Goal: Information Seeking & Learning: Learn about a topic

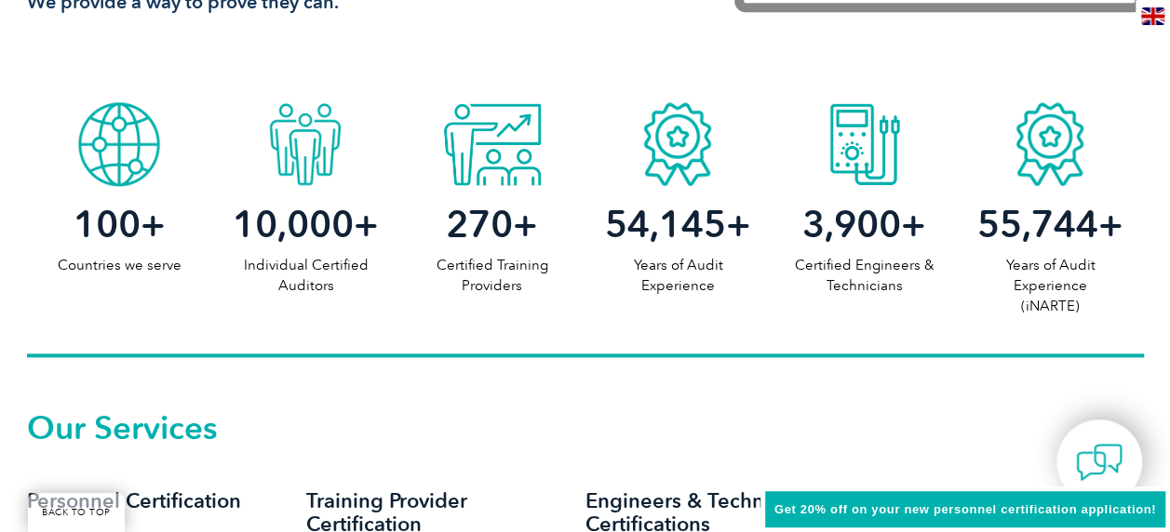
scroll to position [930, 0]
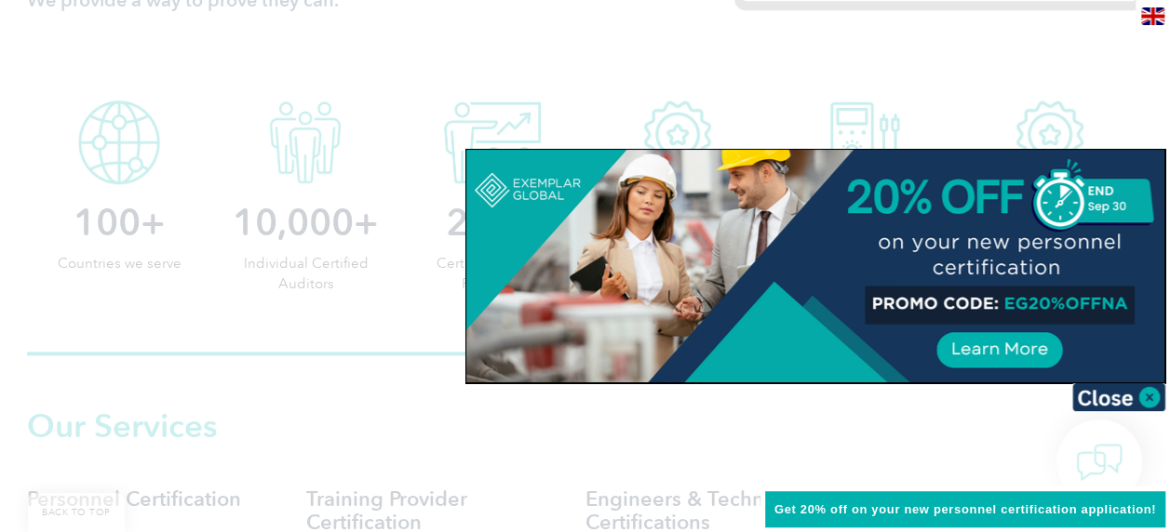
click at [1007, 332] on div at bounding box center [815, 266] width 698 height 233
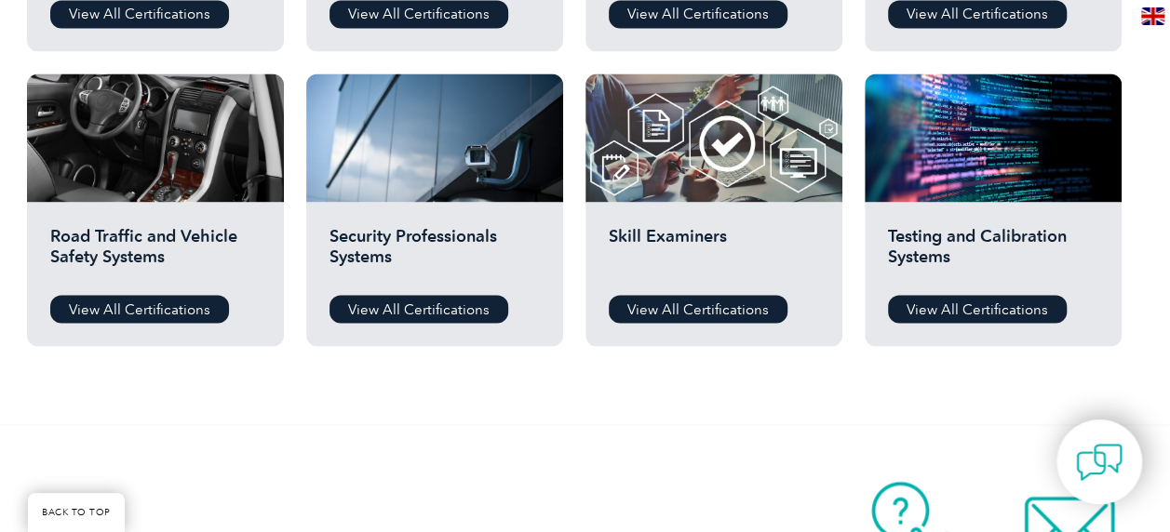
scroll to position [1489, 0]
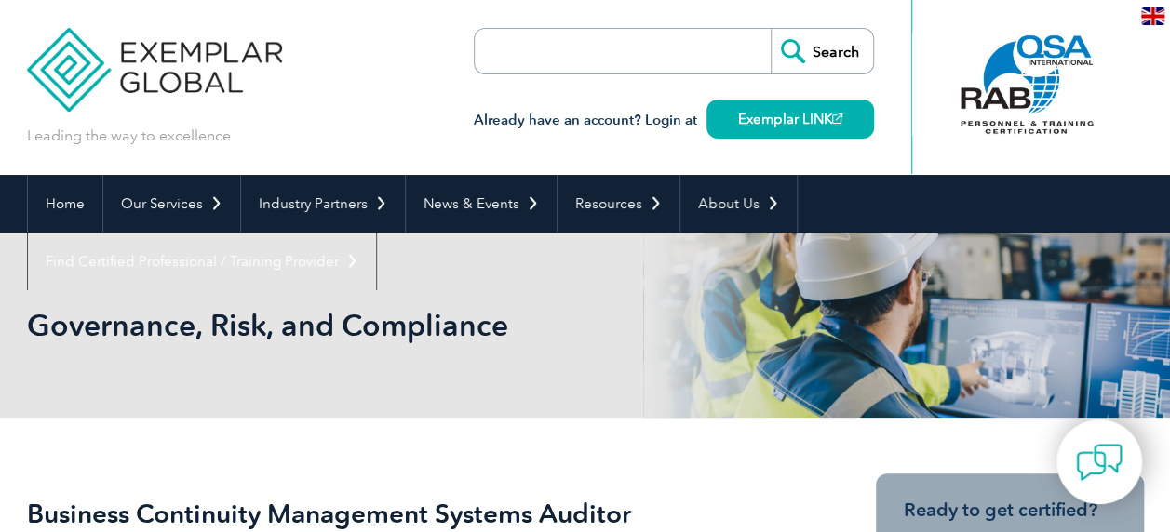
click at [720, 50] on form "Search" at bounding box center [674, 51] width 400 height 47
click at [703, 54] on form "Search" at bounding box center [674, 51] width 400 height 47
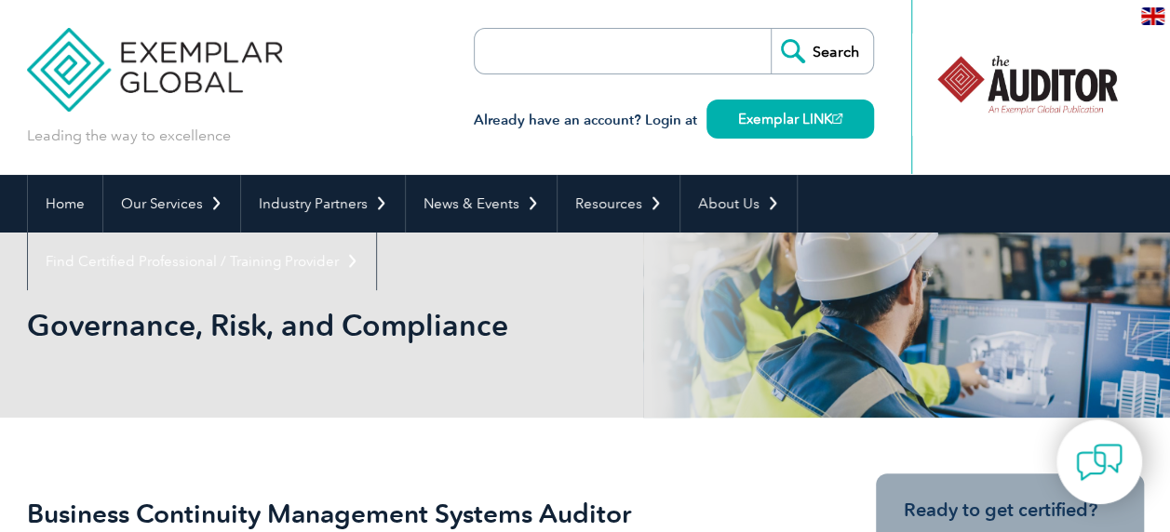
click at [844, 50] on input "Search" at bounding box center [821, 51] width 102 height 45
click at [642, 53] on input "search" at bounding box center [581, 51] width 195 height 45
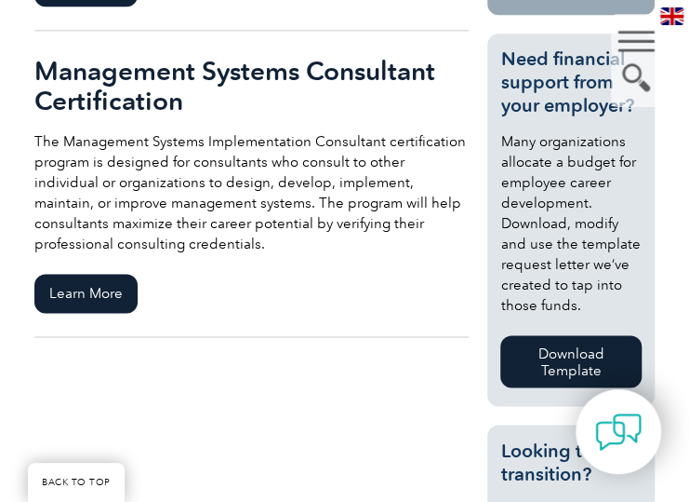
scroll to position [744, 0]
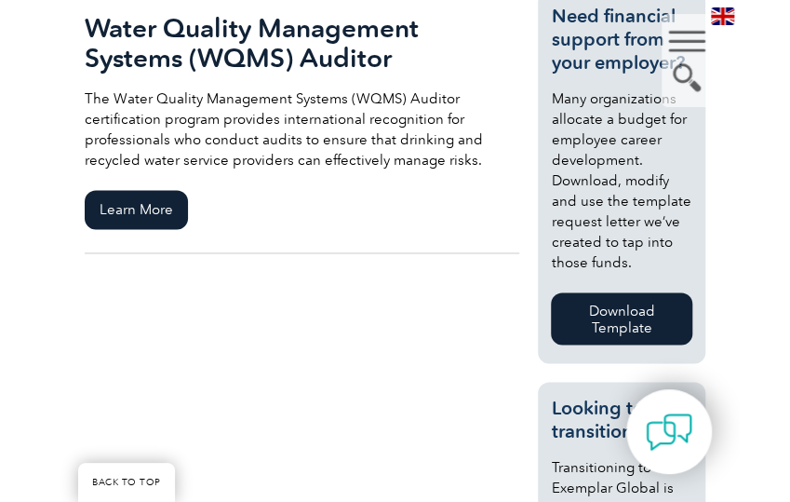
scroll to position [724, 0]
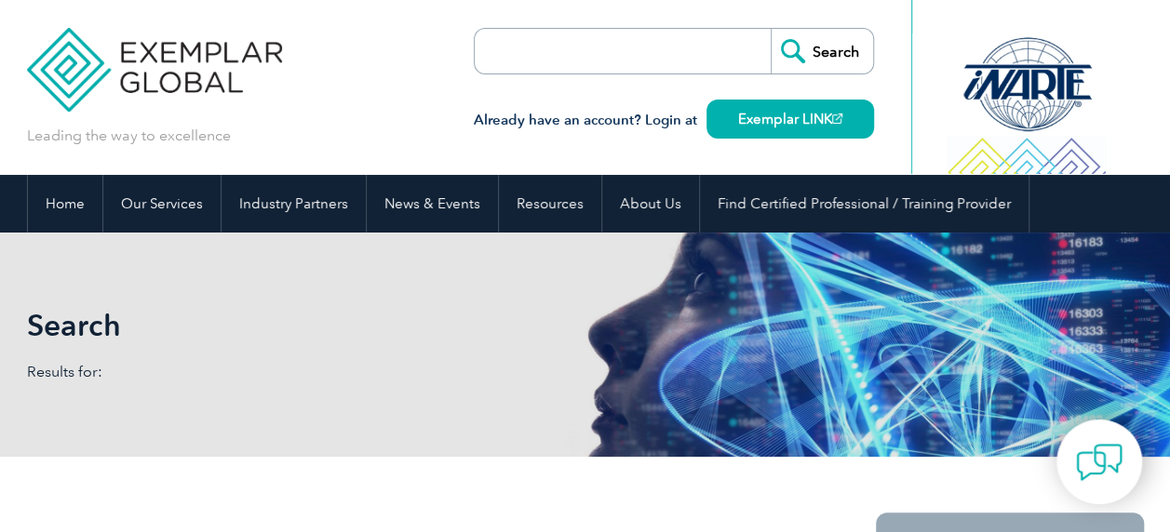
drag, startPoint x: 0, startPoint y: 0, endPoint x: 640, endPoint y: 52, distance: 642.3
click at [640, 52] on input "search" at bounding box center [581, 51] width 195 height 45
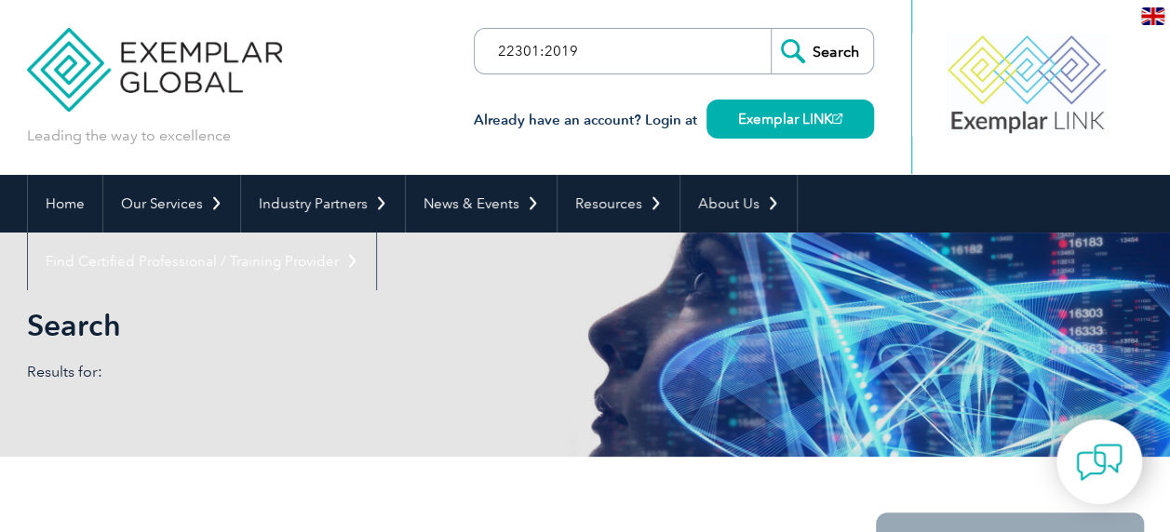
type input "22301:2019"
click at [822, 47] on input "Search" at bounding box center [821, 51] width 102 height 45
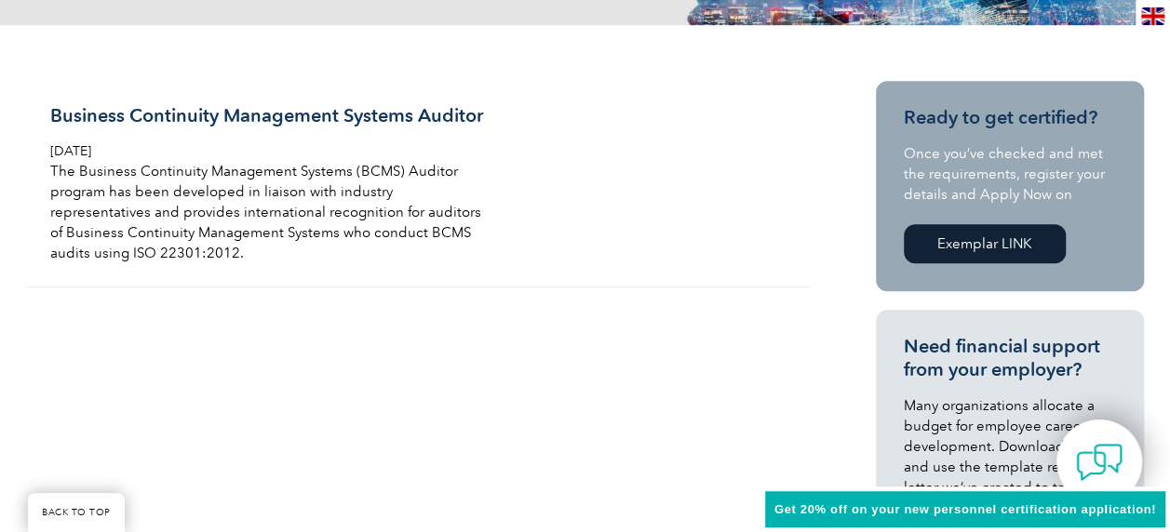
scroll to position [465, 0]
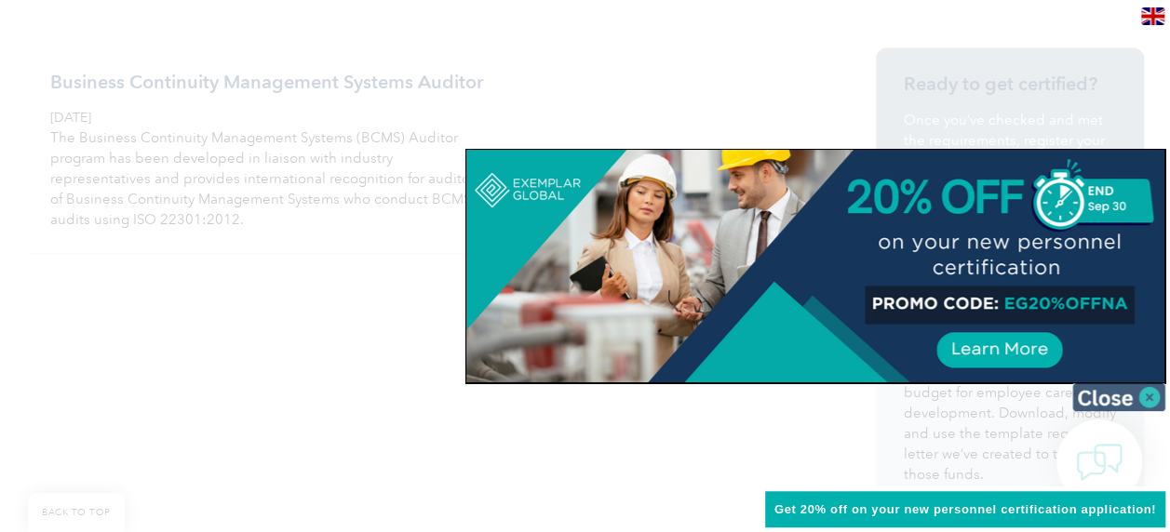
click at [1119, 403] on img at bounding box center [1118, 397] width 93 height 28
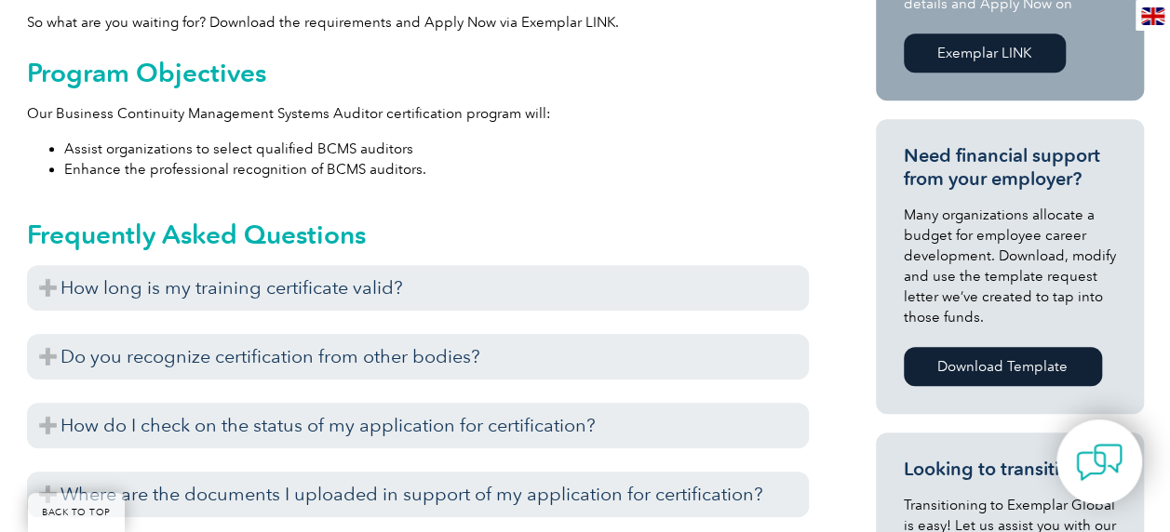
scroll to position [744, 0]
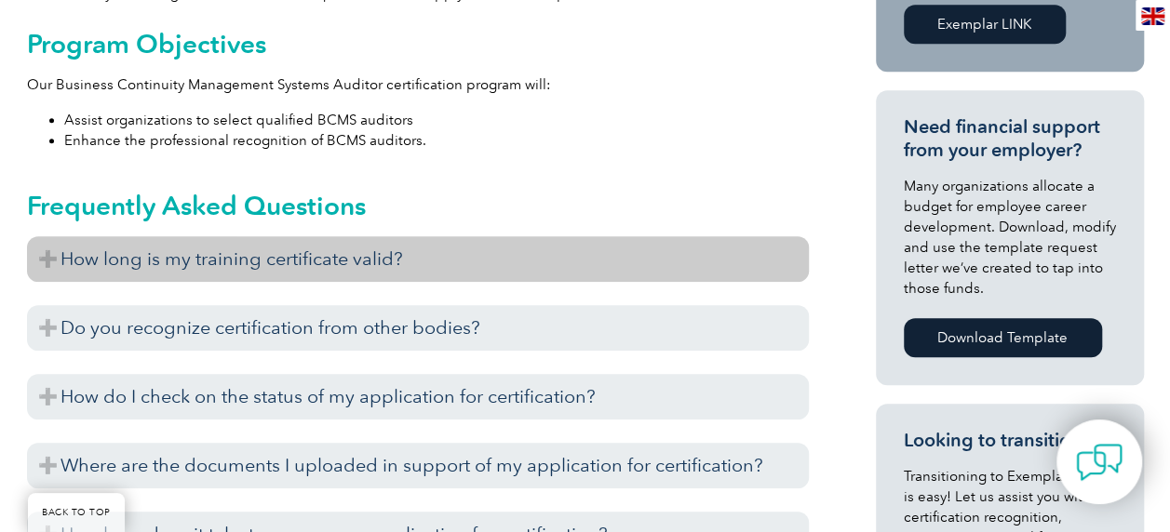
click at [386, 259] on h3 "How long is my training certificate valid?" at bounding box center [418, 259] width 782 height 46
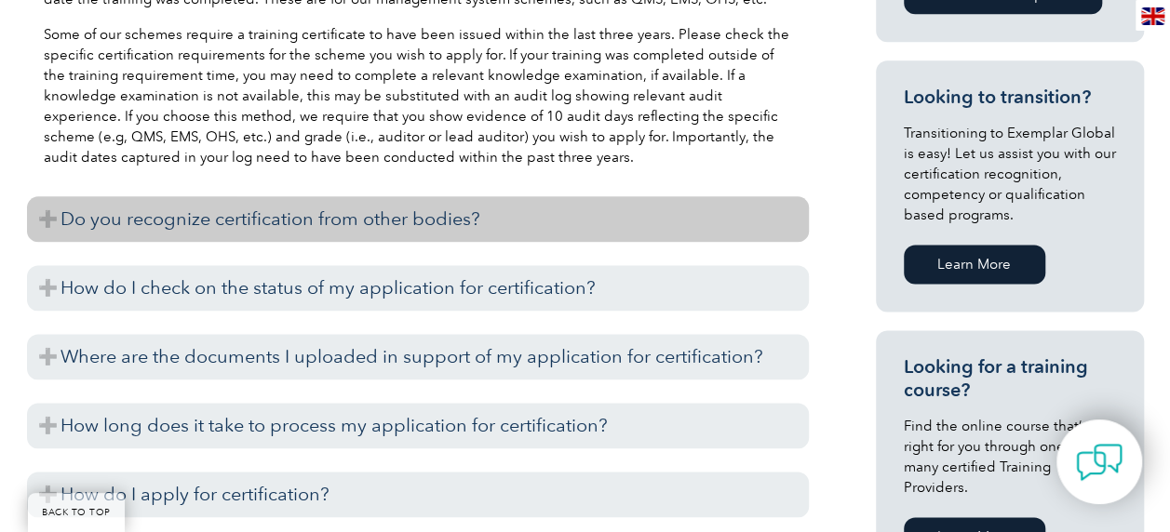
scroll to position [1117, 0]
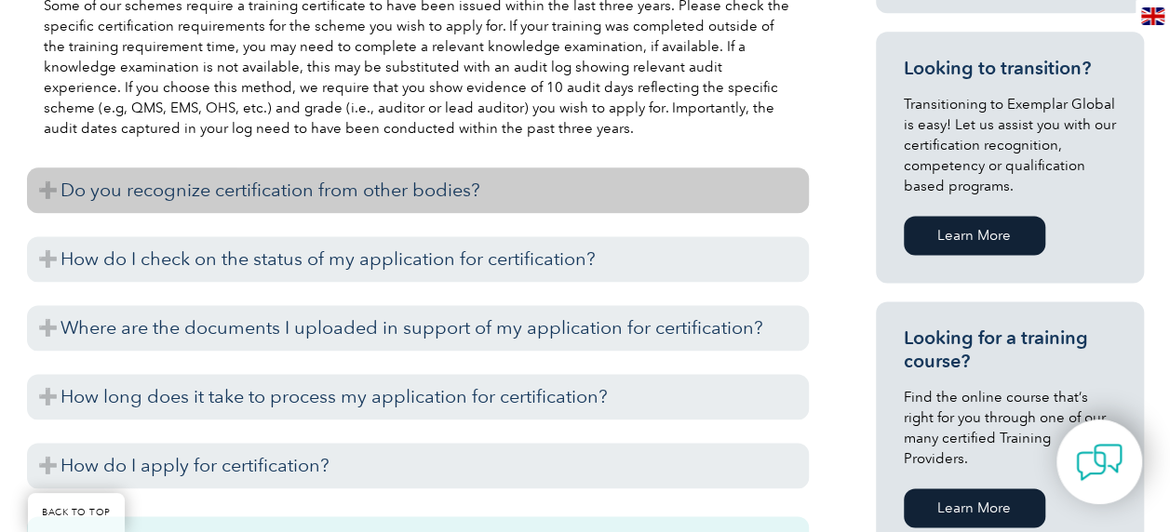
click at [517, 195] on h3 "Do you recognize certification from other bodies?" at bounding box center [418, 190] width 782 height 46
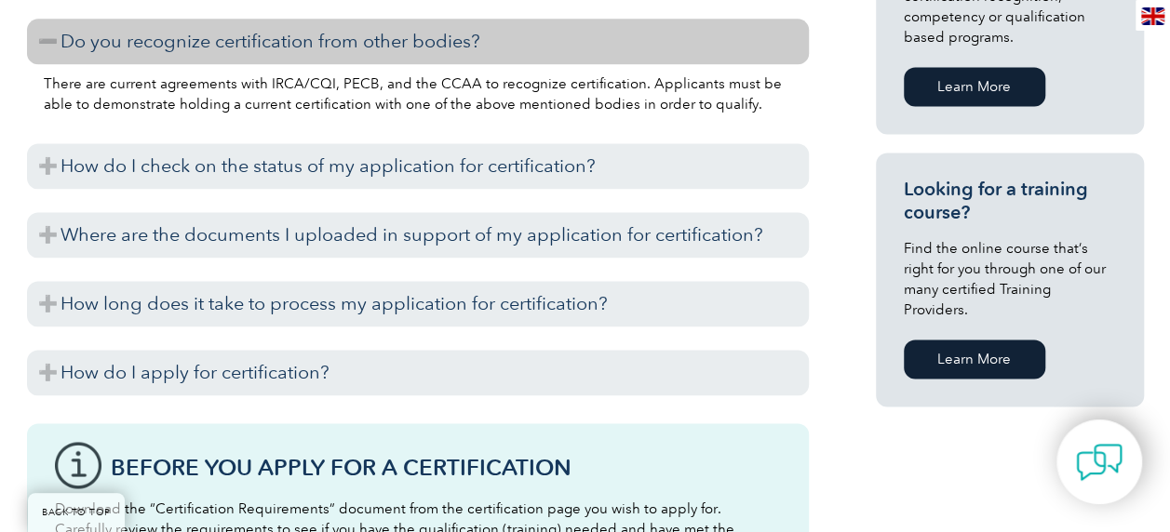
scroll to position [1303, 0]
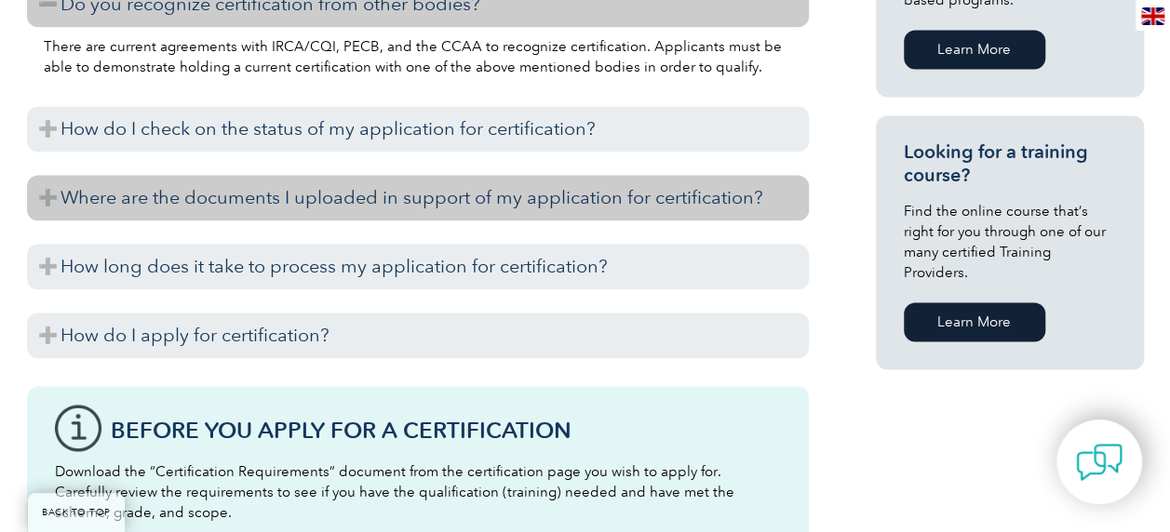
click at [514, 195] on h3 "Where are the documents I uploaded in support of my application for certificati…" at bounding box center [418, 198] width 782 height 46
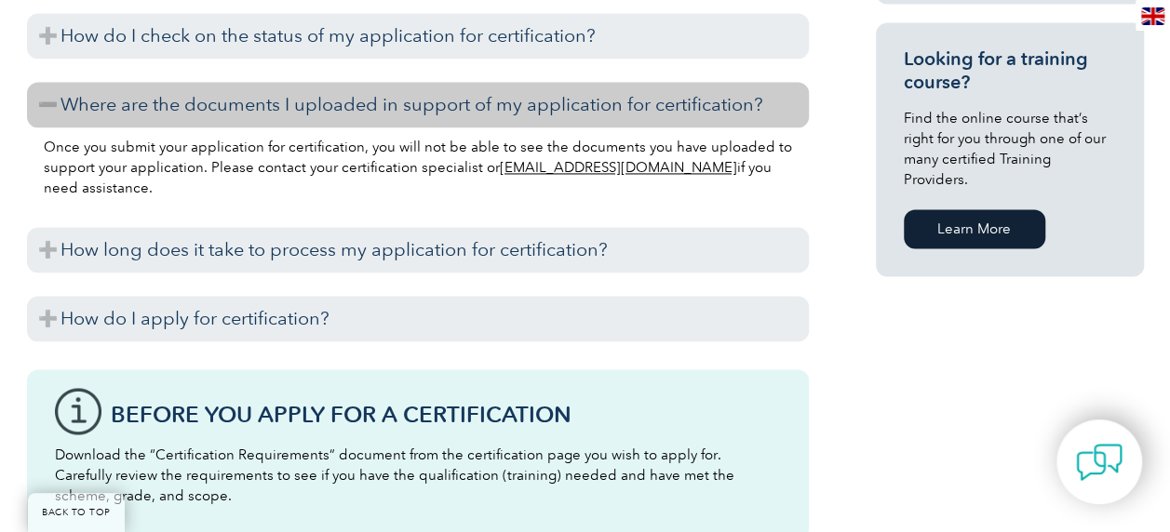
scroll to position [1489, 0]
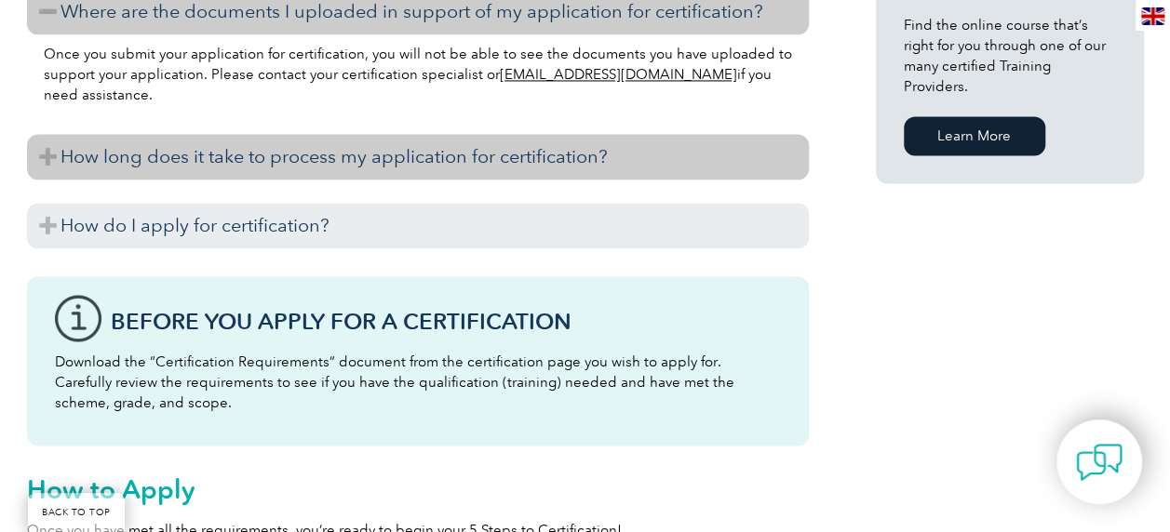
click at [374, 164] on h3 "How long does it take to process my application for certification?" at bounding box center [418, 157] width 782 height 46
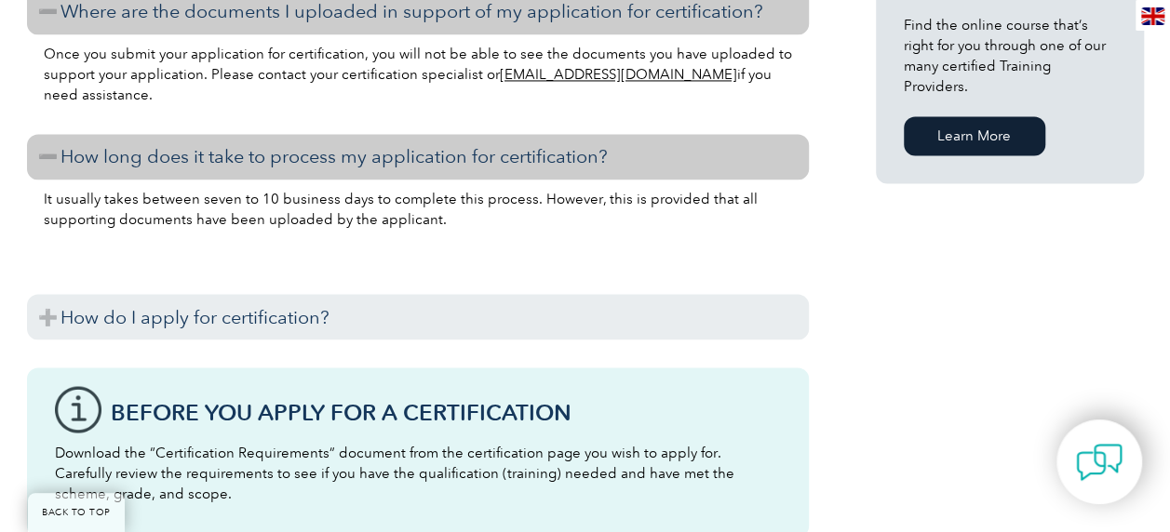
scroll to position [1582, 0]
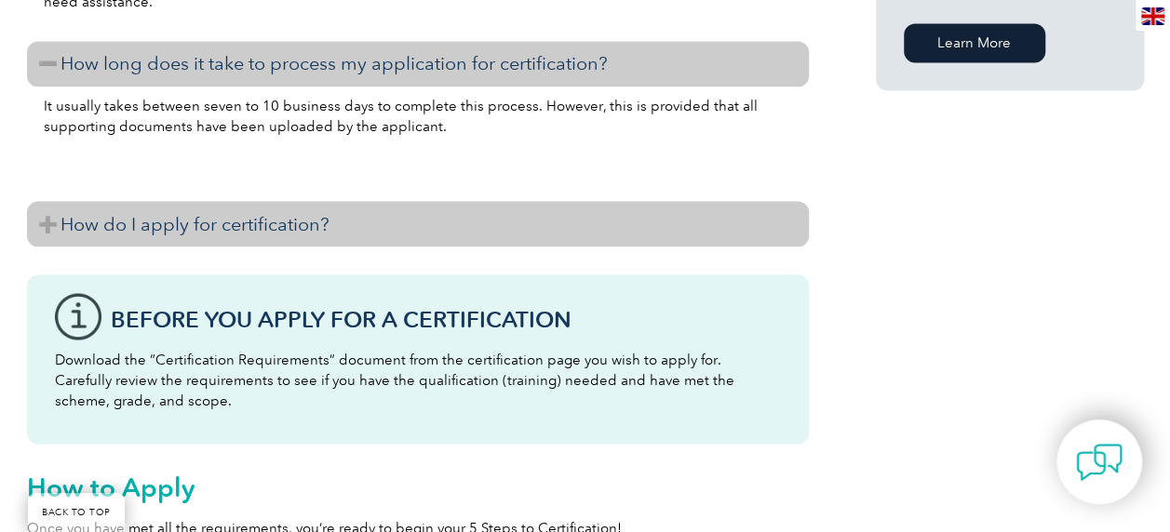
click at [259, 228] on h3 "How do I apply for certification?" at bounding box center [418, 224] width 782 height 46
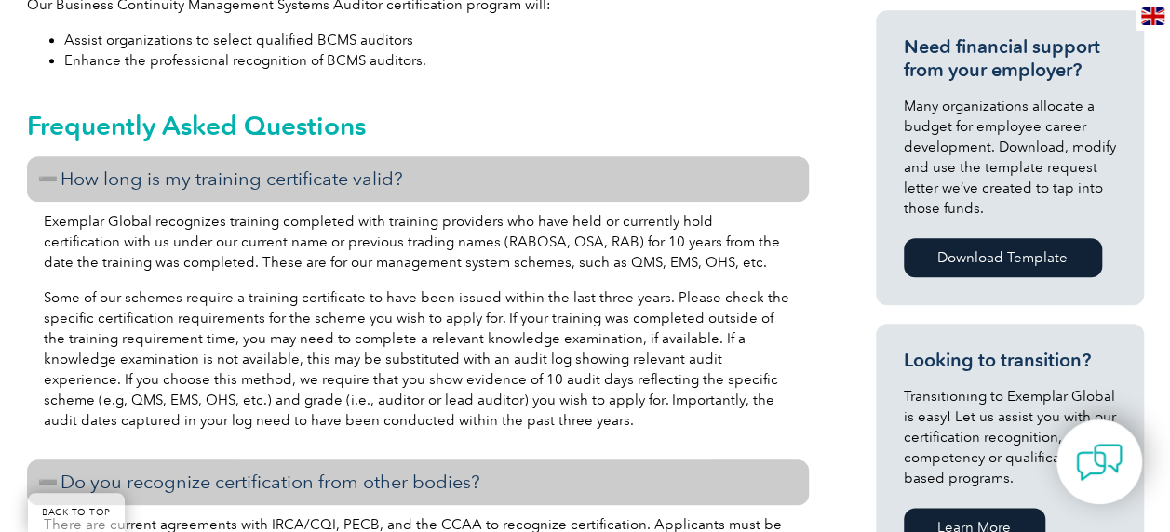
scroll to position [930, 0]
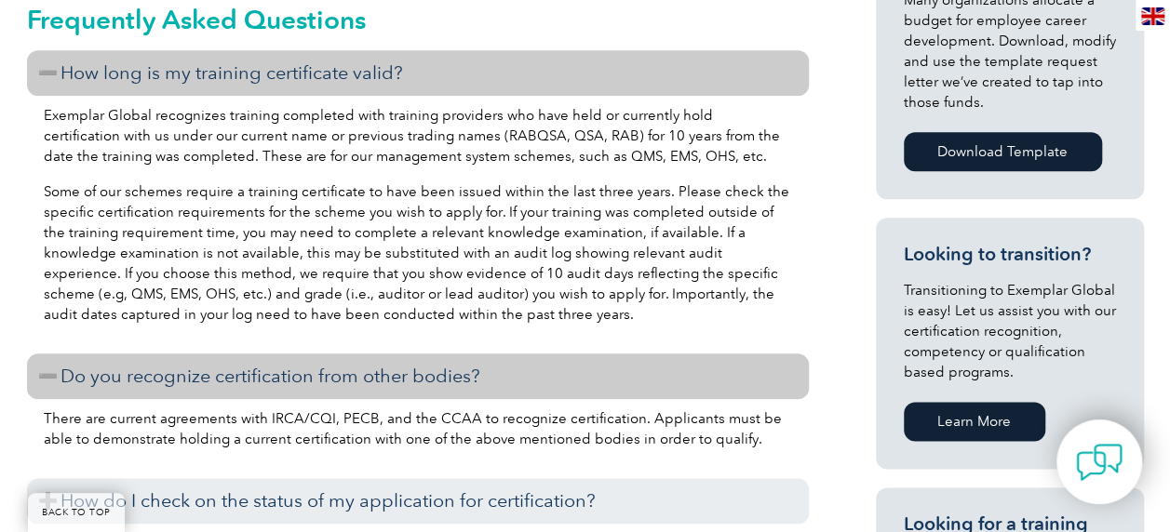
click at [37, 75] on h3 "How long is my training certificate valid?" at bounding box center [418, 73] width 782 height 46
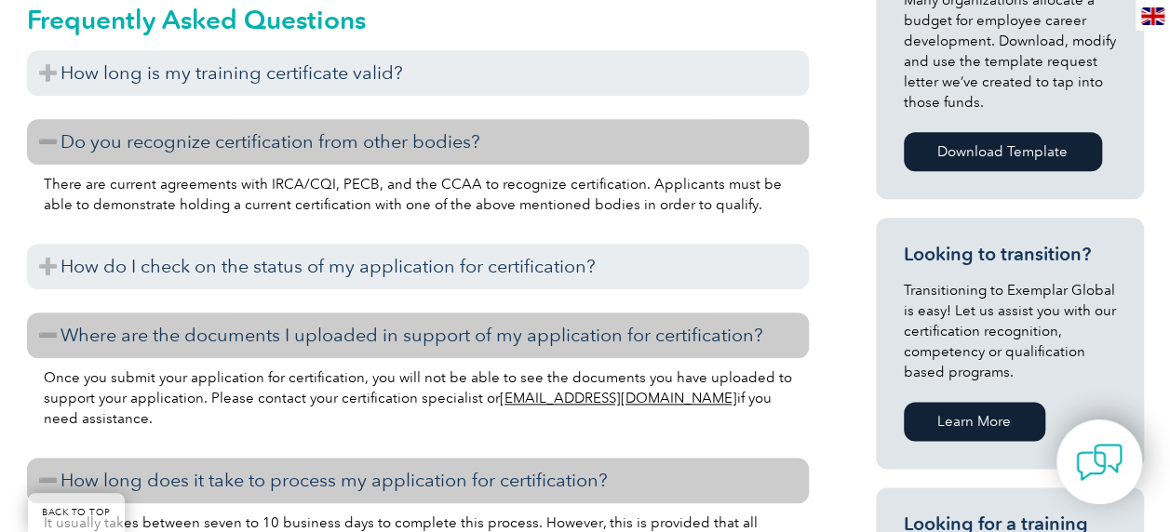
click at [50, 126] on h3 "Do you recognize certification from other bodies?" at bounding box center [418, 142] width 782 height 46
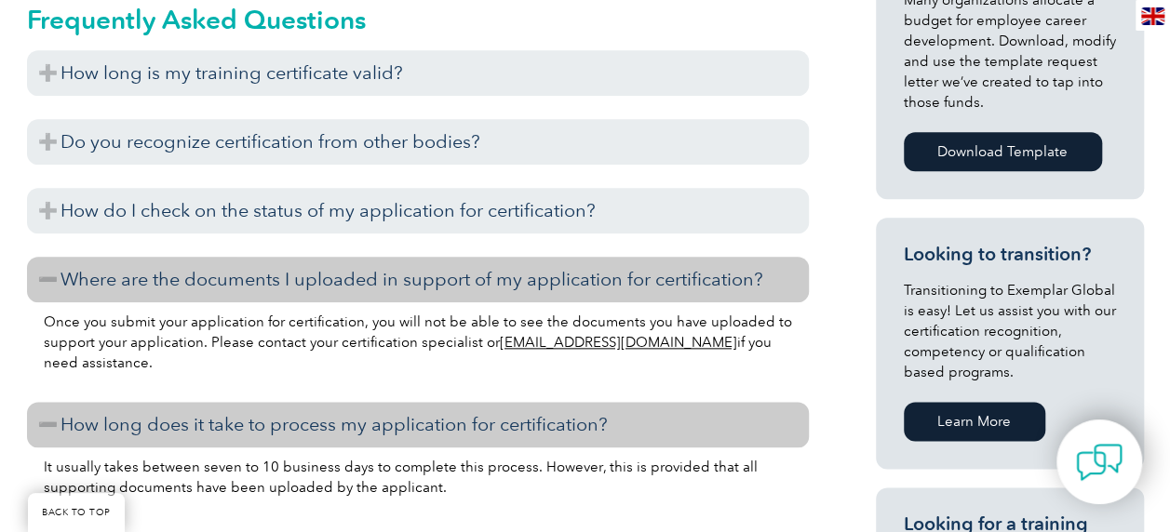
click at [60, 275] on h3 "Where are the documents I uploaded in support of my application for certificati…" at bounding box center [418, 280] width 782 height 46
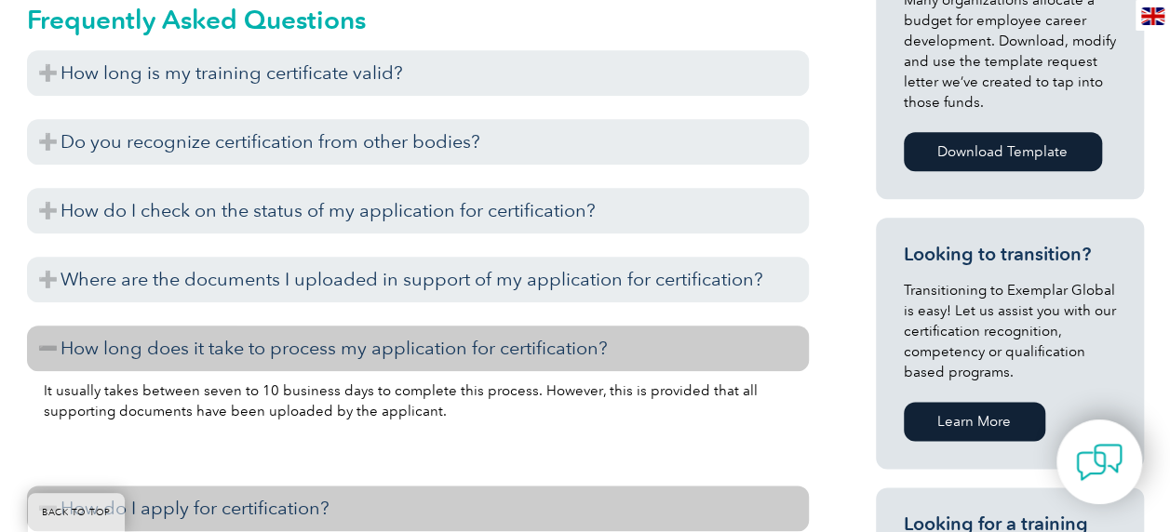
click at [82, 348] on h3 "How long does it take to process my application for certification?" at bounding box center [418, 349] width 782 height 46
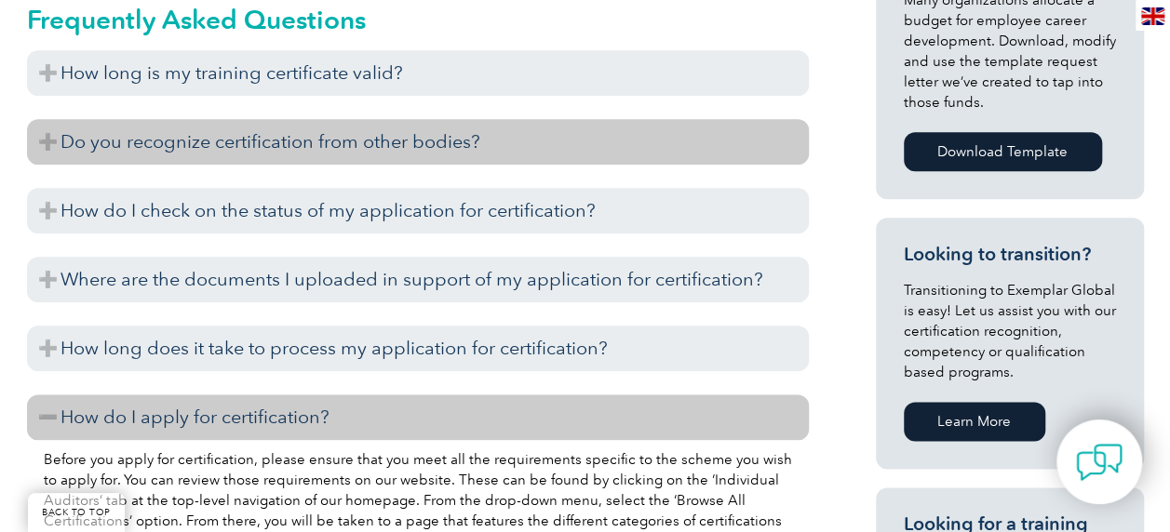
click at [292, 142] on h3 "Do you recognize certification from other bodies?" at bounding box center [418, 142] width 782 height 46
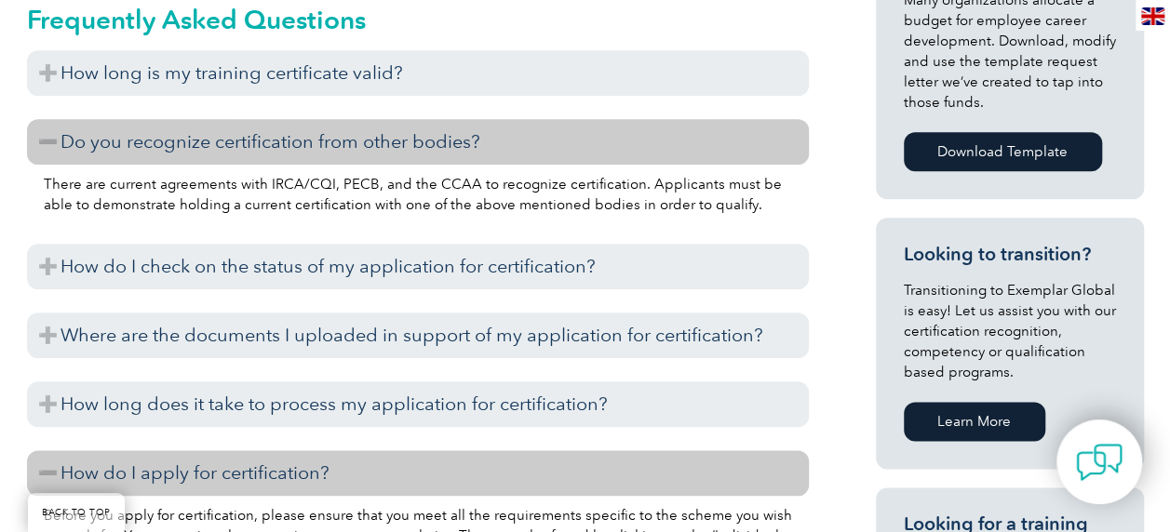
click at [448, 200] on p "There are current agreements with IRCA/CQI, PECB, and the CCAA to recognize cer…" at bounding box center [418, 194] width 748 height 41
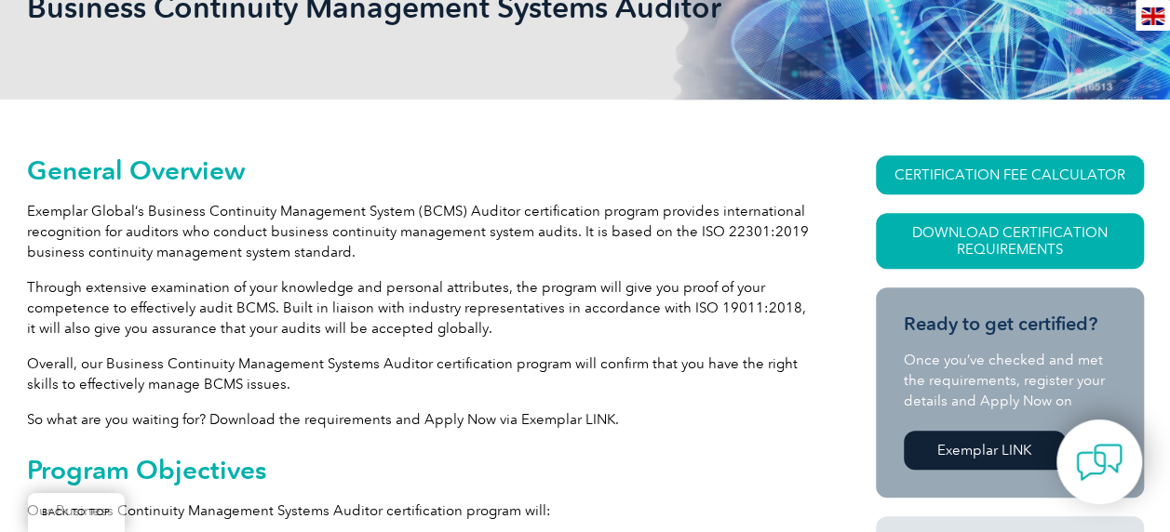
scroll to position [411, 0]
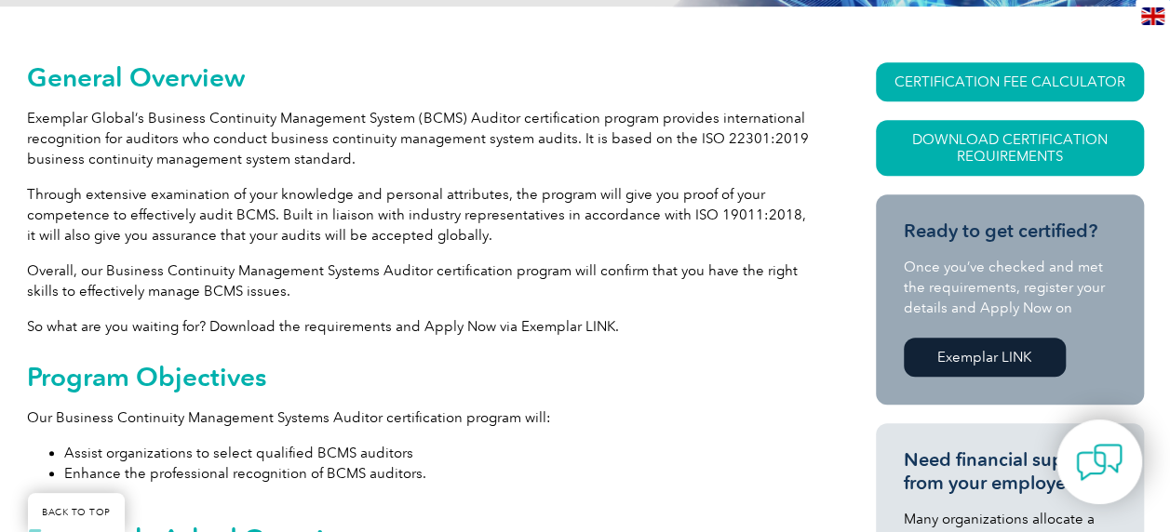
click at [1008, 355] on link "Exemplar LINK" at bounding box center [984, 357] width 162 height 39
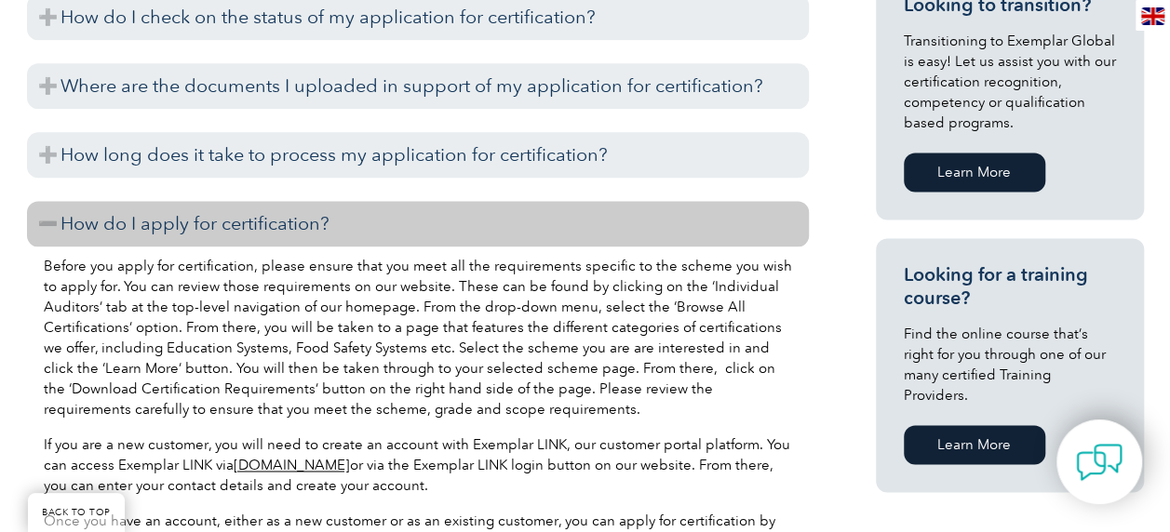
scroll to position [1249, 0]
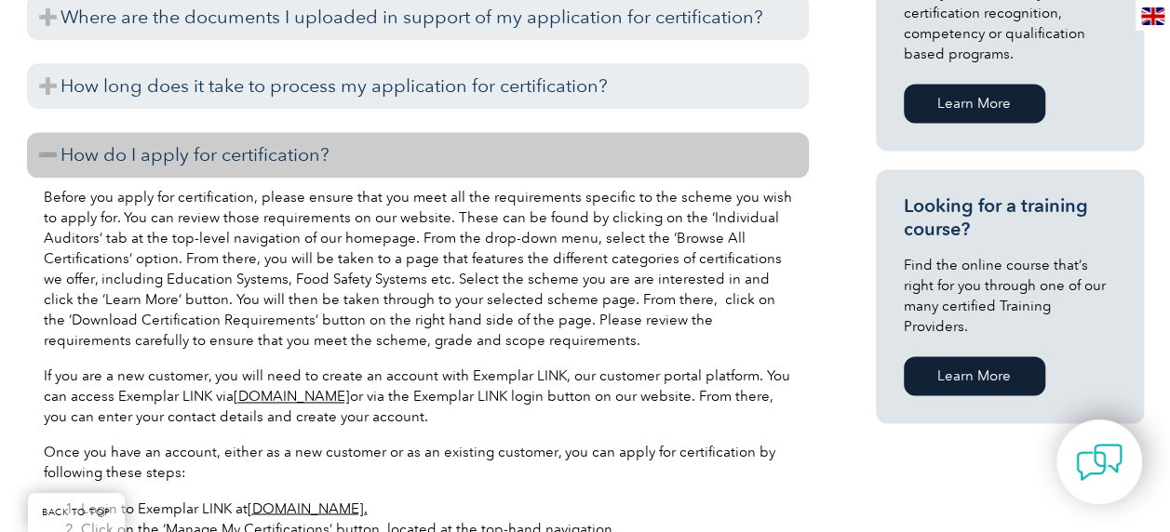
click at [1012, 361] on link "Learn More" at bounding box center [973, 375] width 141 height 39
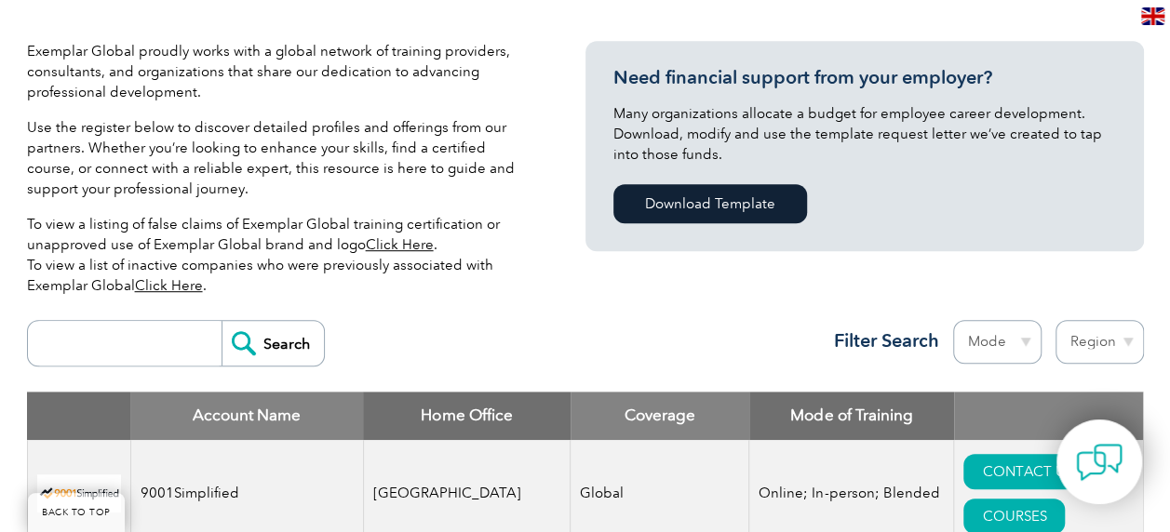
scroll to position [372, 0]
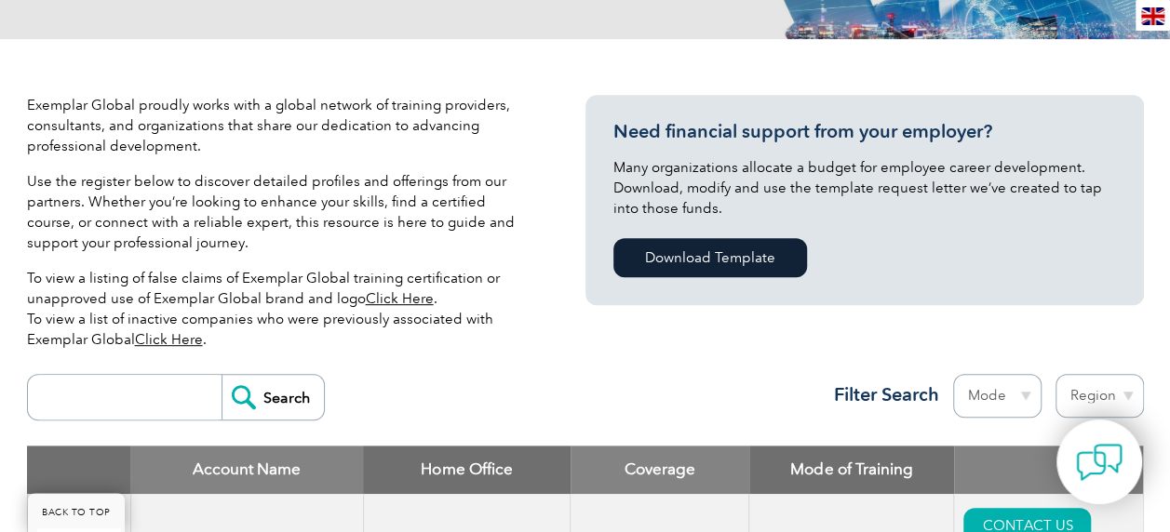
click at [125, 375] on input "search" at bounding box center [129, 397] width 184 height 45
type input "[GEOGRAPHIC_DATA]"
click at [288, 375] on input "Search" at bounding box center [272, 397] width 102 height 45
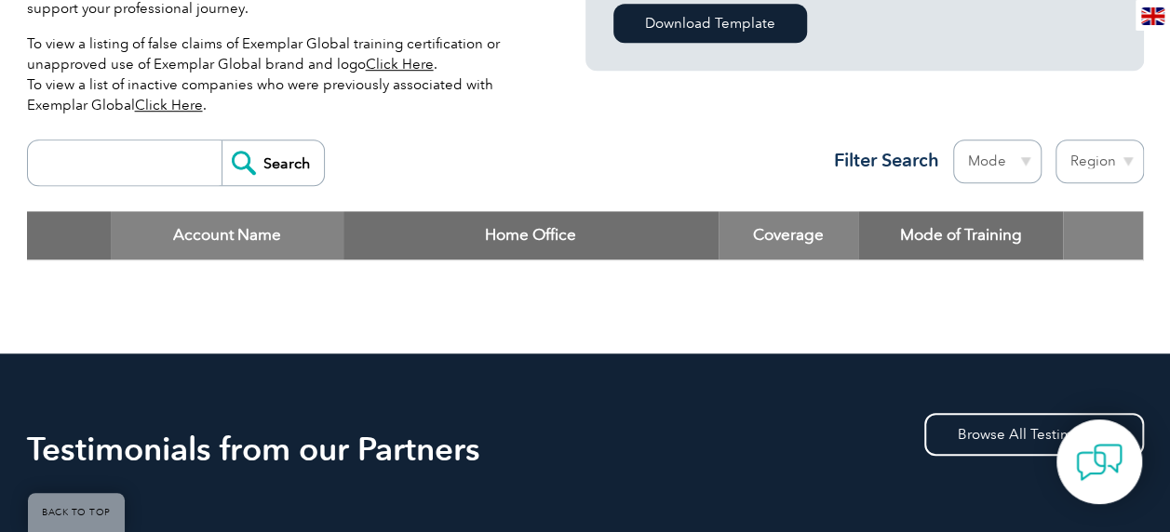
scroll to position [599, 0]
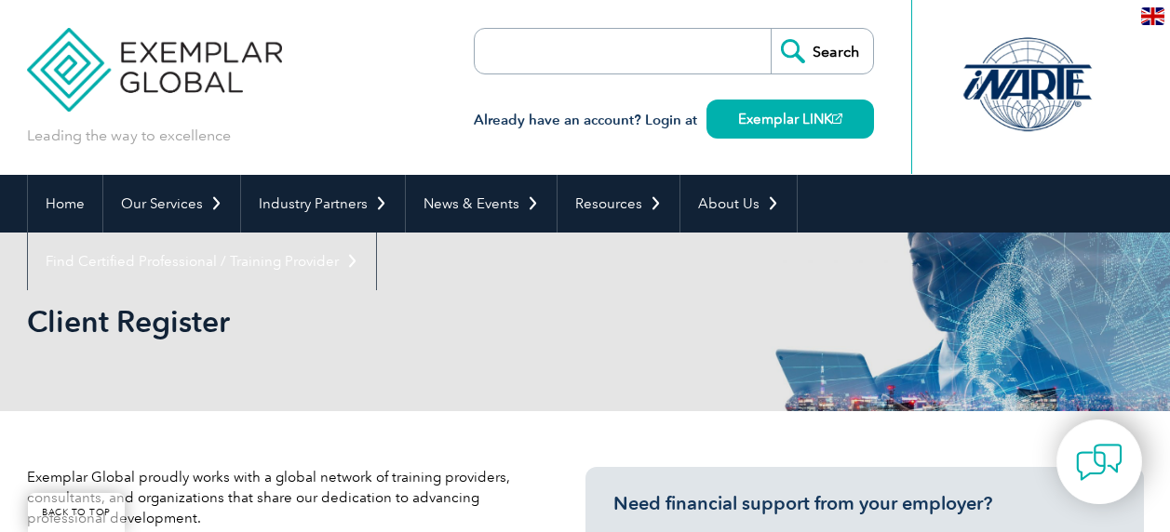
scroll to position [465, 0]
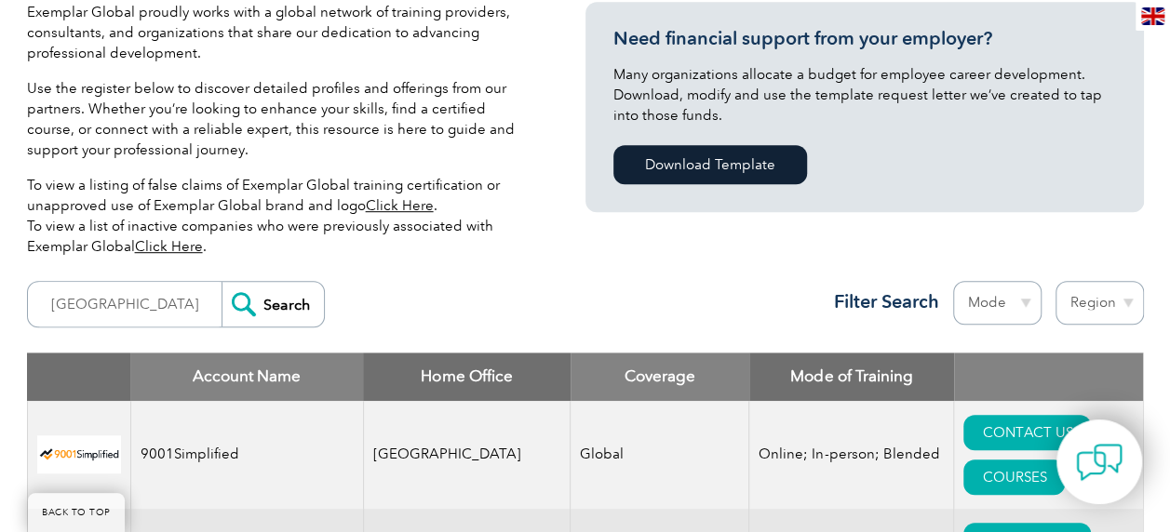
click at [1124, 300] on select "Region Australia Bahrain Bangladesh Brazil Canada Colombia Dominican Republic E…" at bounding box center [1099, 303] width 88 height 44
select select "Australia"
click at [1055, 281] on select "Region Australia Bahrain Bangladesh Brazil Canada Colombia Dominican Republic E…" at bounding box center [1099, 303] width 88 height 44
click at [1027, 301] on select "Mode Online In-person Blended" at bounding box center [997, 303] width 88 height 44
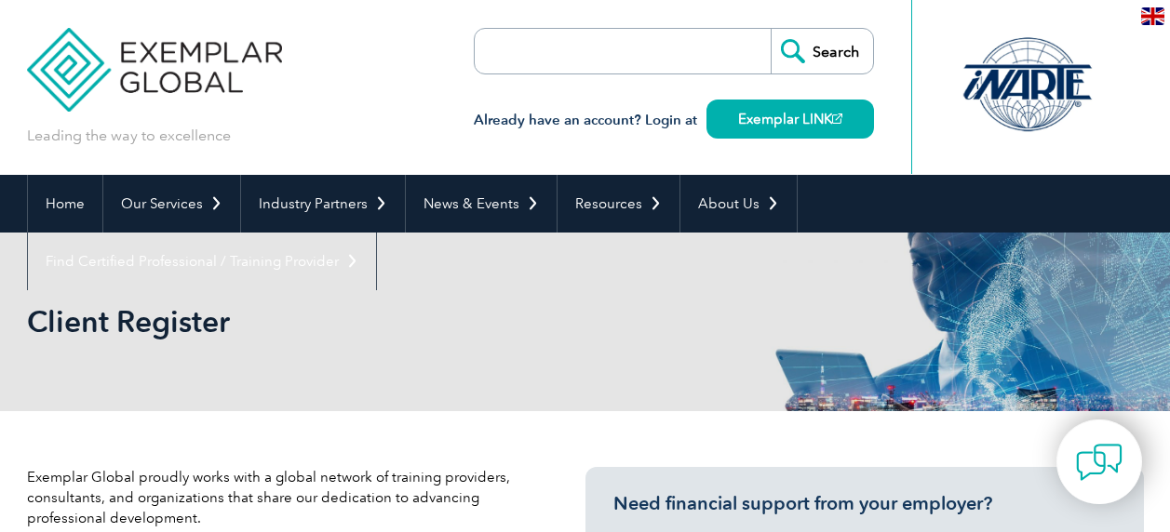
select select "[GEOGRAPHIC_DATA]"
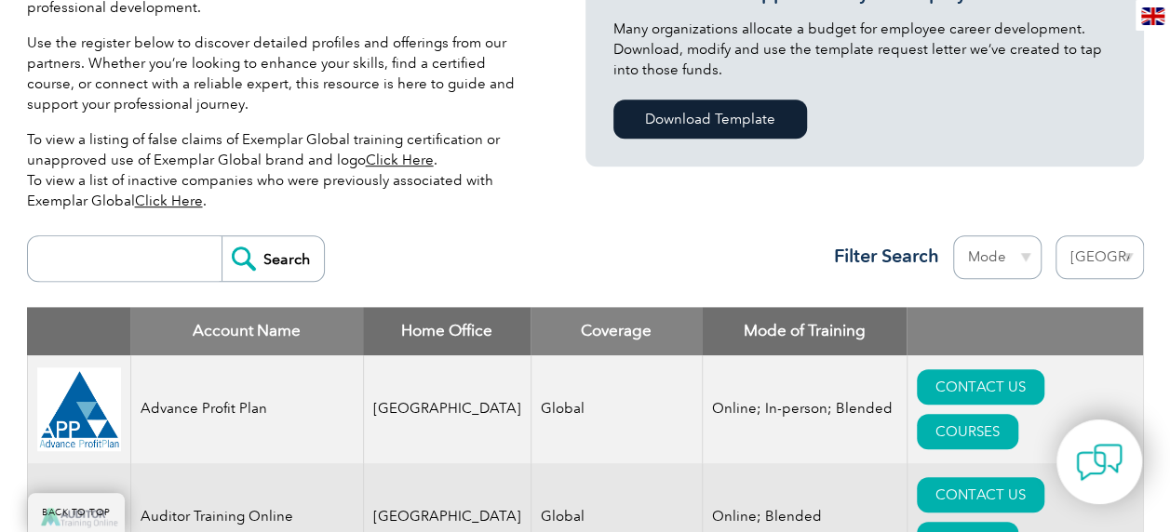
scroll to position [506, 0]
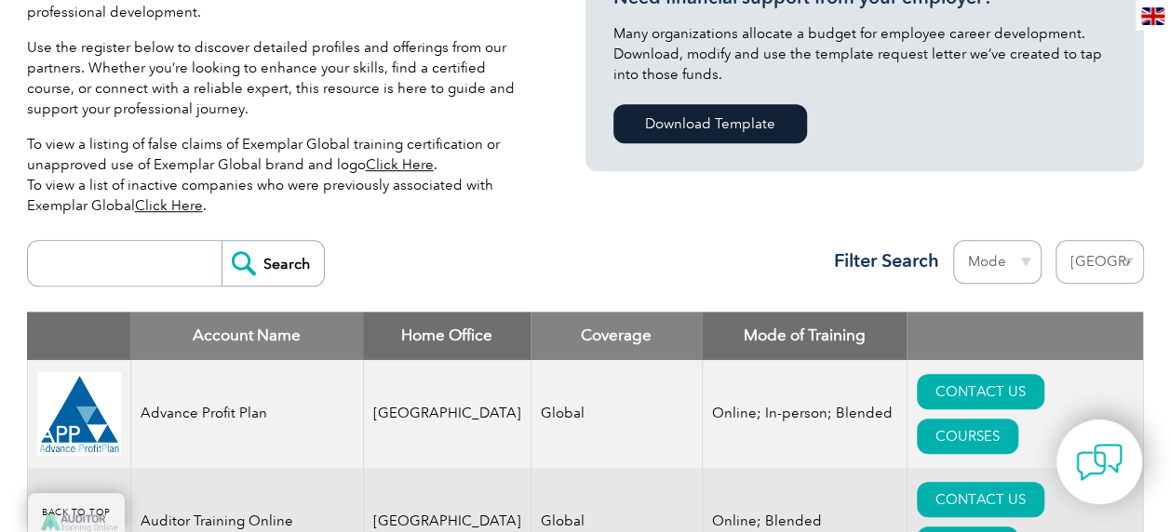
click at [139, 274] on input "search" at bounding box center [129, 263] width 184 height 45
type input "22301:2019"
click at [257, 270] on input "Search" at bounding box center [272, 263] width 102 height 45
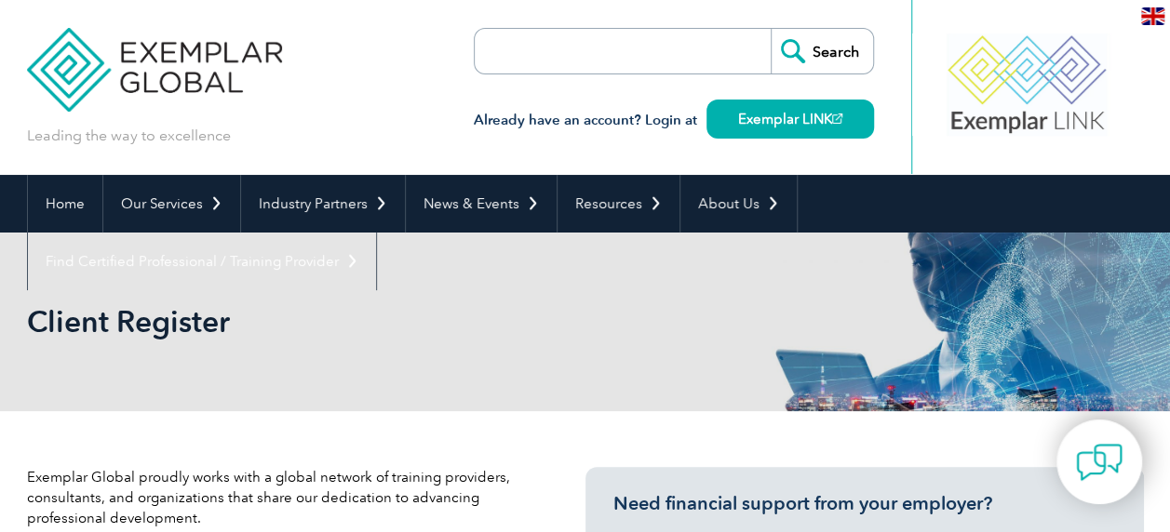
click at [597, 56] on input "search" at bounding box center [581, 51] width 195 height 45
type input "22301:2019"
click at [819, 49] on input "Search" at bounding box center [821, 51] width 102 height 45
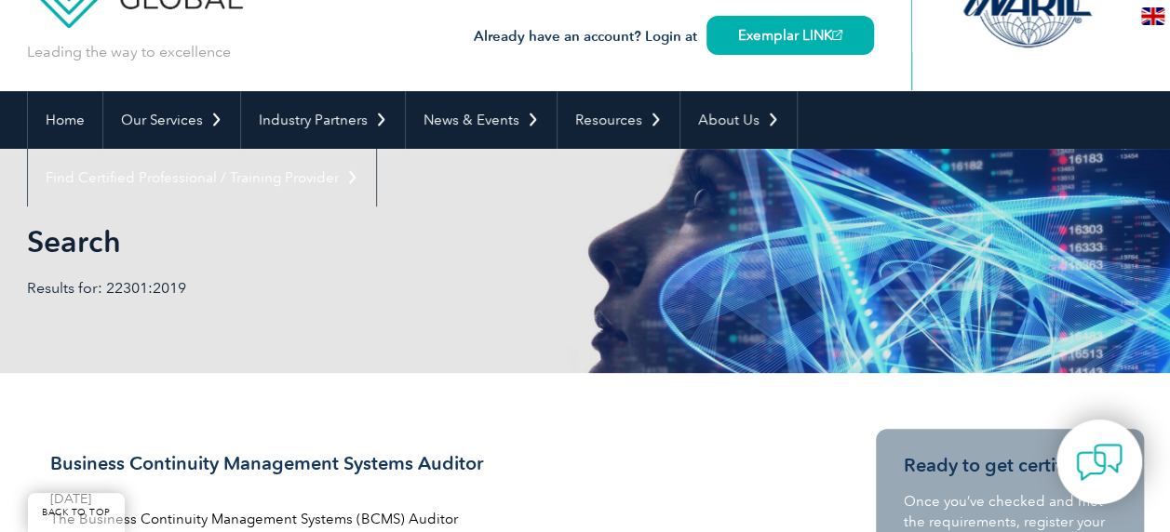
scroll to position [372, 0]
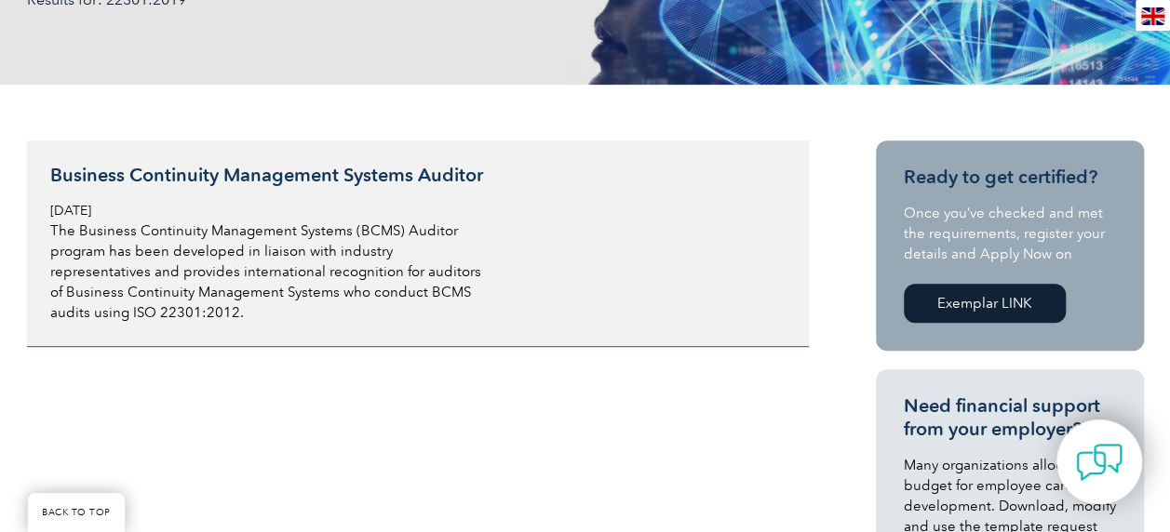
click at [209, 242] on p "The Business Continuity Management Systems (BCMS) Auditor program has been deve…" at bounding box center [270, 272] width 441 height 102
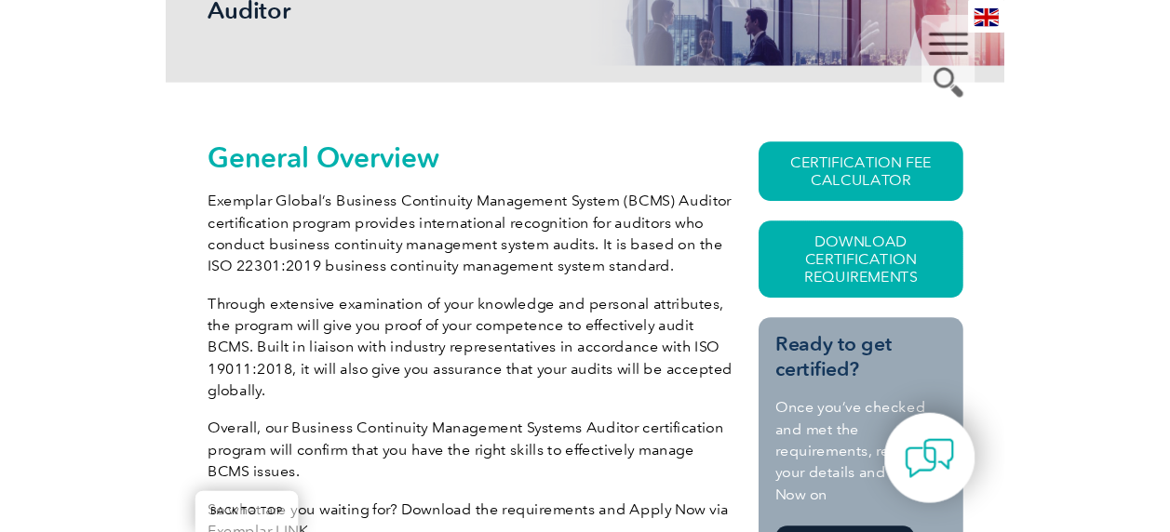
scroll to position [372, 0]
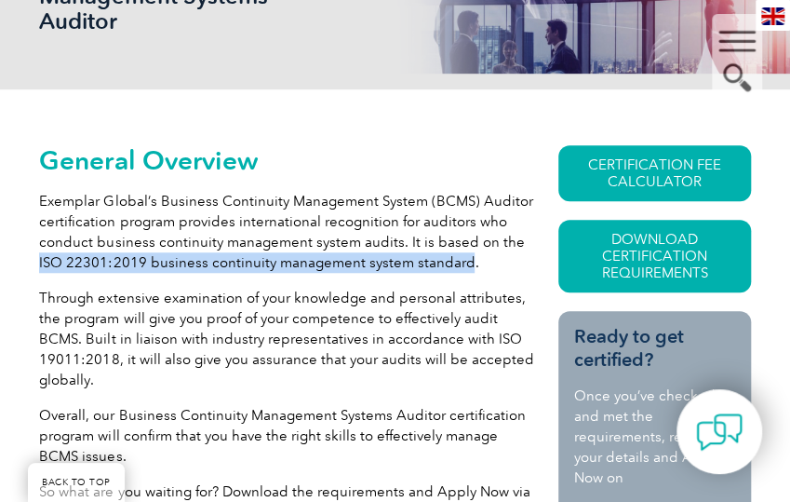
drag, startPoint x: 435, startPoint y: 260, endPoint x: 511, endPoint y: 236, distance: 79.8
click at [511, 236] on p "Exemplar Global’s Business Continuity Management System (BCMS) Auditor certific…" at bounding box center [288, 232] width 498 height 82
copy p "ISO 22301:2019 business continuity management system standard"
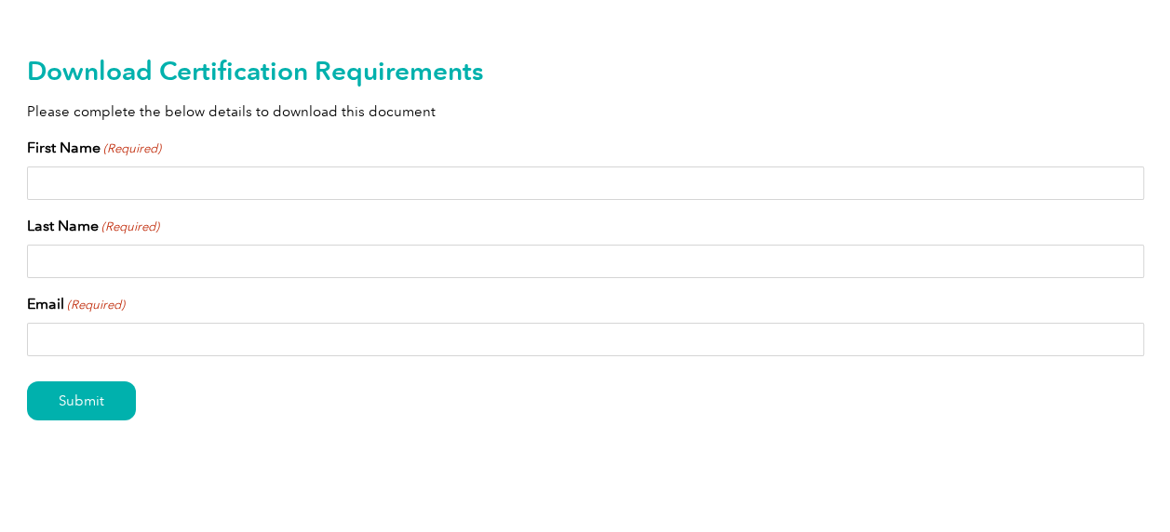
click at [124, 176] on input "First Name (Required)" at bounding box center [585, 183] width 1117 height 33
type input "Elouise"
type input "Gregg"
type input "Elouise.Gregg@downergroup.com"
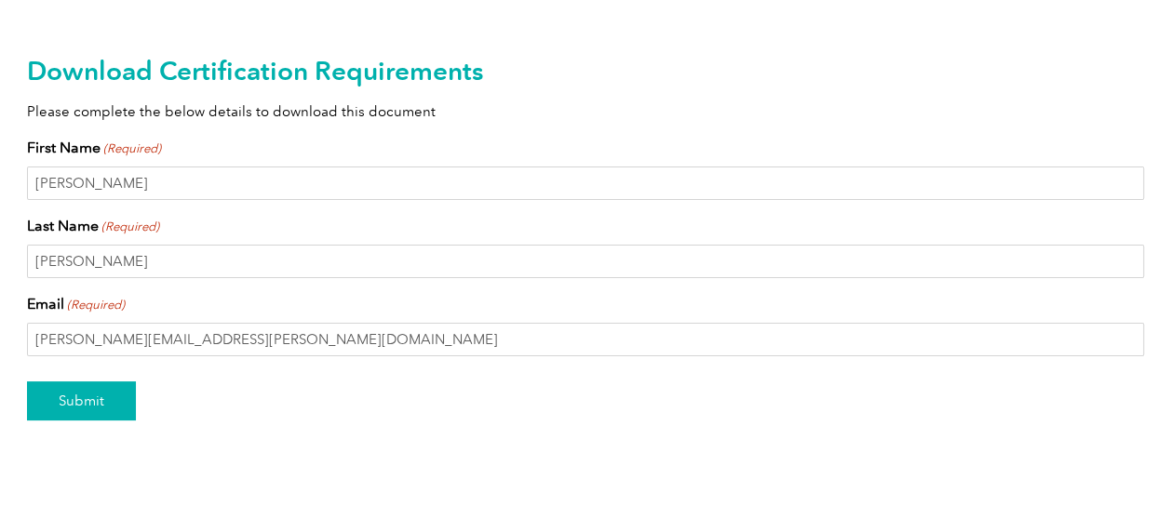
click at [74, 388] on input "Submit" at bounding box center [81, 400] width 109 height 39
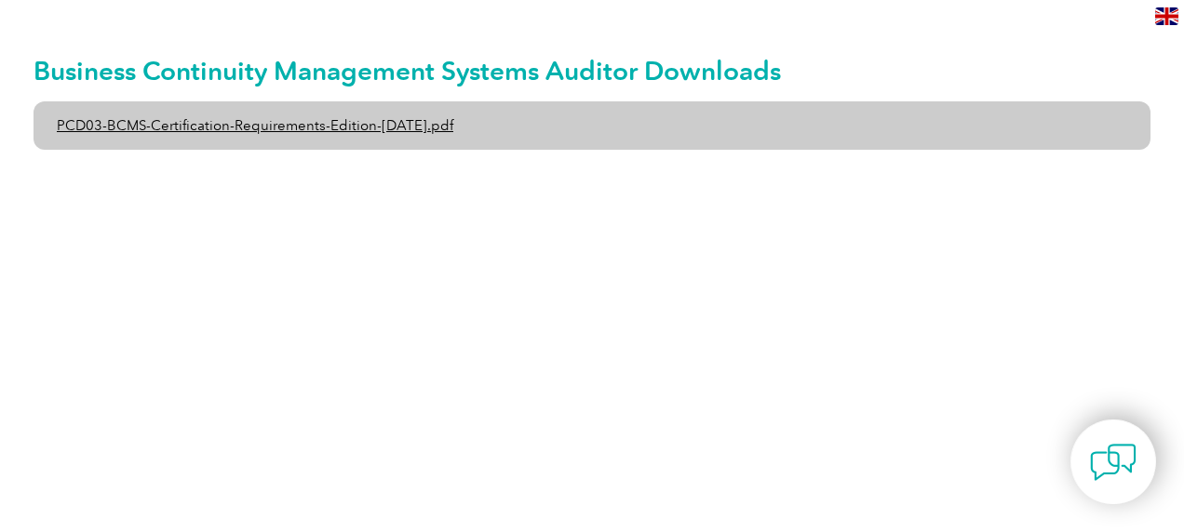
click at [389, 127] on link "PCD03-BCMS-Certification-Requirements-Edition-[DATE].pdf" at bounding box center [591, 125] width 1117 height 48
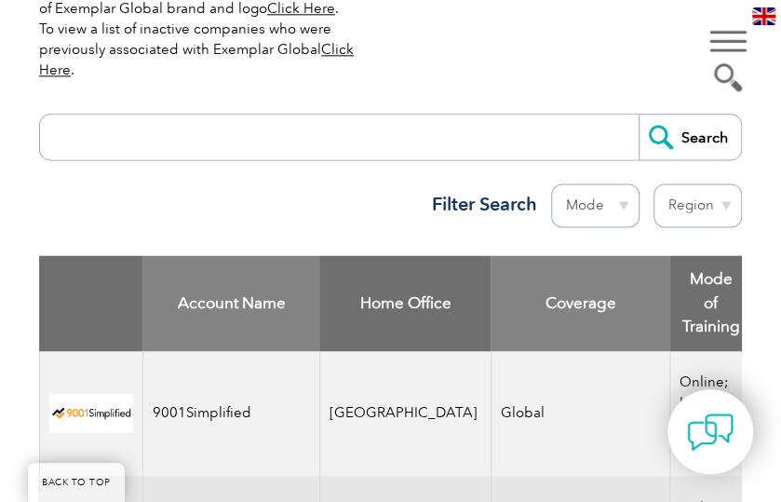
scroll to position [690, 0]
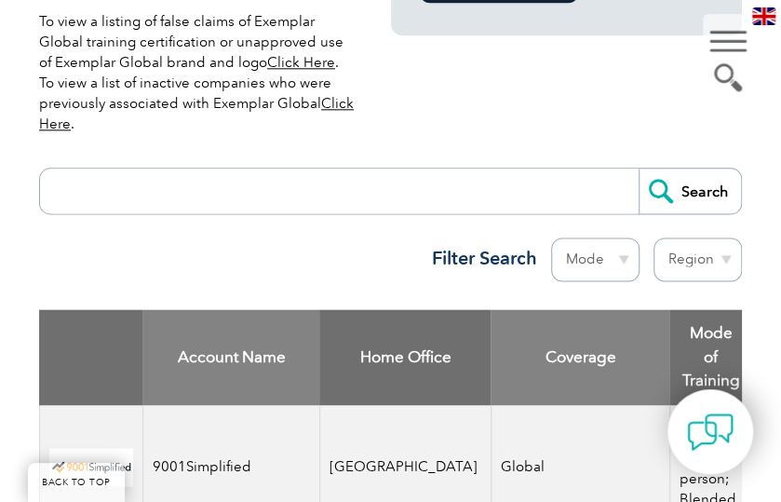
click at [700, 252] on select "Region Australia Bahrain Bangladesh Brazil Canada Colombia Dominican Republic E…" at bounding box center [697, 259] width 88 height 44
select select "Australia"
click at [653, 237] on select "Region Australia Bahrain Bangladesh Brazil Canada Colombia Dominican Republic E…" at bounding box center [697, 259] width 88 height 44
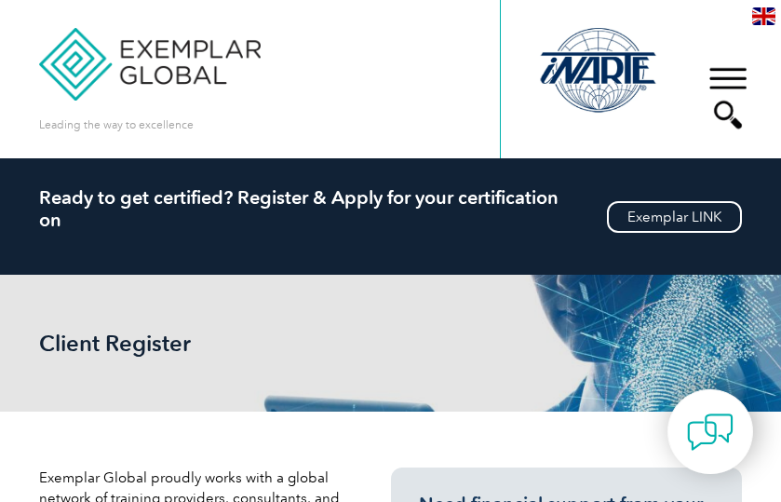
select select "[GEOGRAPHIC_DATA]"
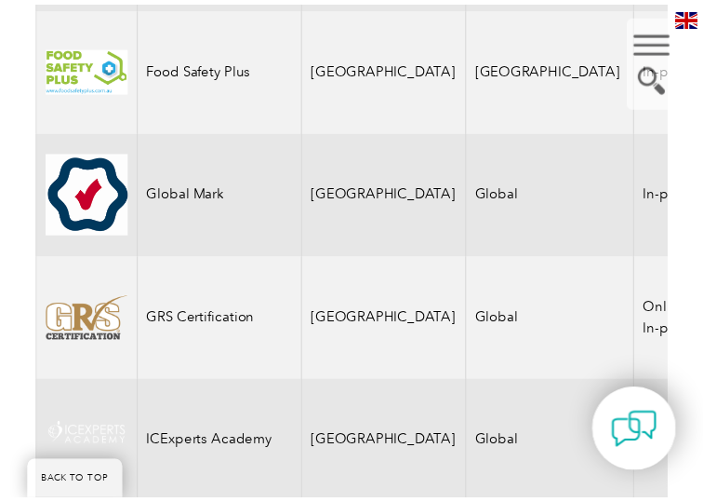
scroll to position [2168, 0]
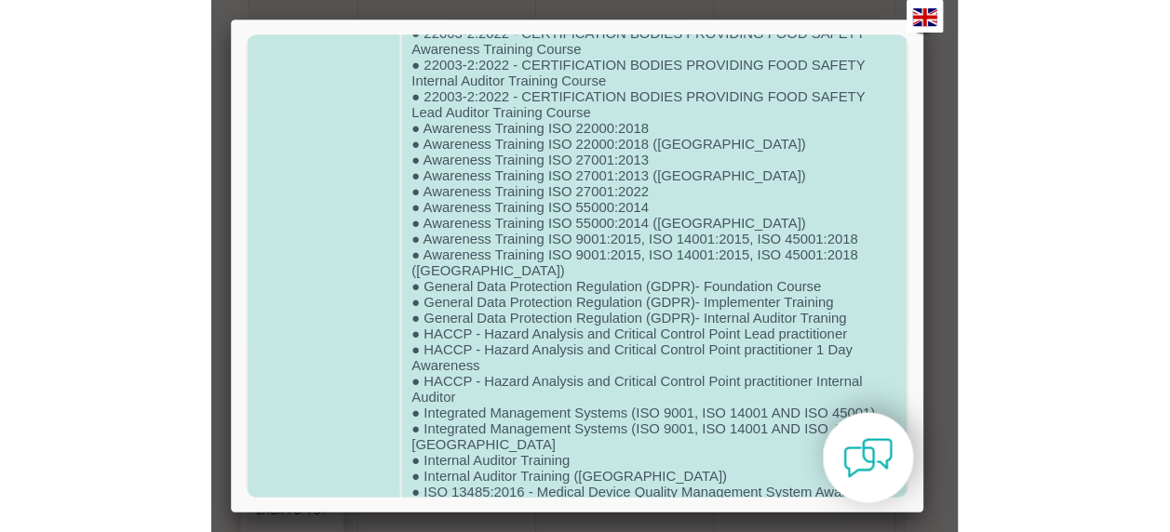
scroll to position [0, 0]
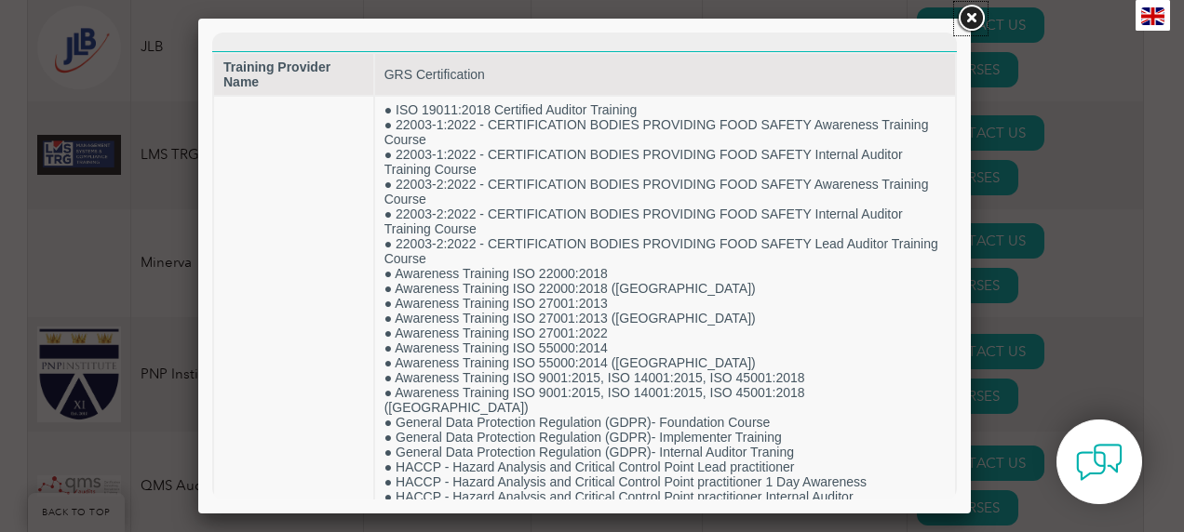
drag, startPoint x: 966, startPoint y: 21, endPoint x: 955, endPoint y: 27, distance: 12.5
click at [780, 21] on link at bounding box center [970, 18] width 33 height 33
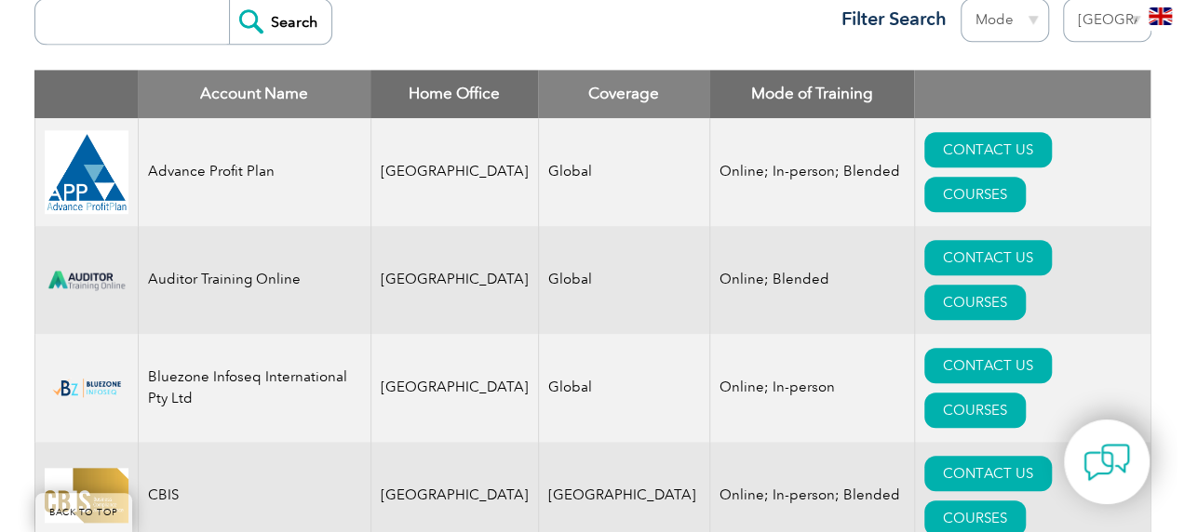
scroll to position [772, 0]
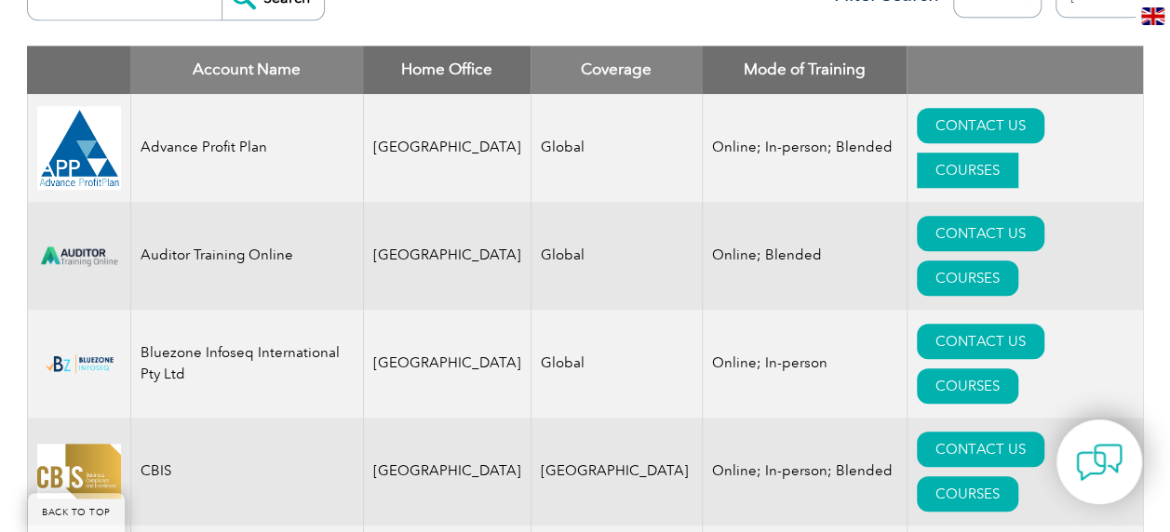
click at [780, 153] on link "COURSES" at bounding box center [966, 170] width 101 height 35
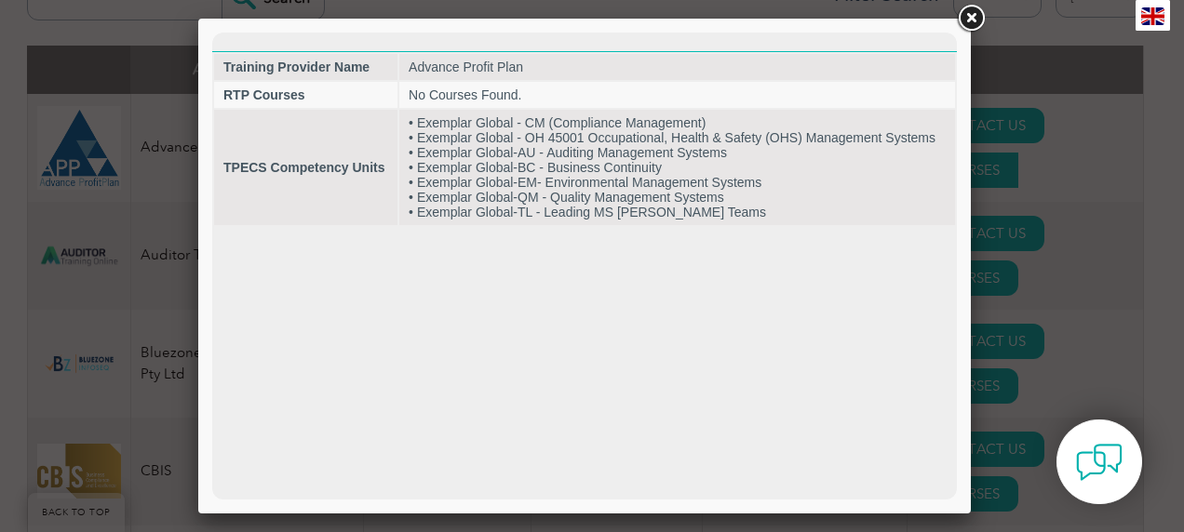
scroll to position [0, 0]
click at [780, 13] on link at bounding box center [970, 18] width 33 height 33
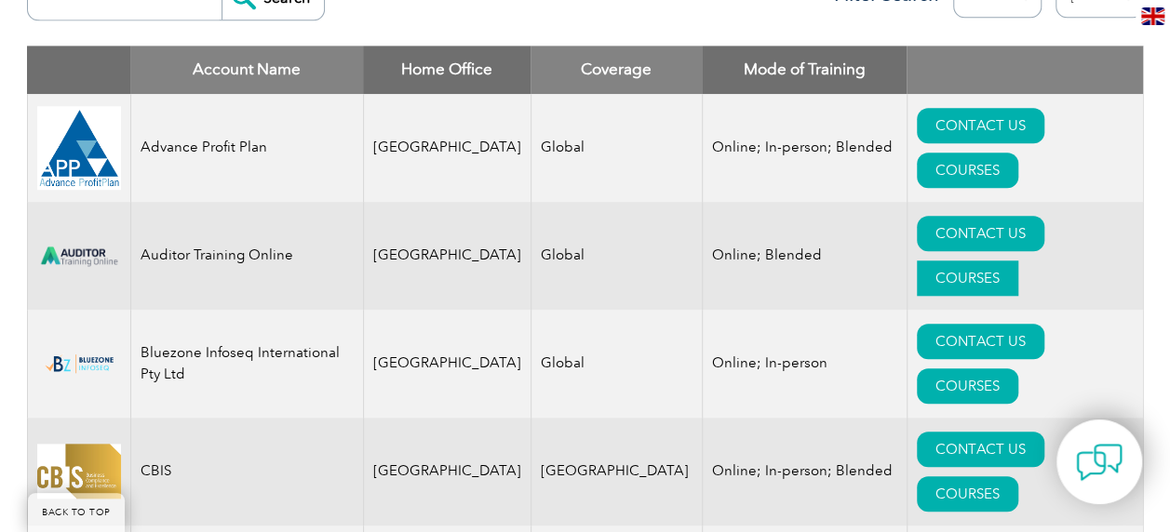
click at [780, 261] on link "COURSES" at bounding box center [966, 278] width 101 height 35
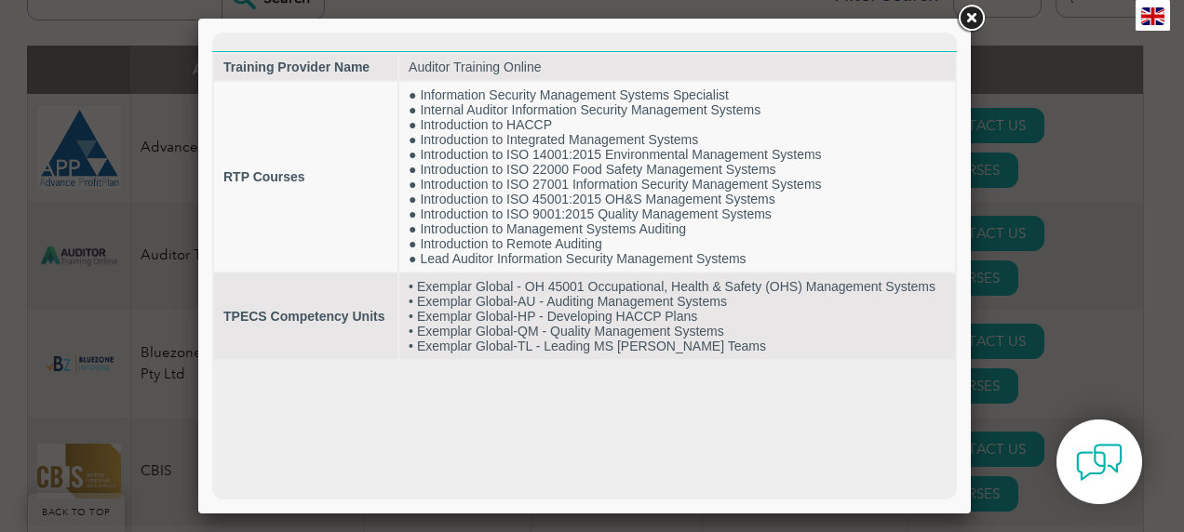
click at [780, 17] on link at bounding box center [970, 18] width 33 height 33
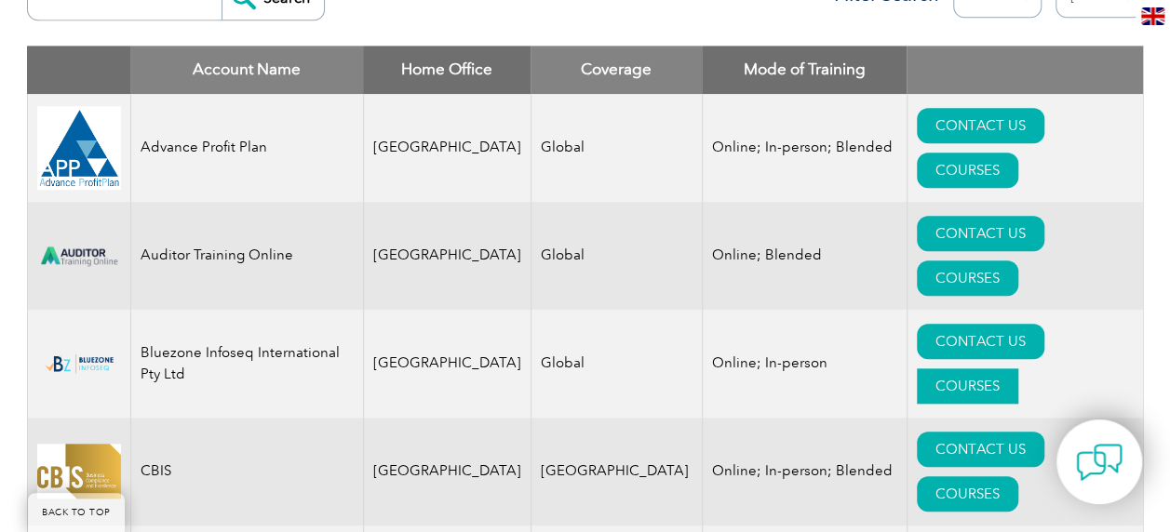
click at [780, 368] on link "COURSES" at bounding box center [966, 385] width 101 height 35
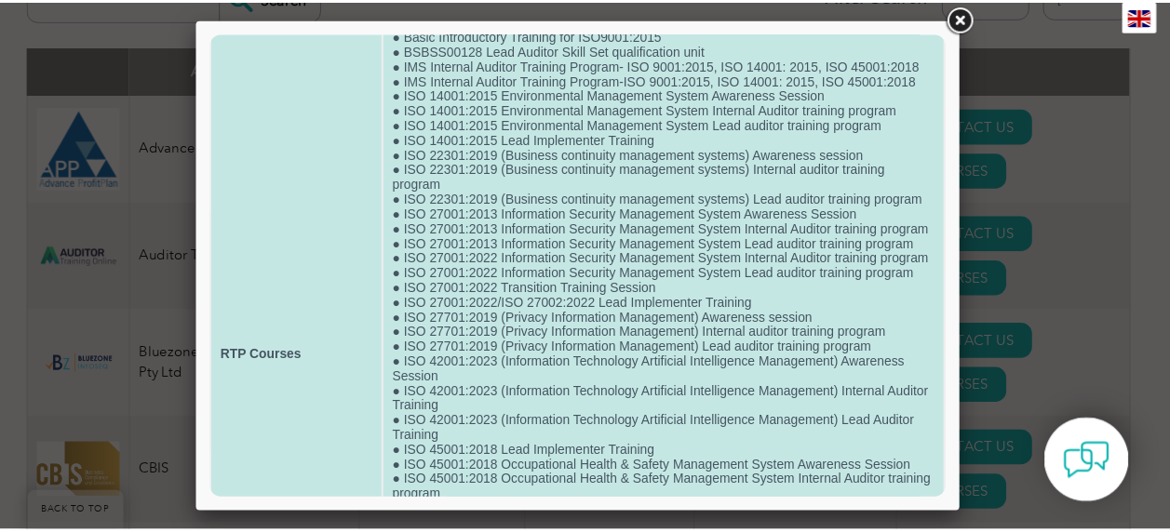
scroll to position [39, 0]
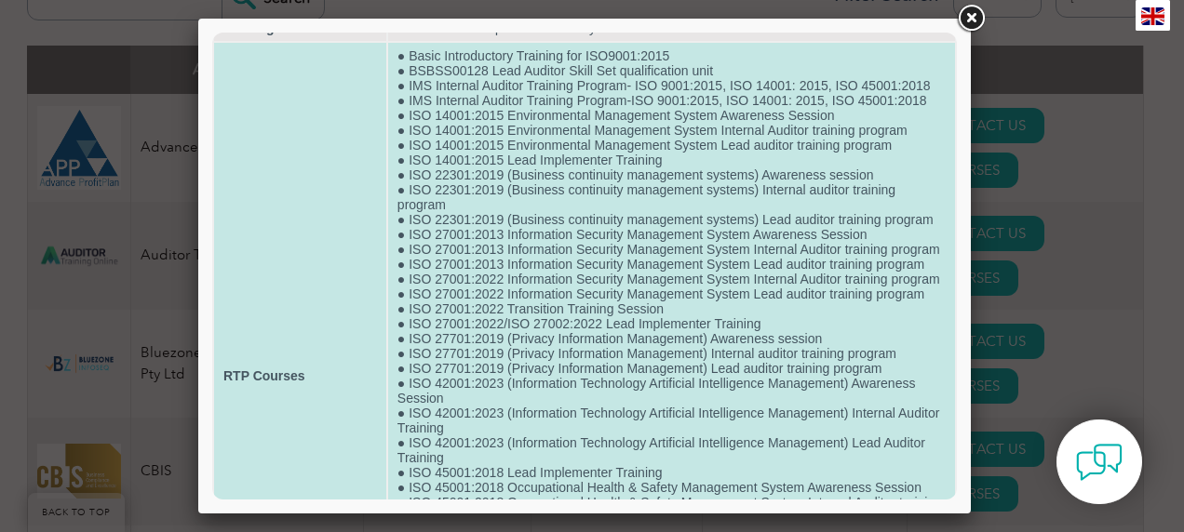
click at [780, 216] on td "● Basic Introductory Training for ISO9001:2015 ● BSBSS00128 Lead Auditor Skill …" at bounding box center [671, 376] width 567 height 666
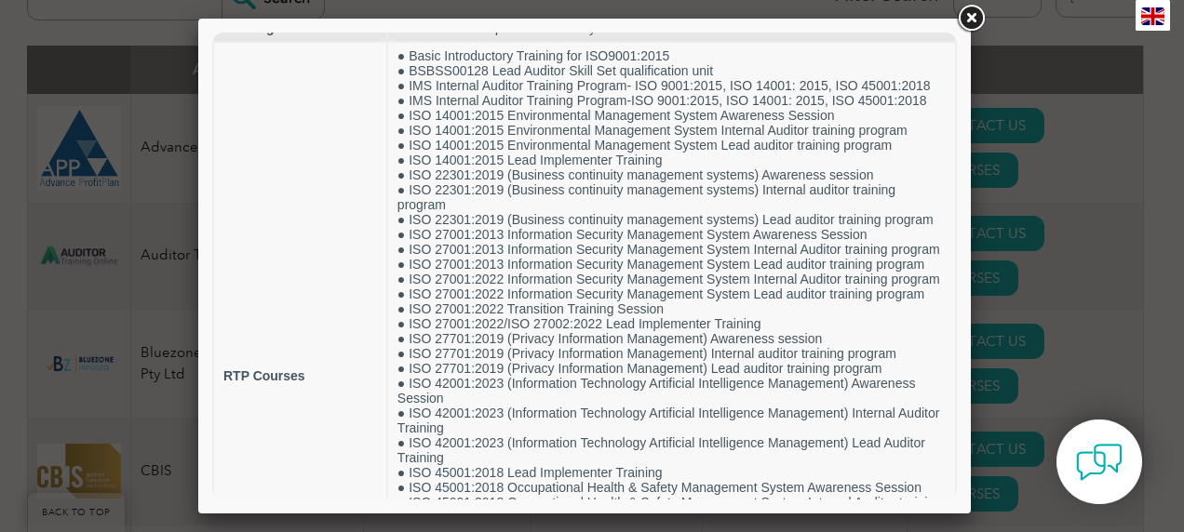
click at [780, 13] on link at bounding box center [970, 18] width 33 height 33
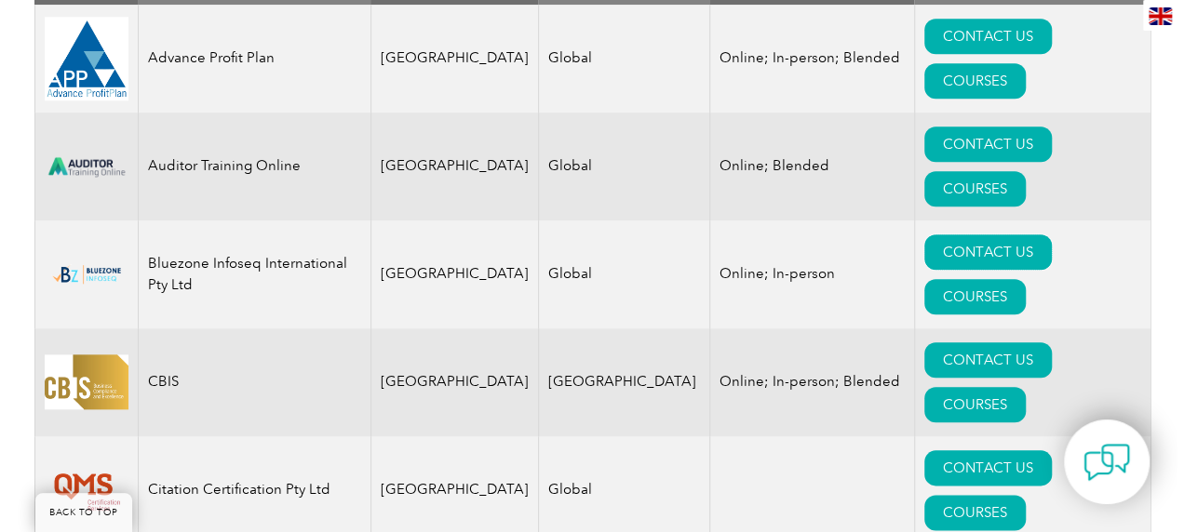
scroll to position [863, 0]
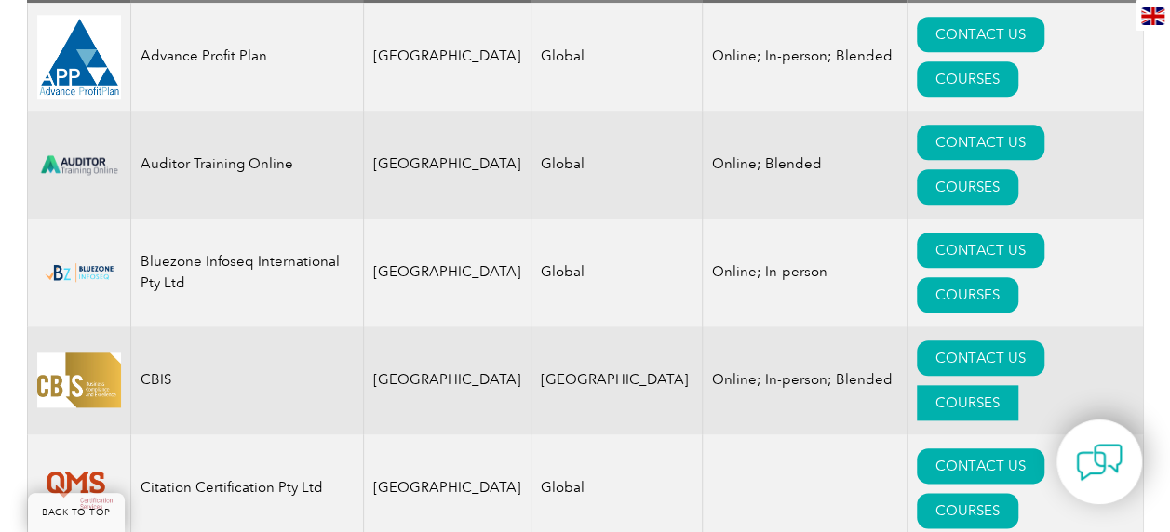
click at [780, 385] on link "COURSES" at bounding box center [966, 402] width 101 height 35
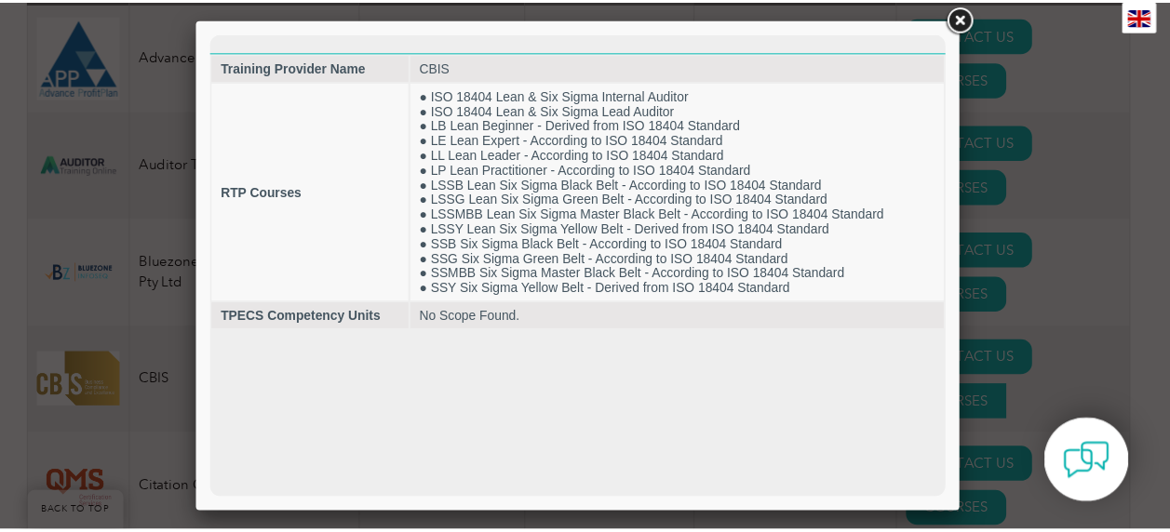
scroll to position [0, 0]
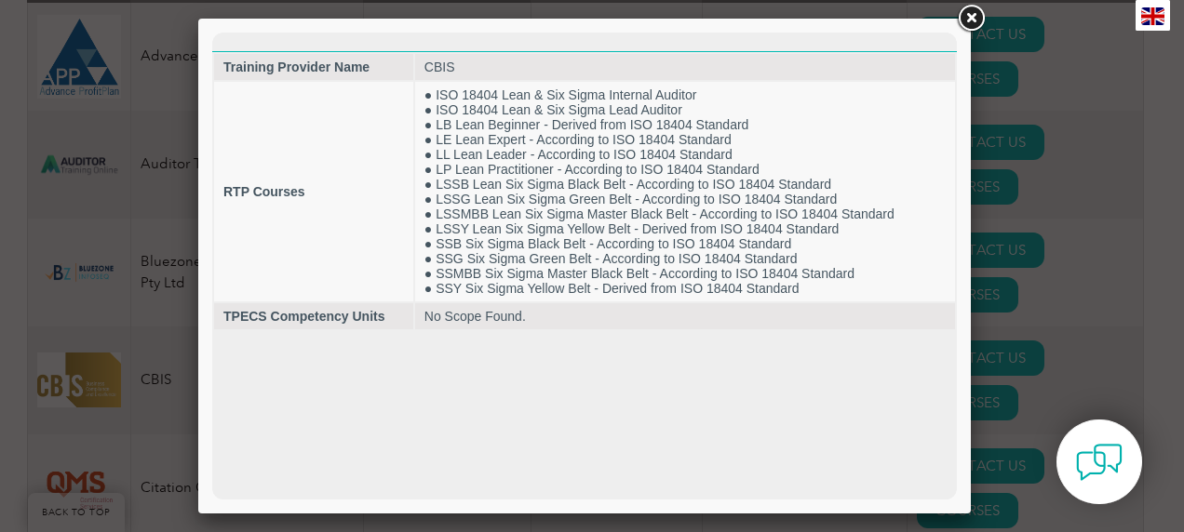
click at [780, 20] on link at bounding box center [970, 18] width 33 height 33
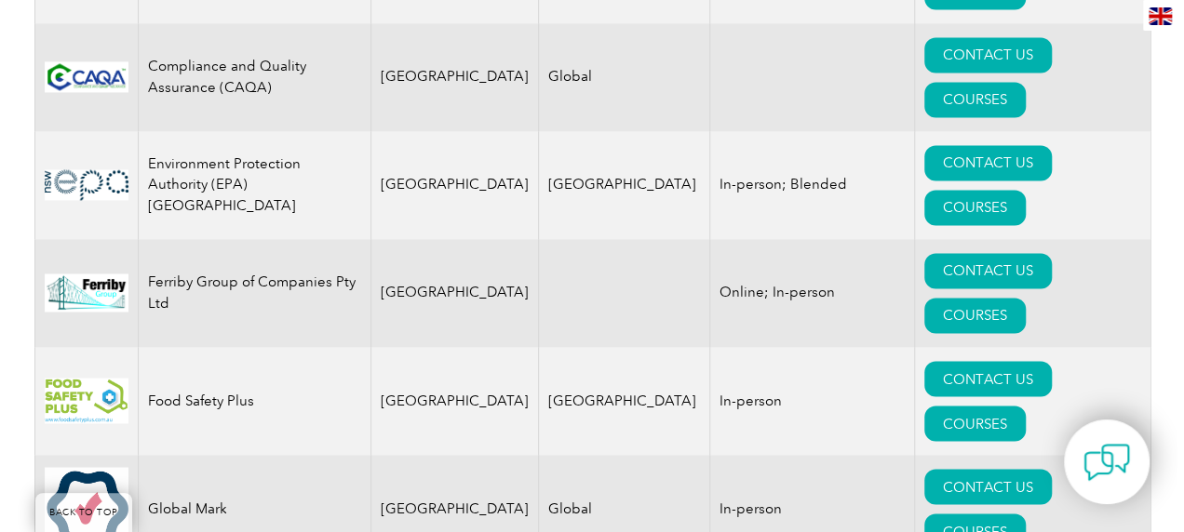
scroll to position [1384, 0]
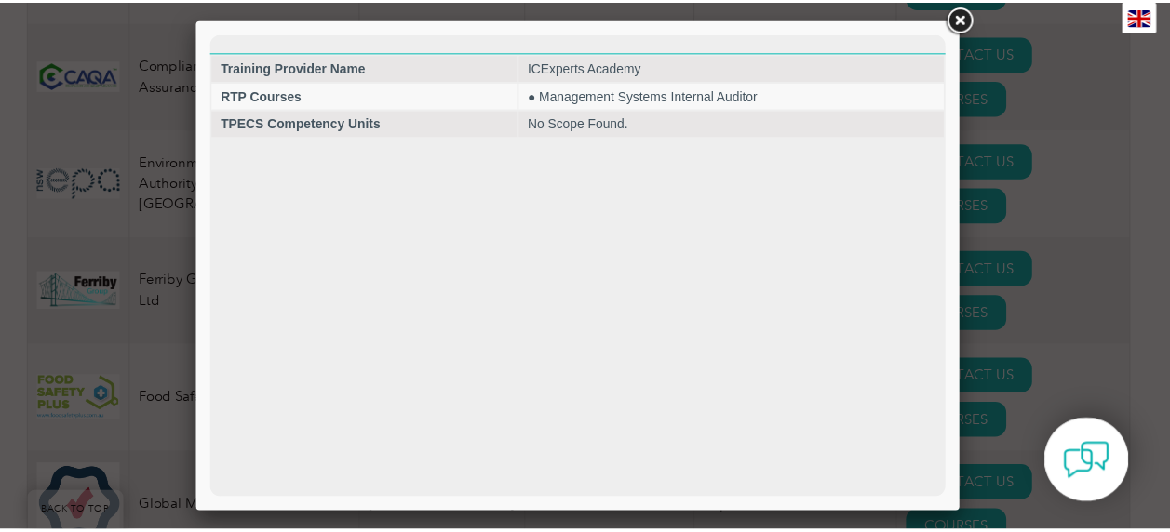
scroll to position [0, 0]
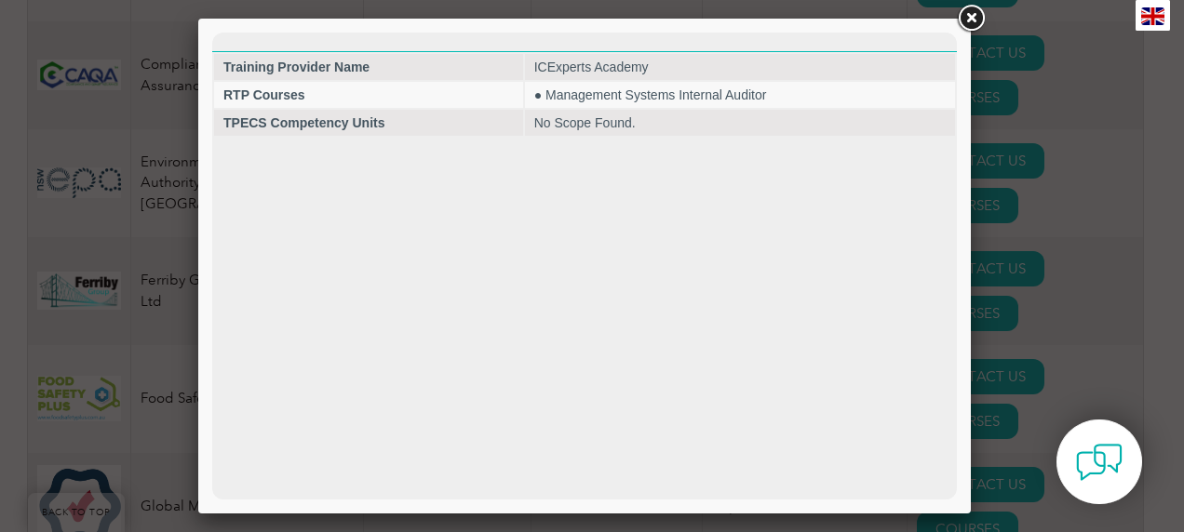
click at [780, 26] on link at bounding box center [970, 18] width 33 height 33
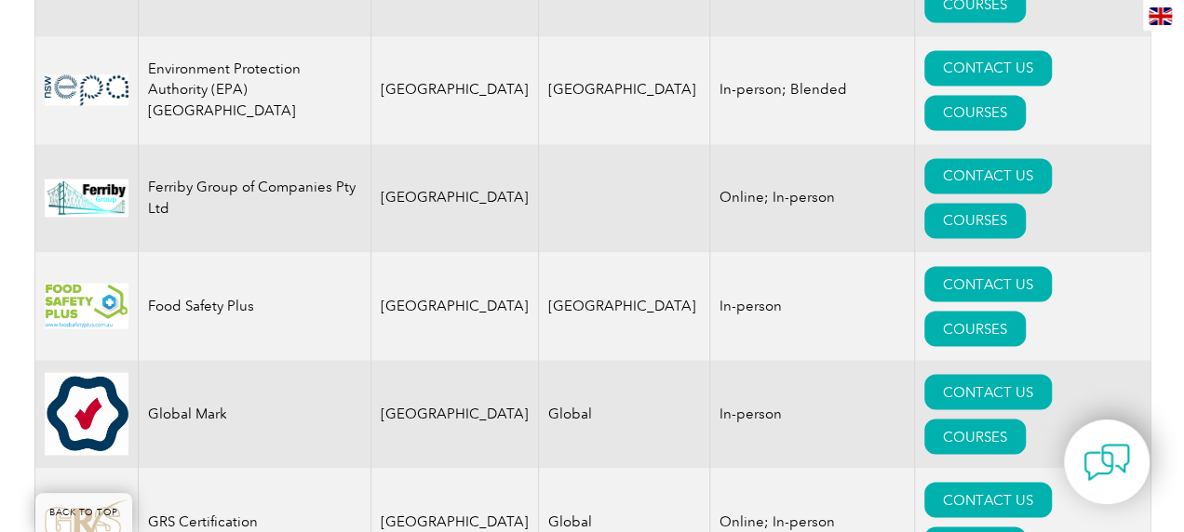
scroll to position [1496, 0]
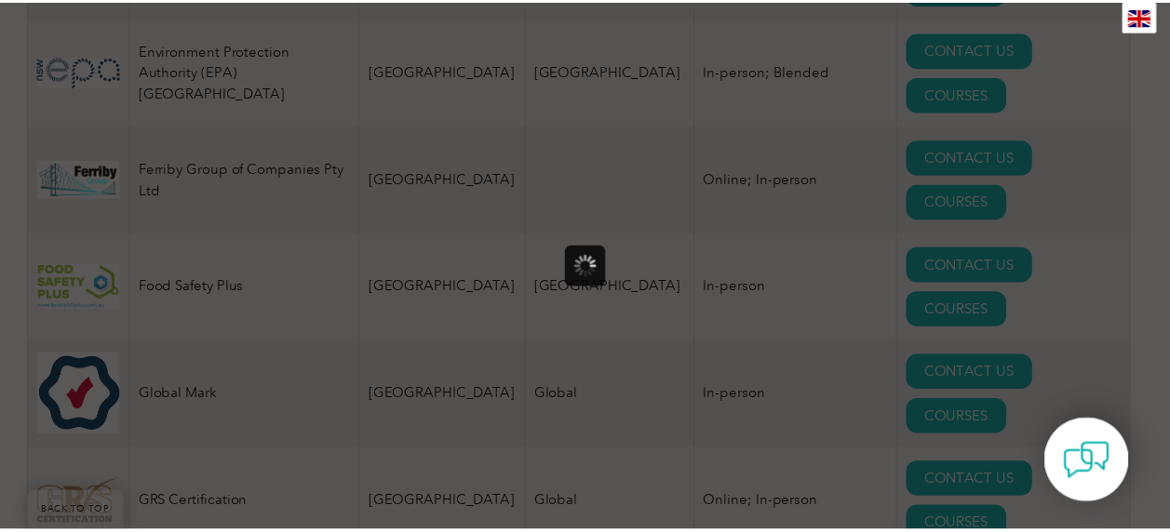
scroll to position [0, 0]
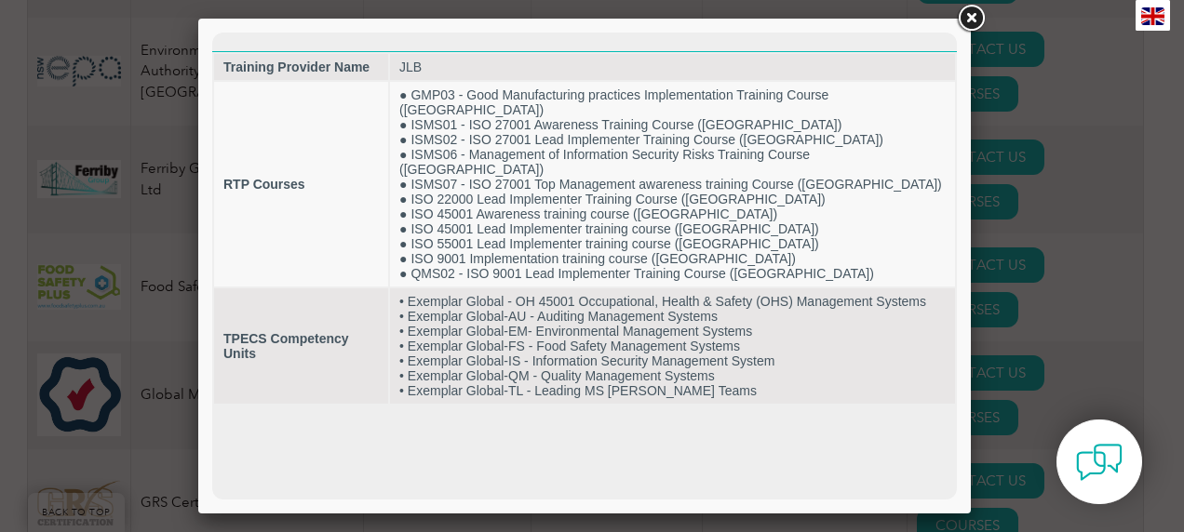
click at [780, 20] on link at bounding box center [970, 18] width 33 height 33
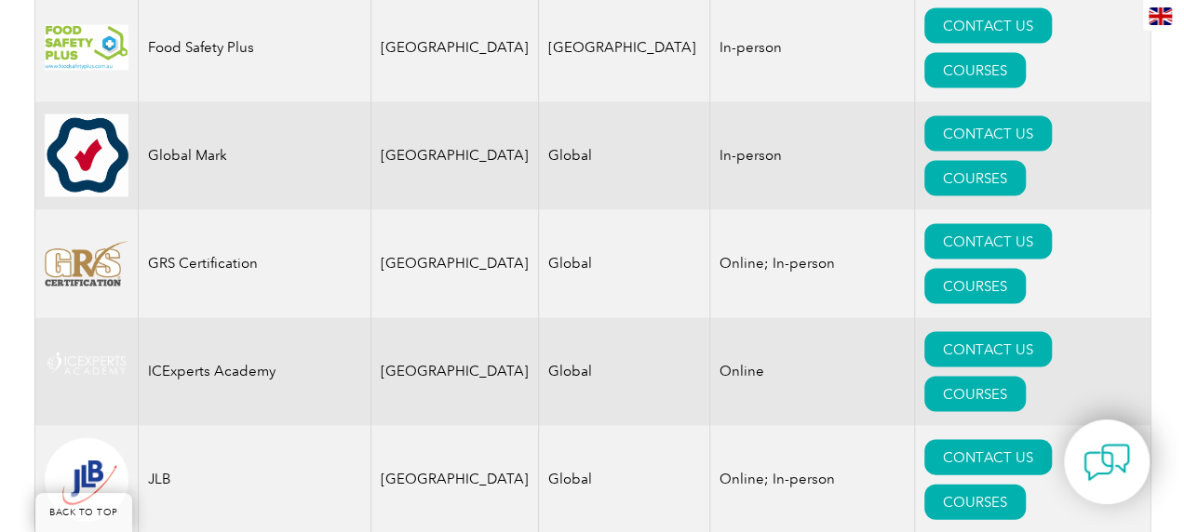
scroll to position [1818, 0]
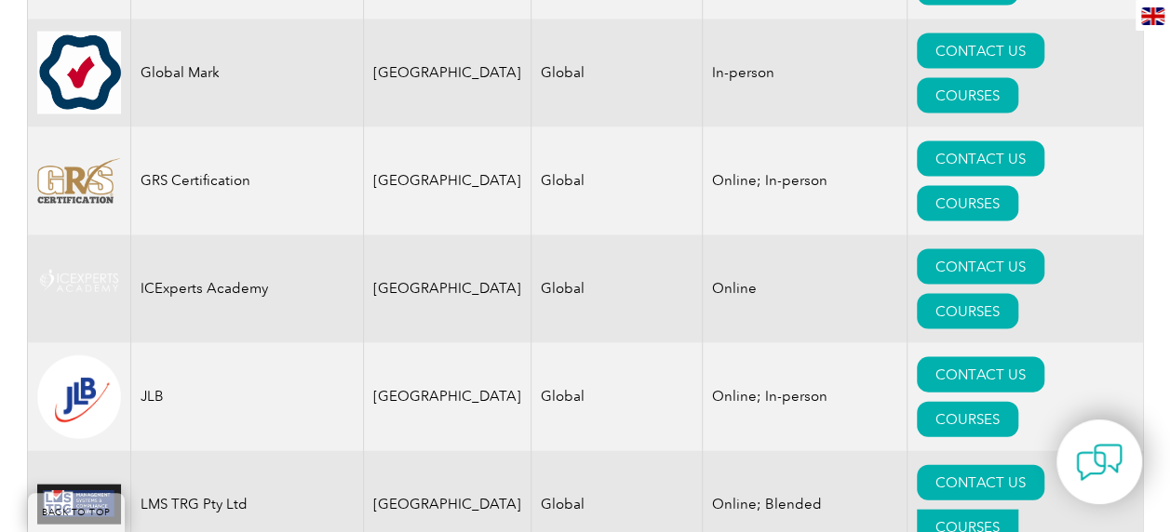
click at [780, 501] on link "COURSES" at bounding box center [966, 527] width 101 height 35
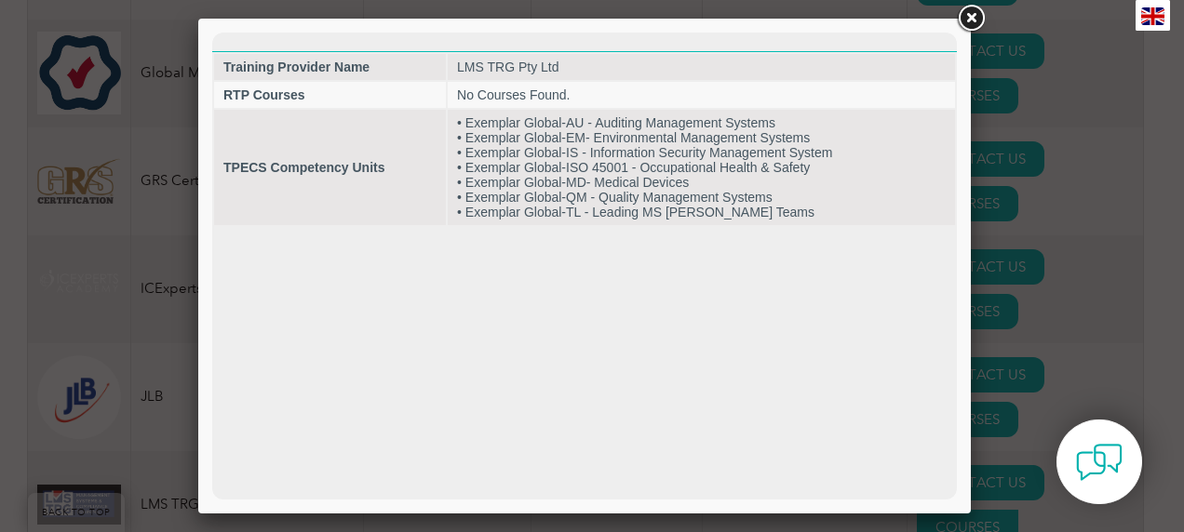
scroll to position [0, 0]
click at [780, 22] on link at bounding box center [970, 18] width 33 height 33
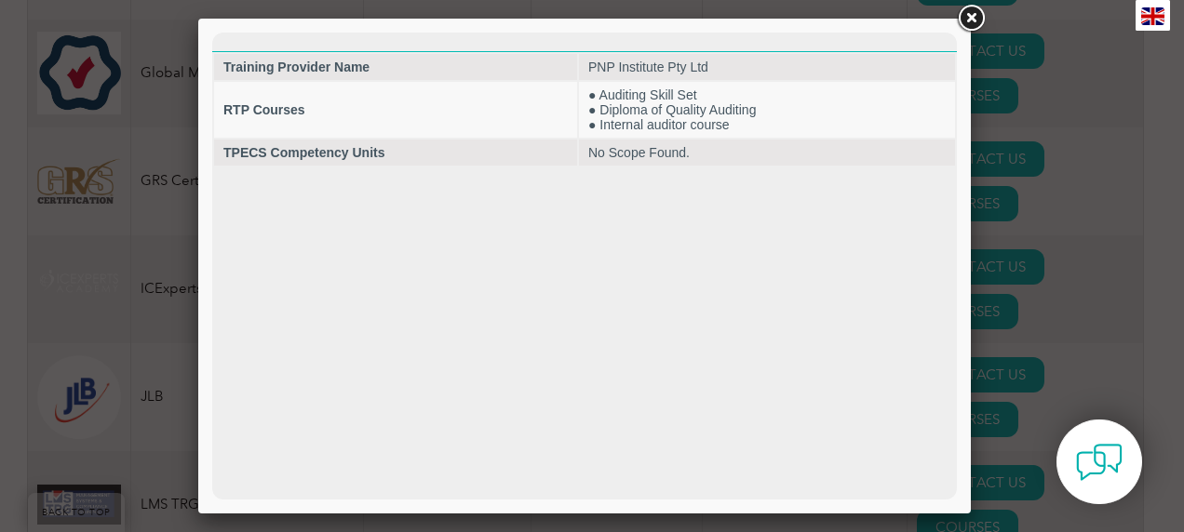
click at [780, 26] on link at bounding box center [970, 18] width 33 height 33
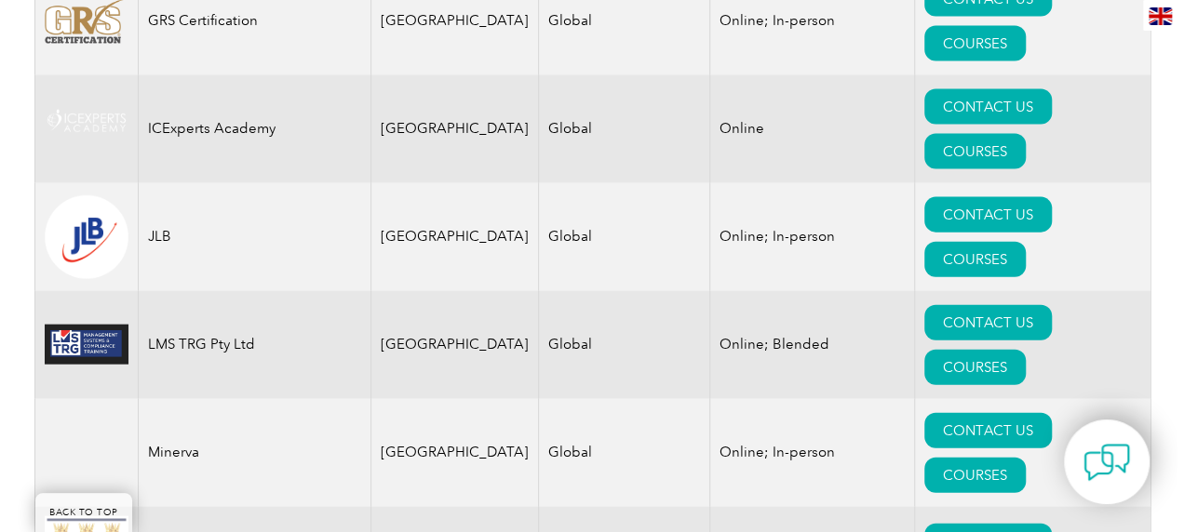
scroll to position [1978, 0]
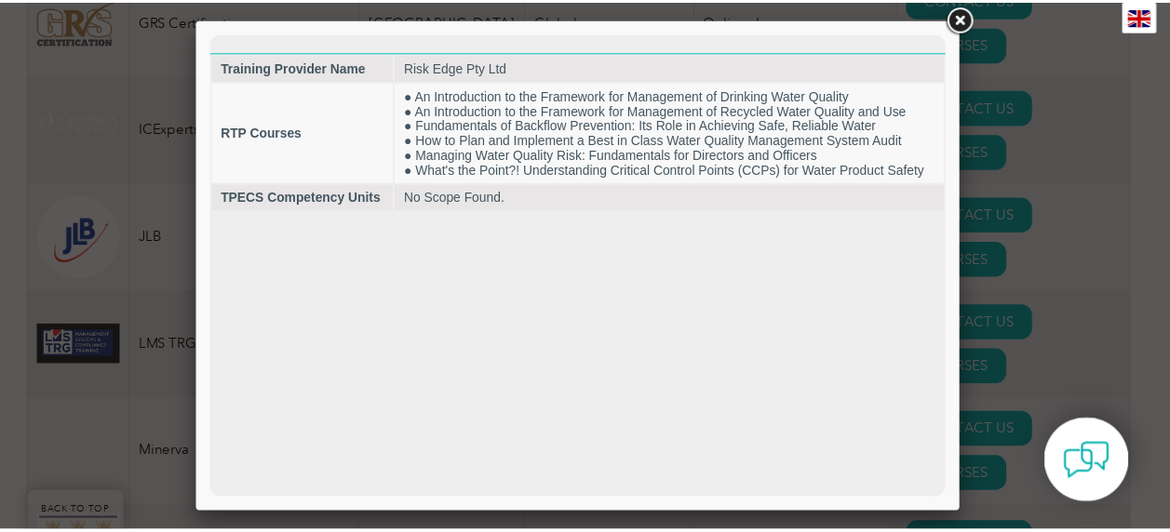
scroll to position [0, 0]
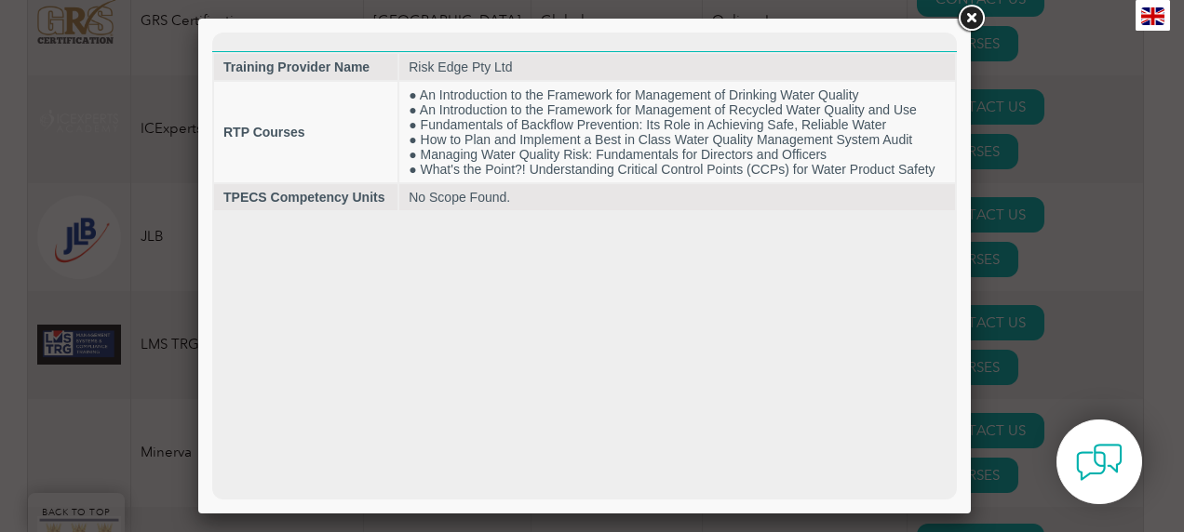
click at [780, 22] on link at bounding box center [970, 18] width 33 height 33
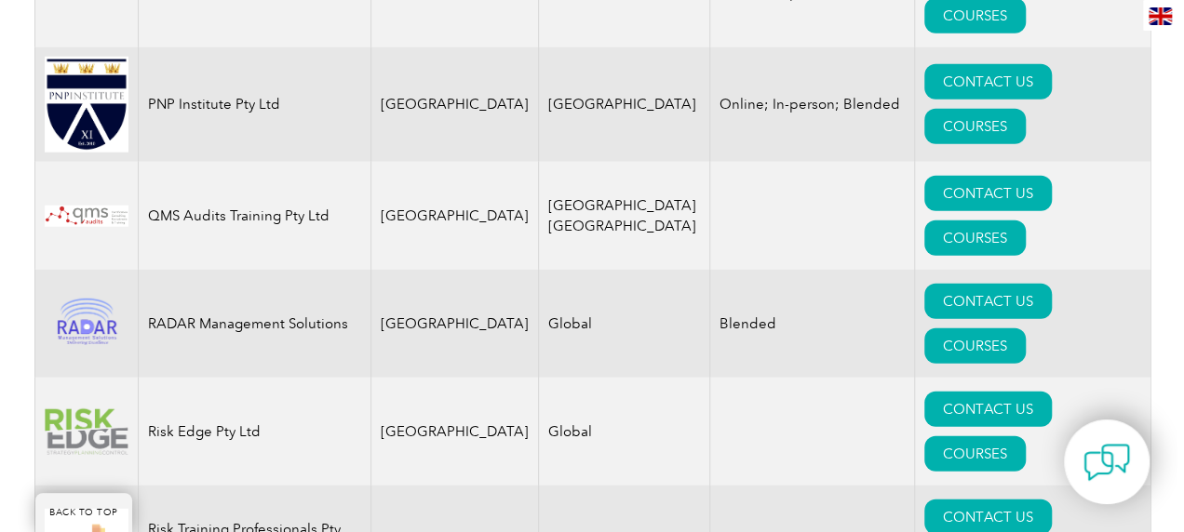
scroll to position [2438, 0]
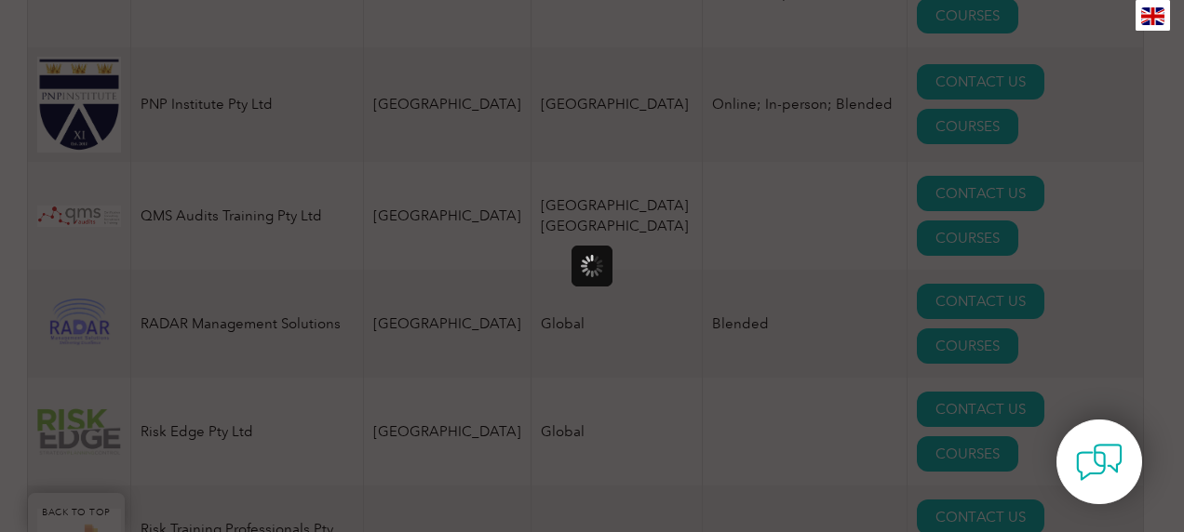
scroll to position [0, 0]
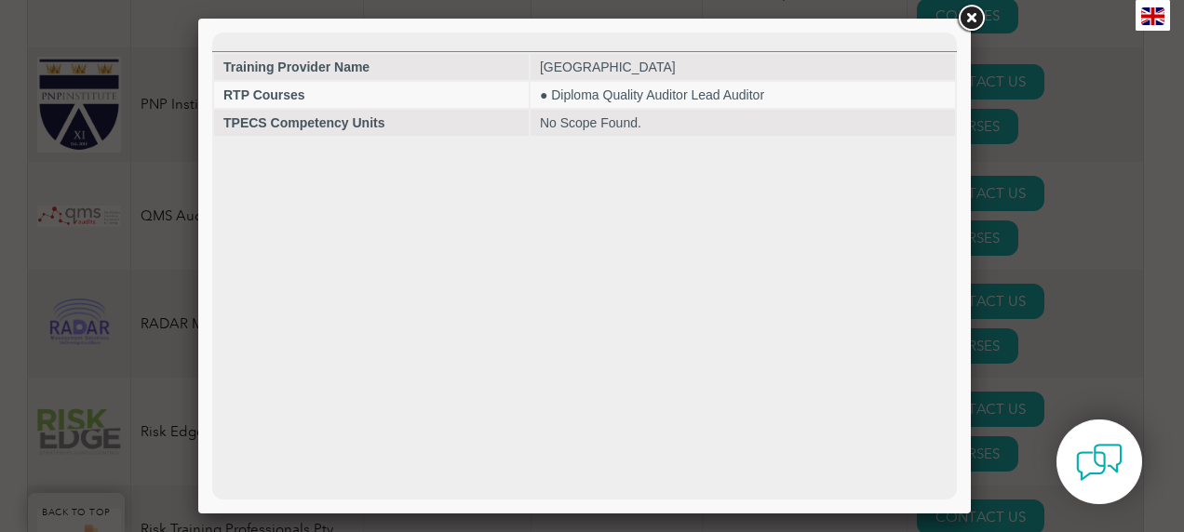
click at [780, 20] on link at bounding box center [970, 18] width 33 height 33
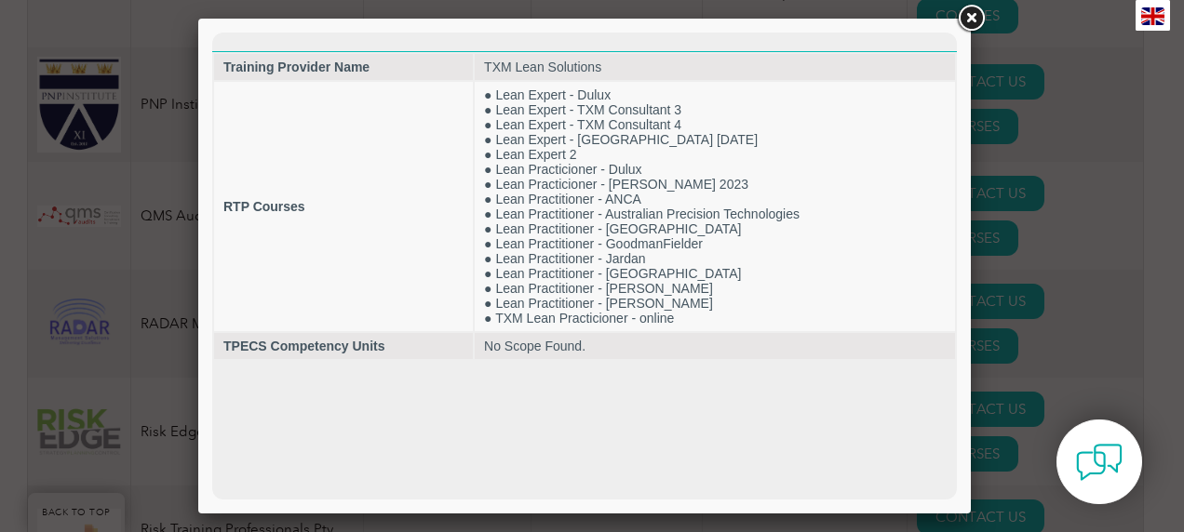
click at [780, 19] on link at bounding box center [970, 18] width 33 height 33
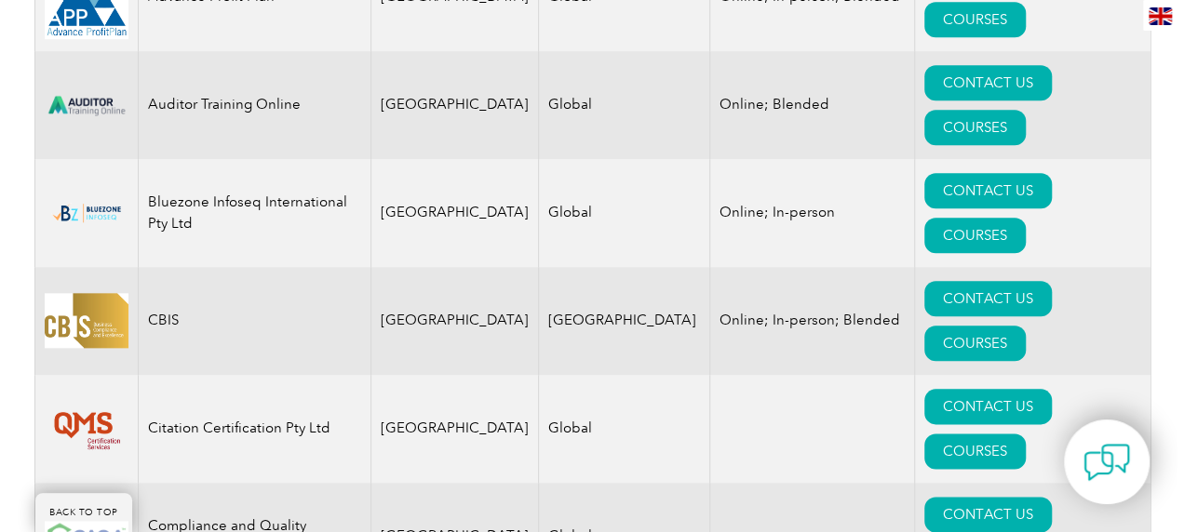
scroll to position [924, 0]
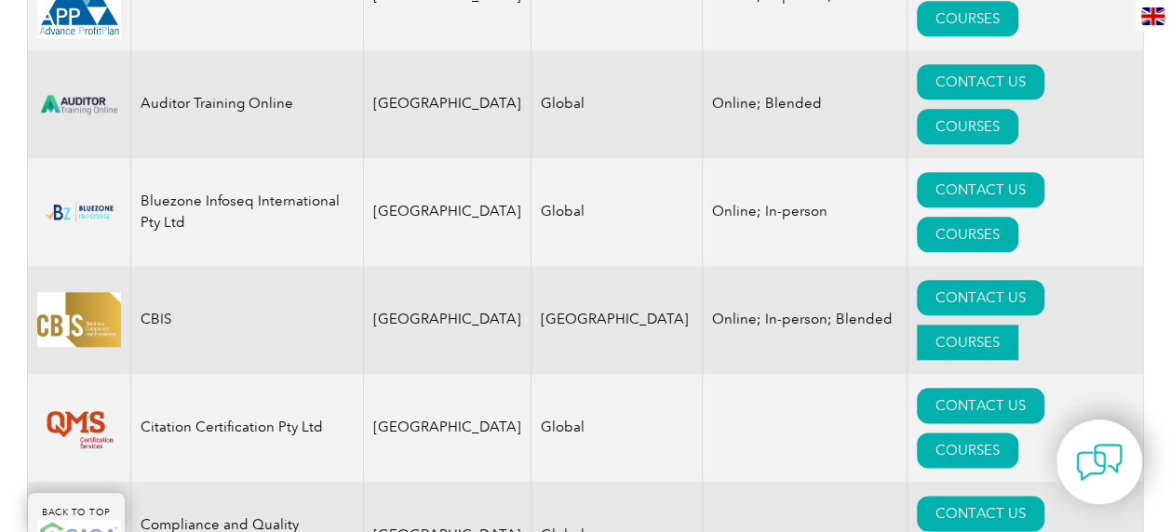
click at [780, 325] on link "COURSES" at bounding box center [966, 342] width 101 height 35
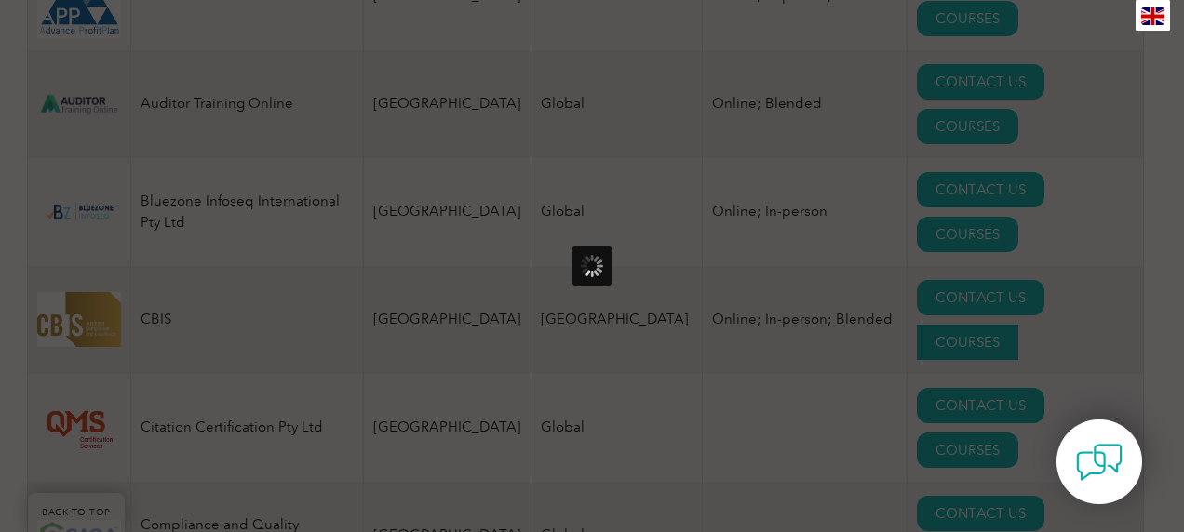
scroll to position [0, 0]
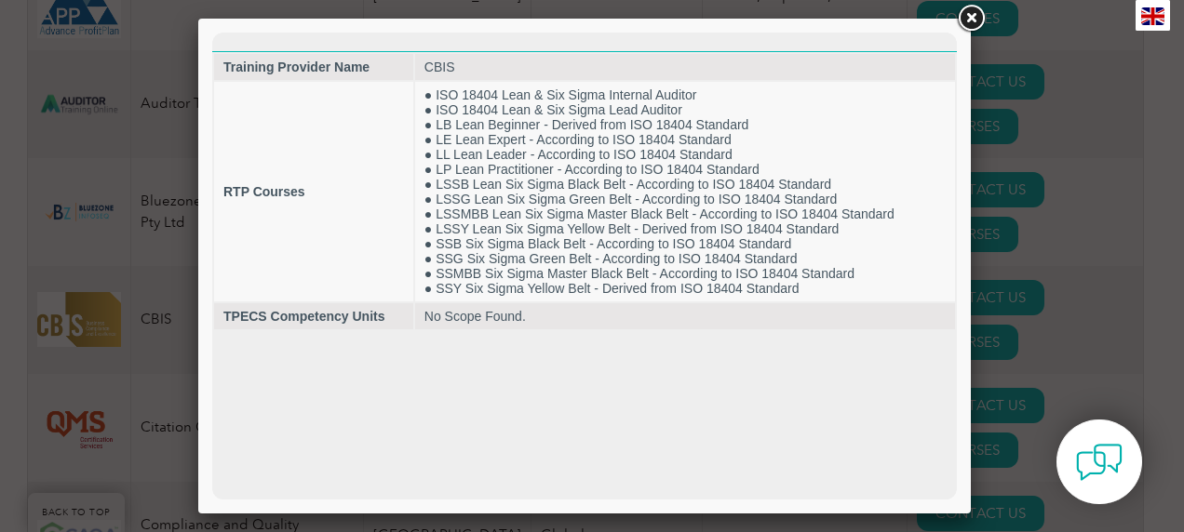
click at [780, 17] on link at bounding box center [970, 18] width 33 height 33
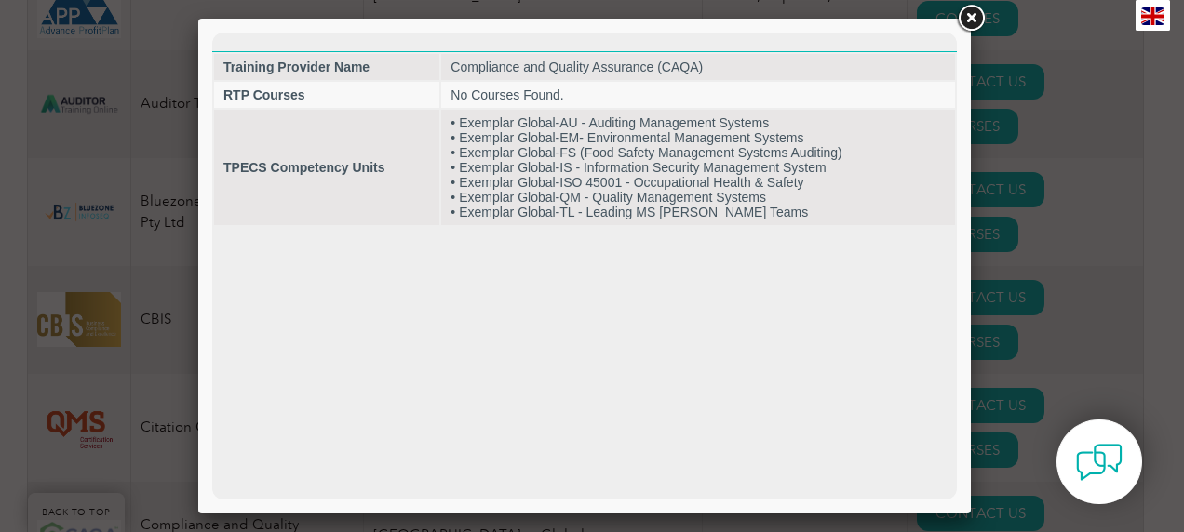
click at [780, 17] on link at bounding box center [970, 18] width 33 height 33
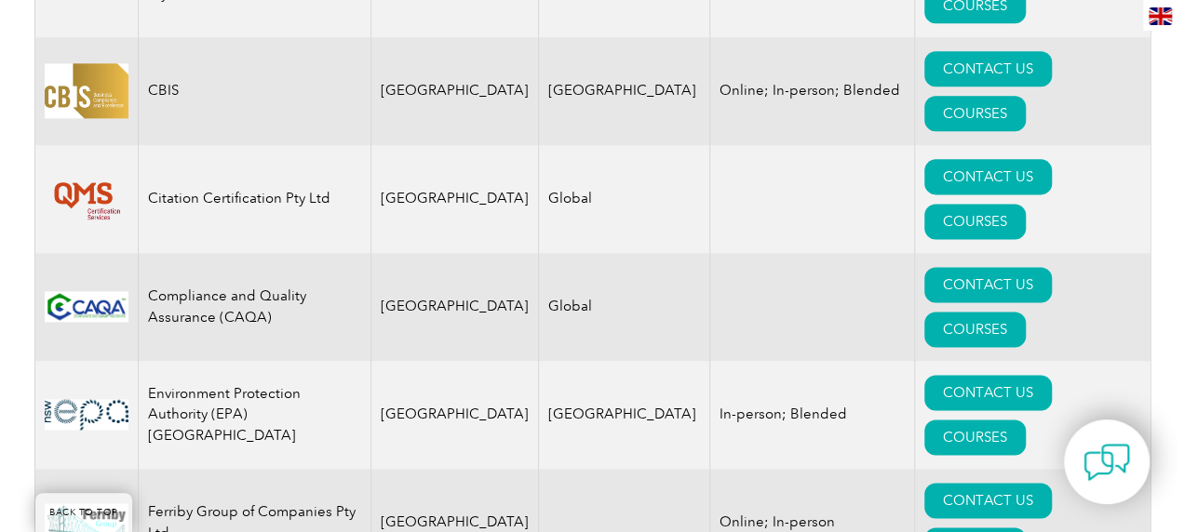
scroll to position [1160, 0]
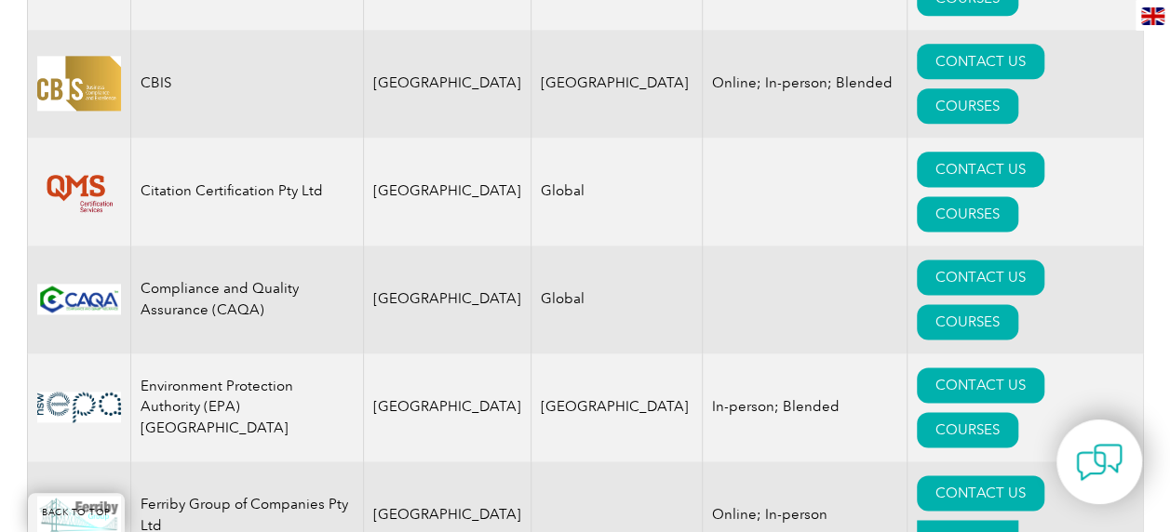
click at [780, 501] on link "COURSES" at bounding box center [966, 537] width 101 height 35
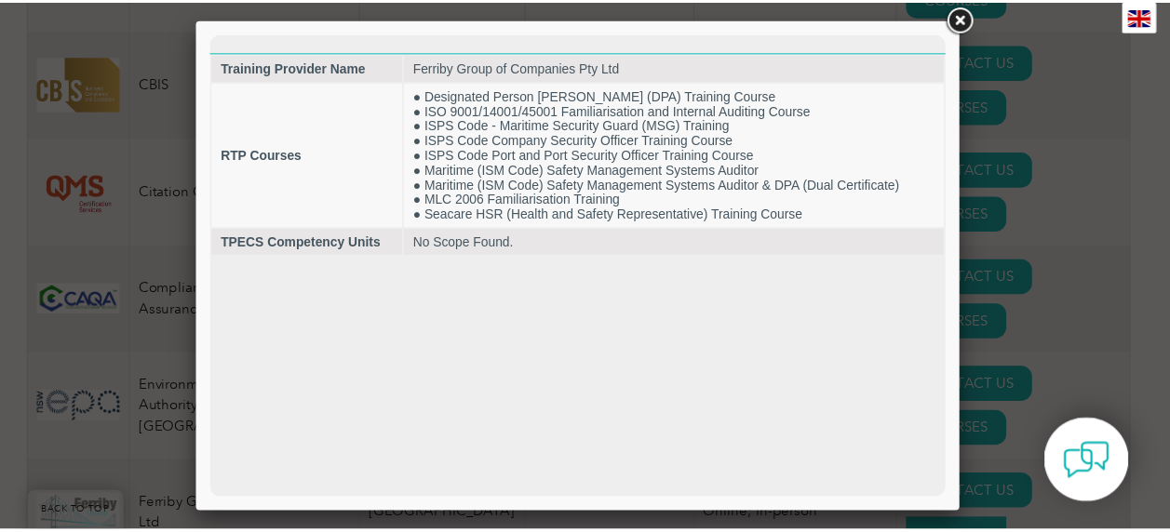
scroll to position [0, 0]
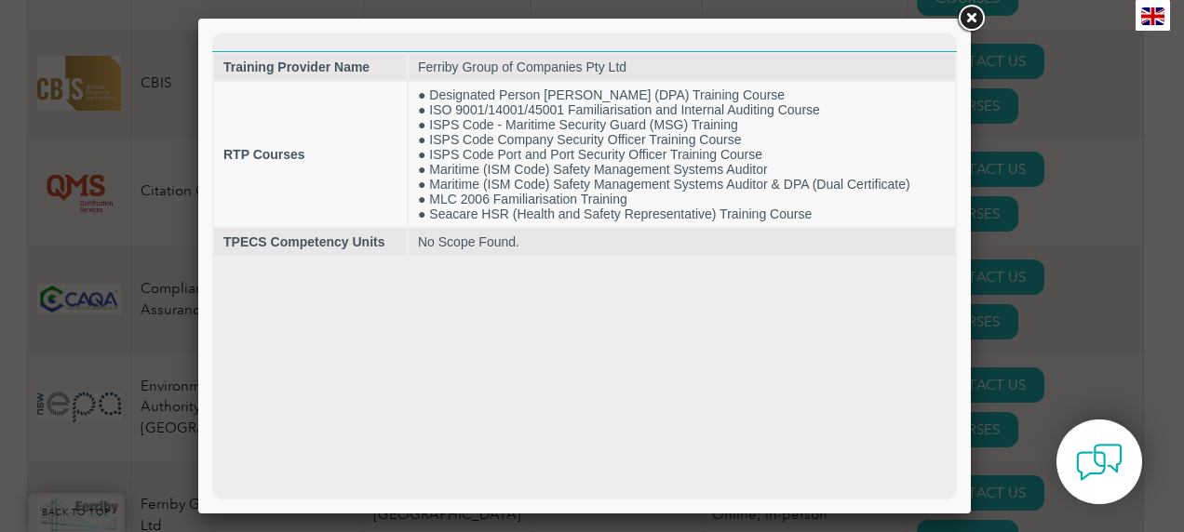
click at [780, 23] on link at bounding box center [970, 18] width 33 height 33
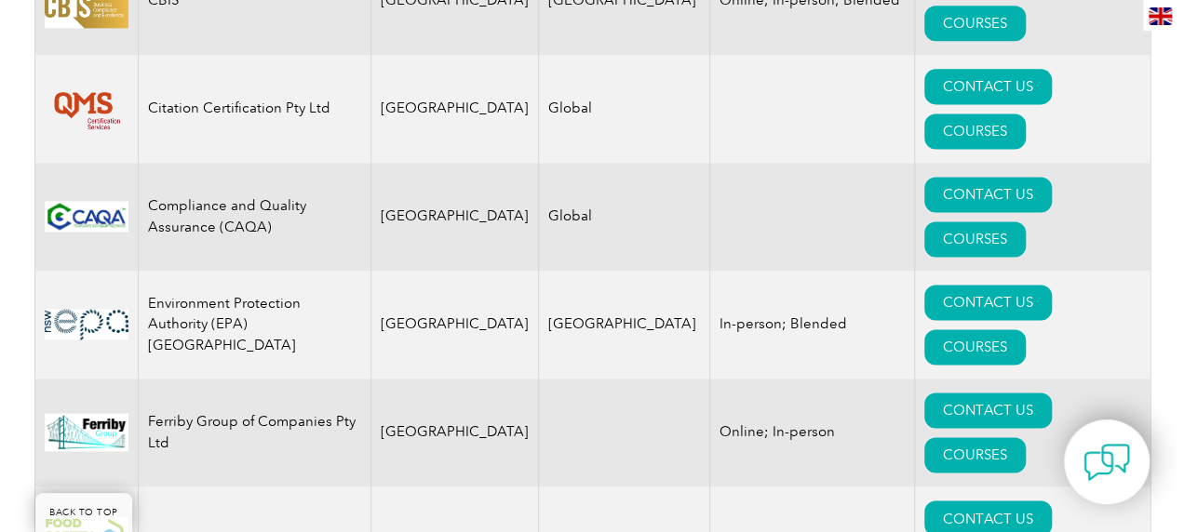
scroll to position [1244, 0]
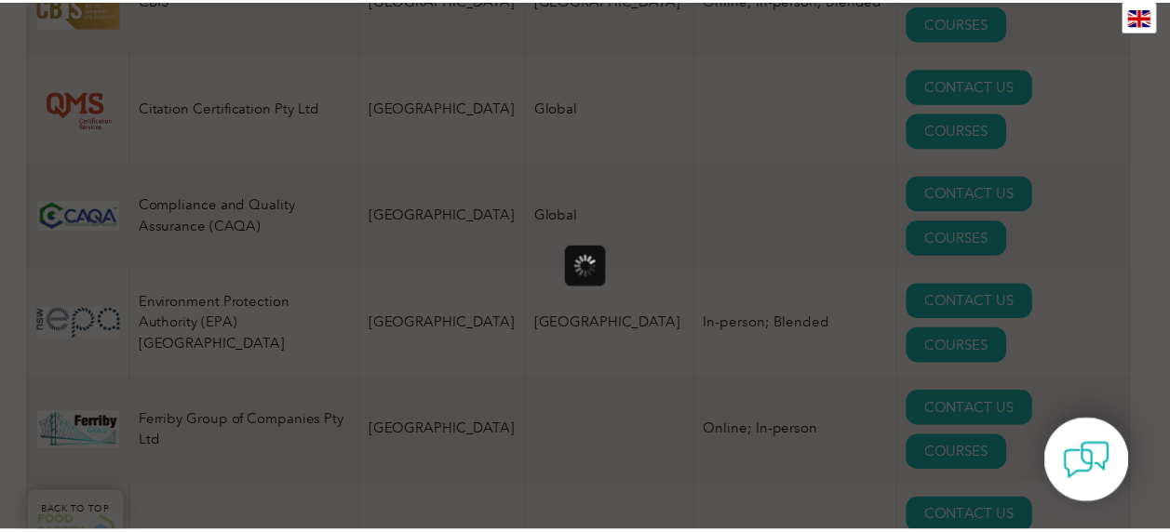
scroll to position [0, 0]
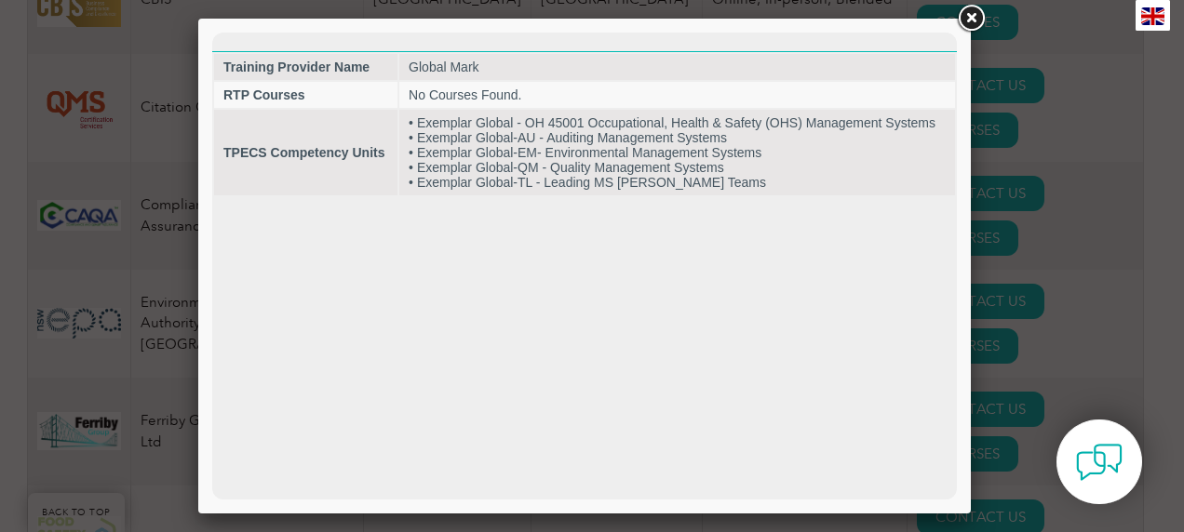
click at [780, 20] on link at bounding box center [970, 18] width 33 height 33
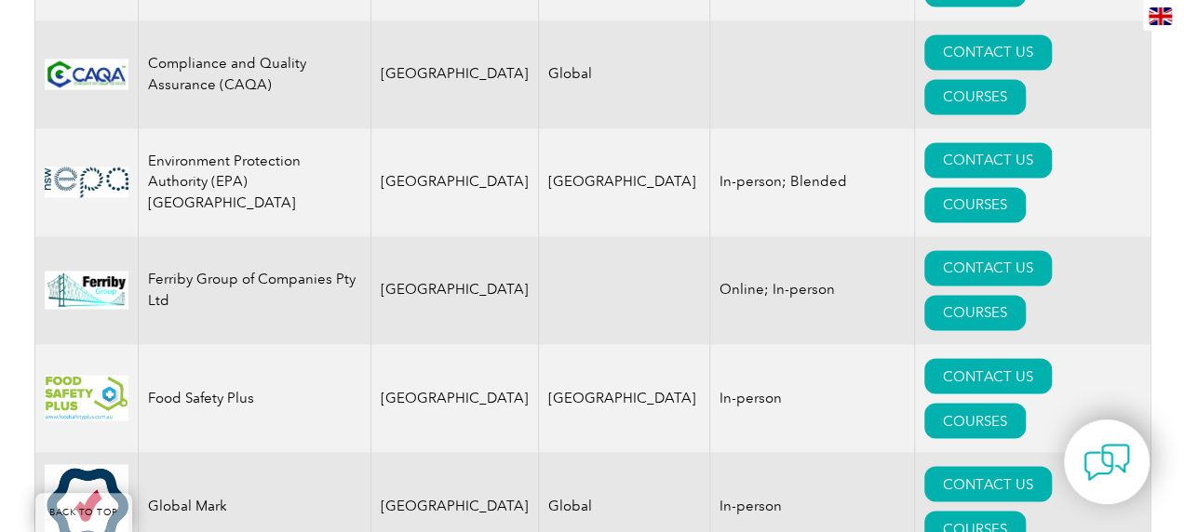
scroll to position [1387, 0]
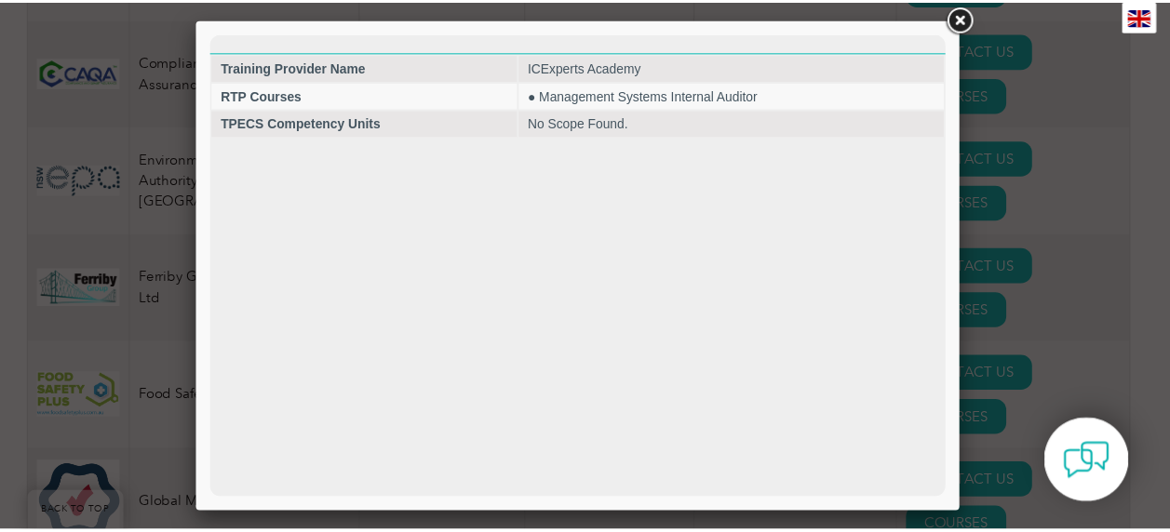
scroll to position [0, 0]
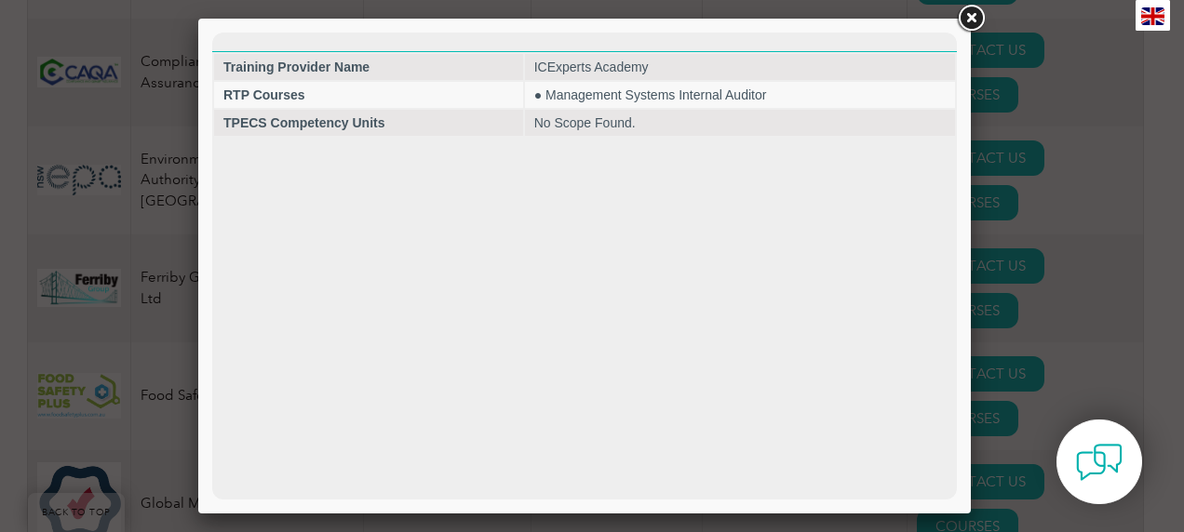
click at [780, 13] on link at bounding box center [970, 18] width 33 height 33
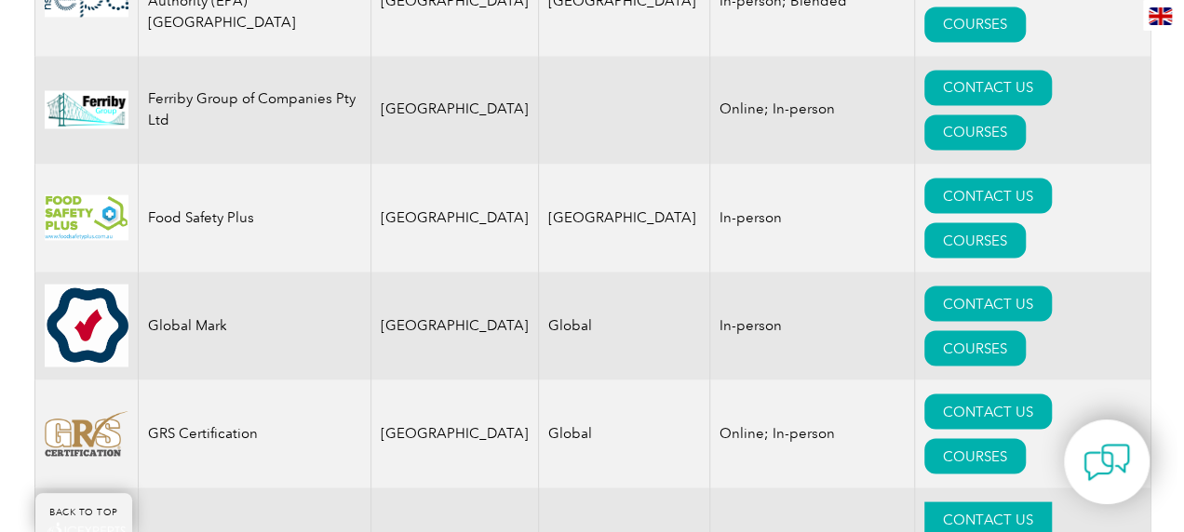
scroll to position [1567, 0]
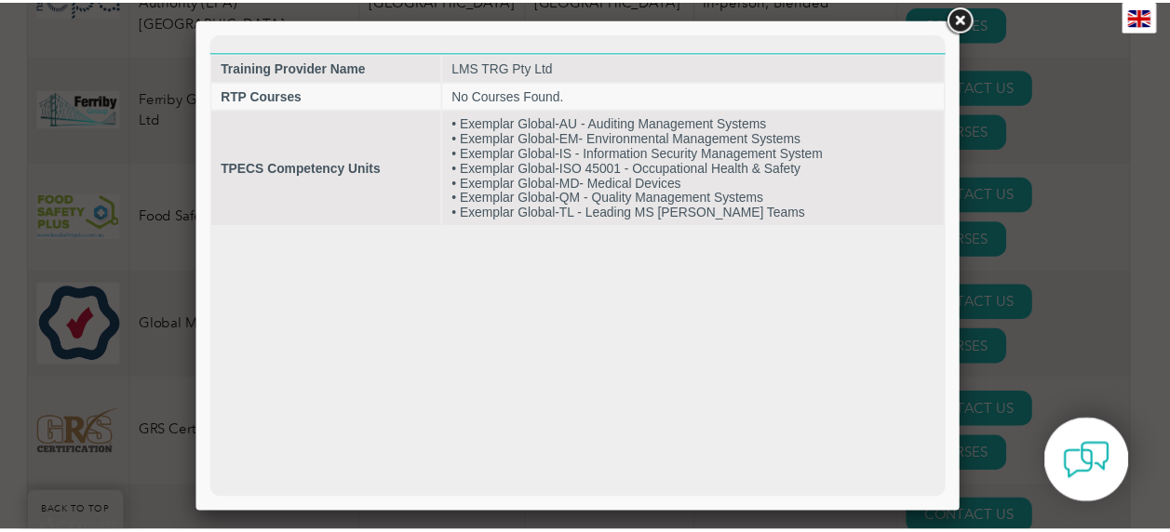
scroll to position [0, 0]
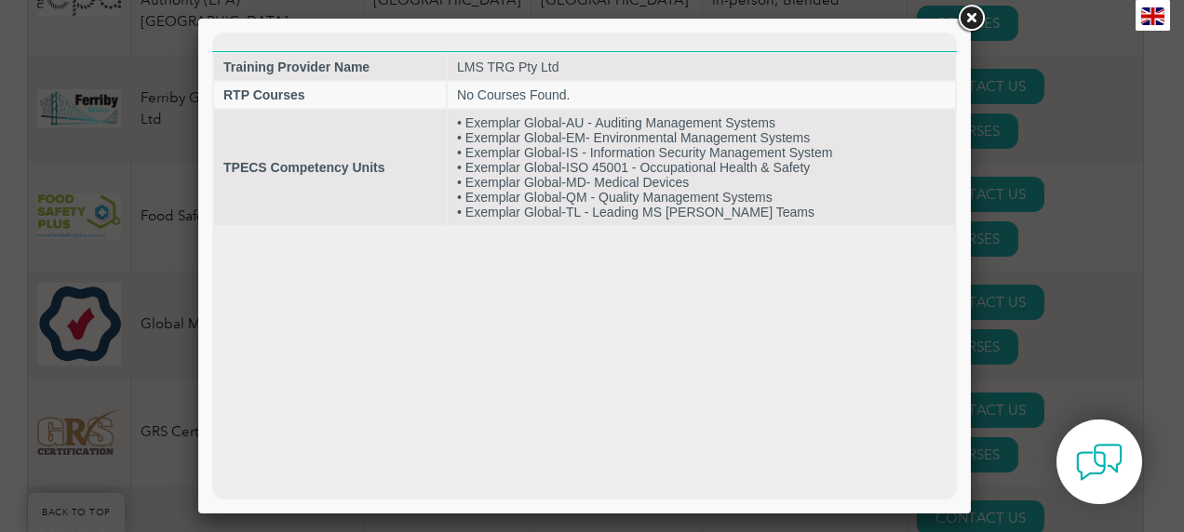
click at [780, 23] on link at bounding box center [970, 18] width 33 height 33
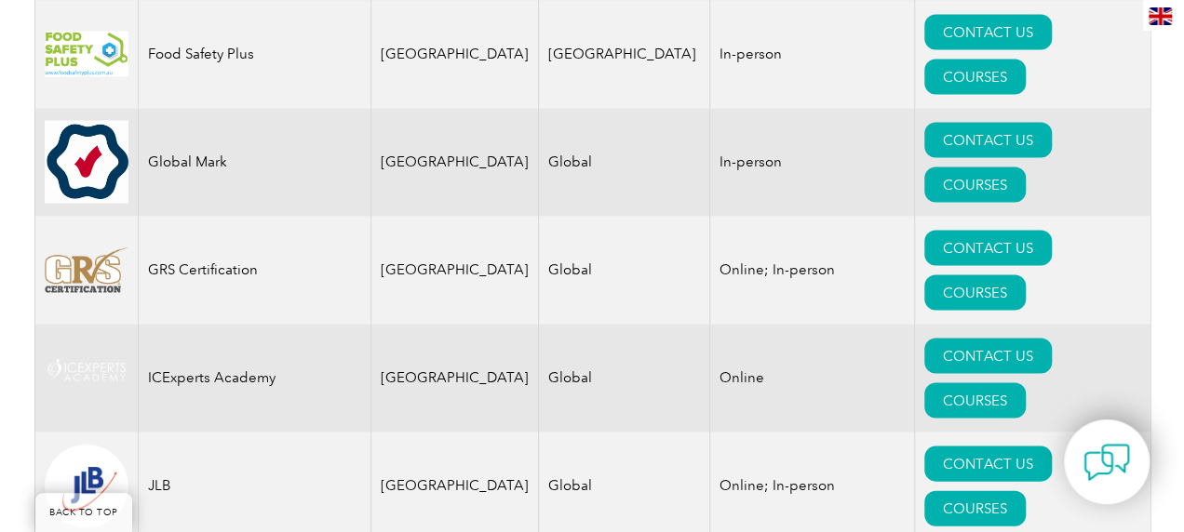
scroll to position [1728, 0]
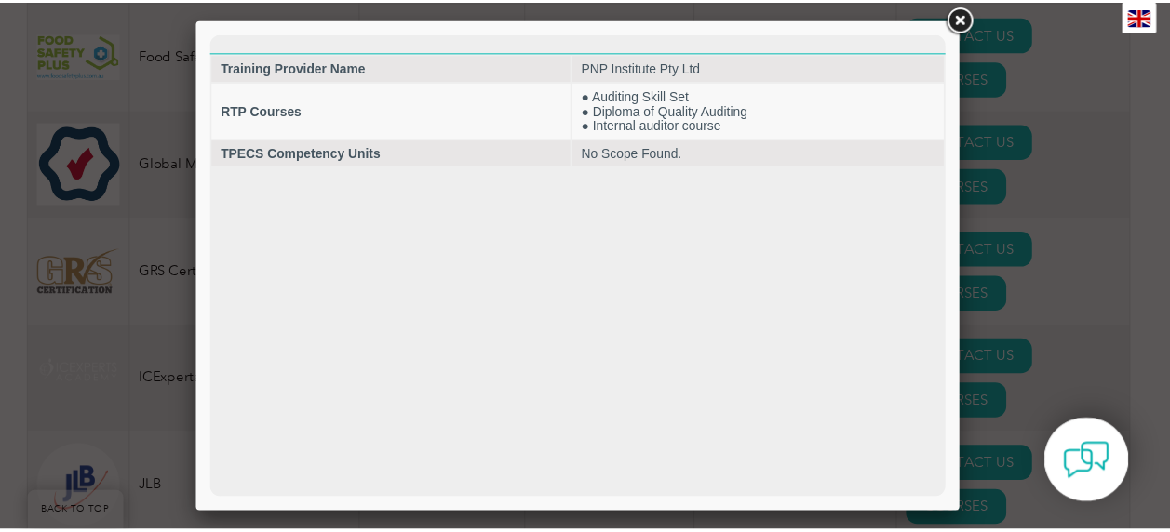
scroll to position [0, 0]
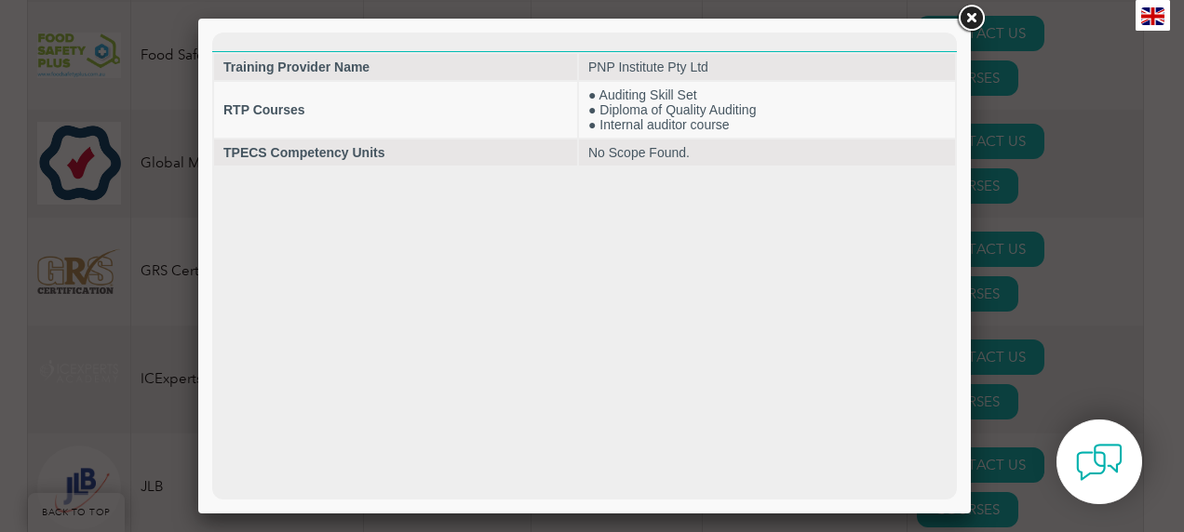
click at [780, 20] on link at bounding box center [970, 18] width 33 height 33
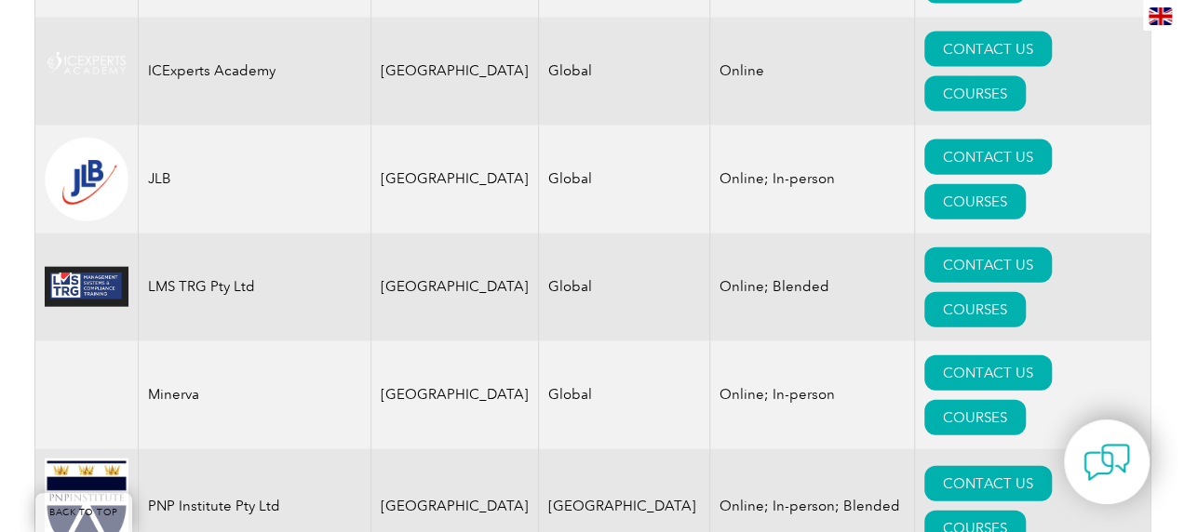
scroll to position [2035, 0]
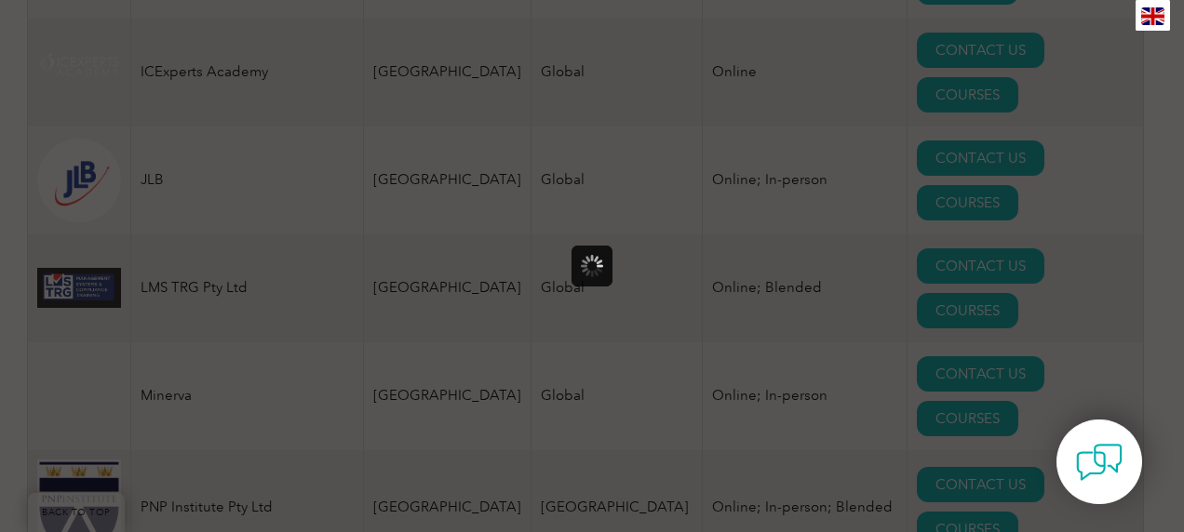
scroll to position [0, 0]
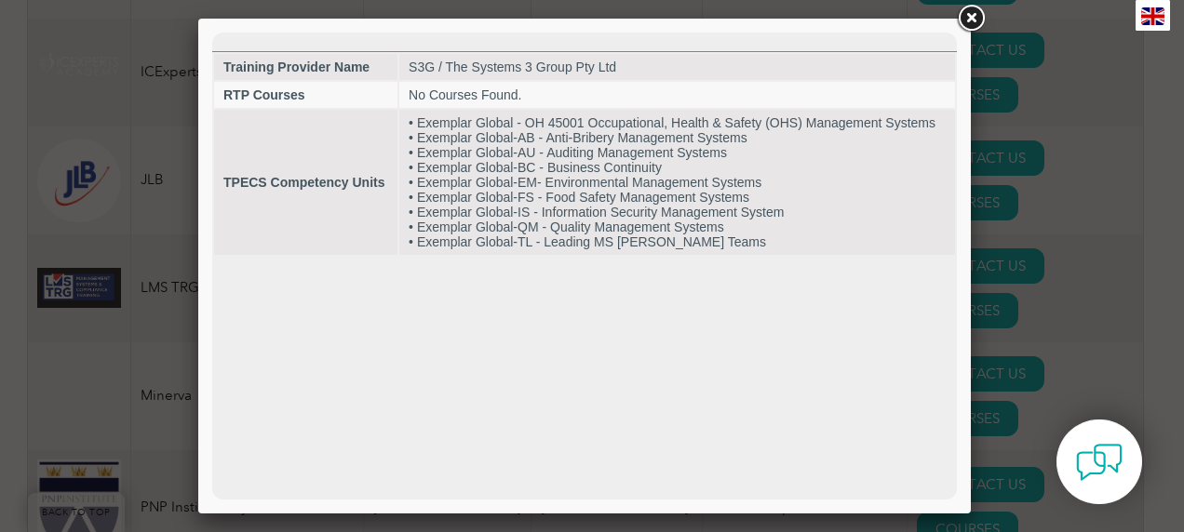
click at [780, 13] on link at bounding box center [970, 18] width 33 height 33
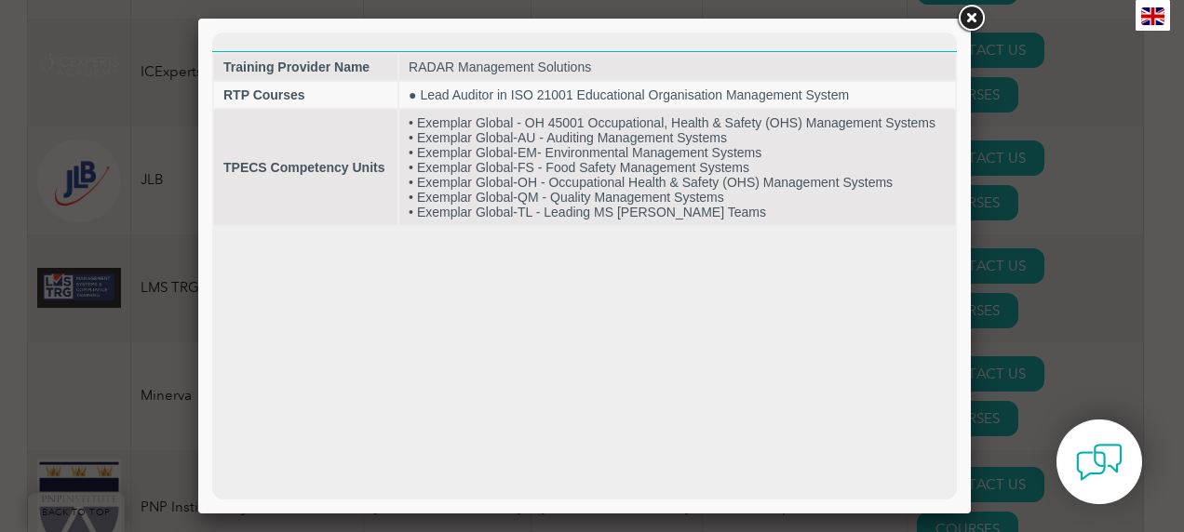
click at [780, 10] on link at bounding box center [970, 18] width 33 height 33
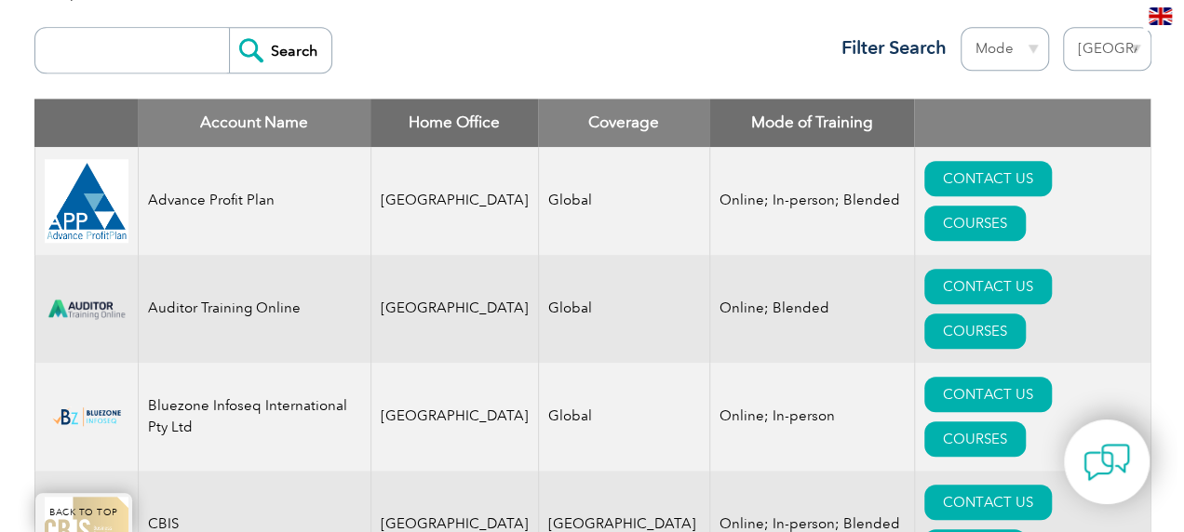
scroll to position [718, 0]
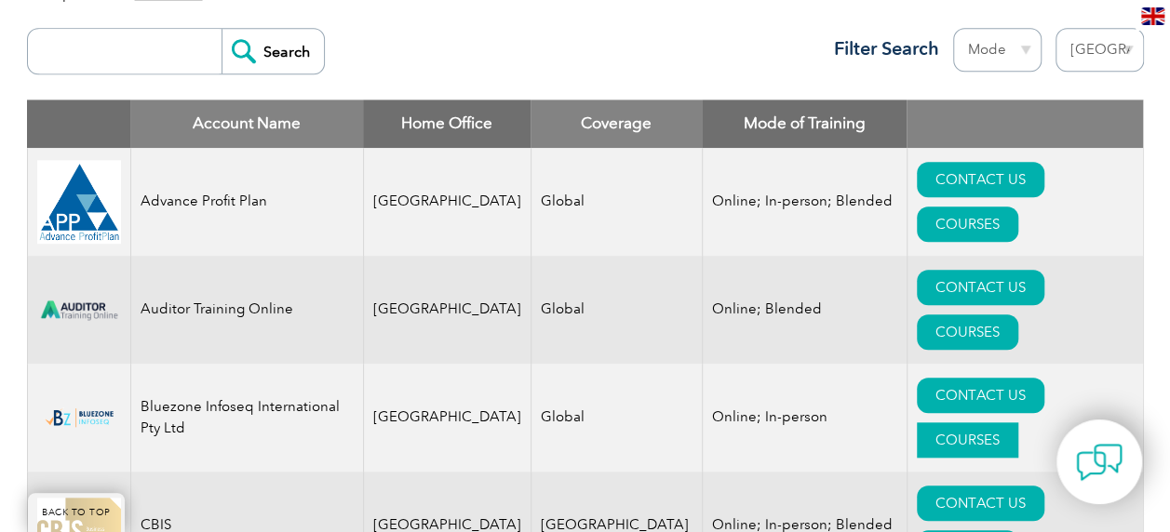
click at [780, 422] on link "COURSES" at bounding box center [966, 439] width 101 height 35
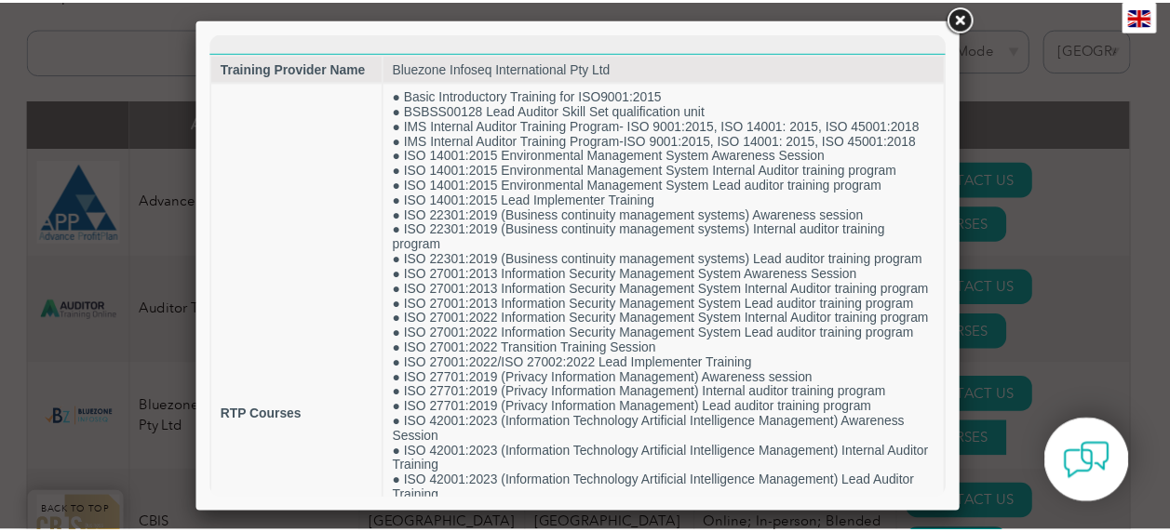
scroll to position [0, 0]
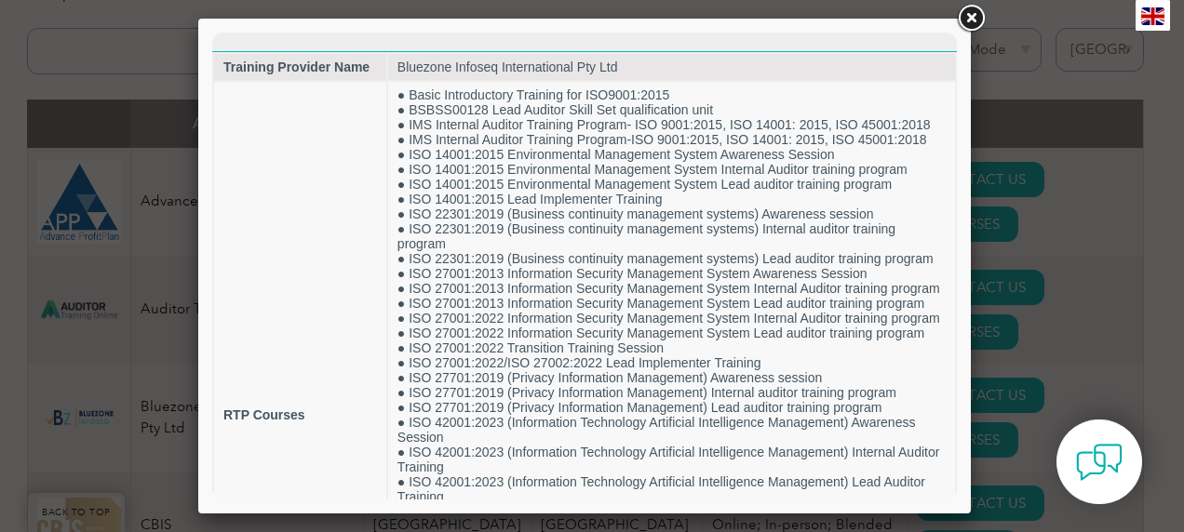
click at [780, 30] on link at bounding box center [970, 18] width 33 height 33
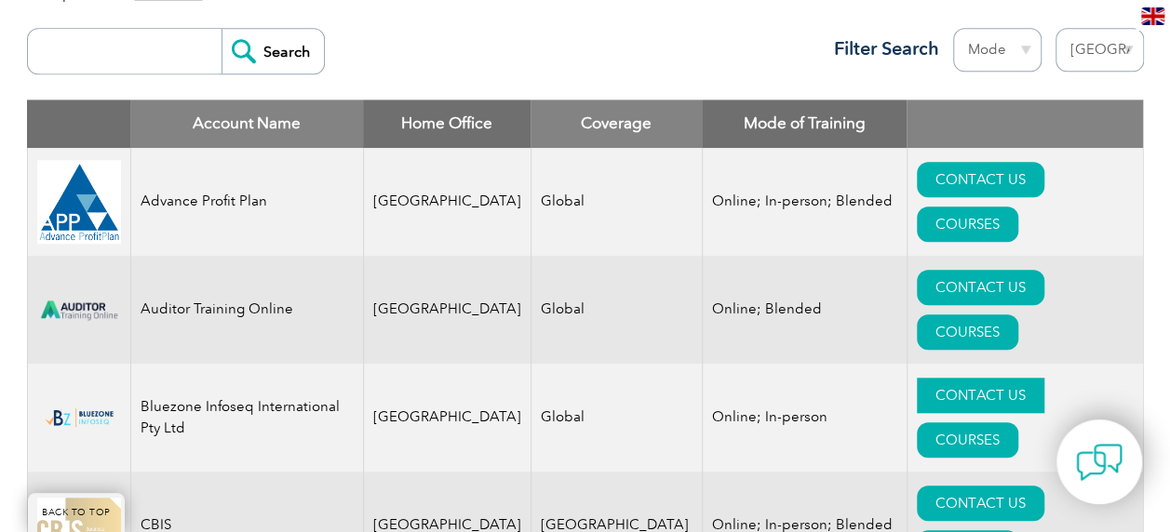
click at [780, 378] on link "CONTACT US" at bounding box center [979, 395] width 127 height 35
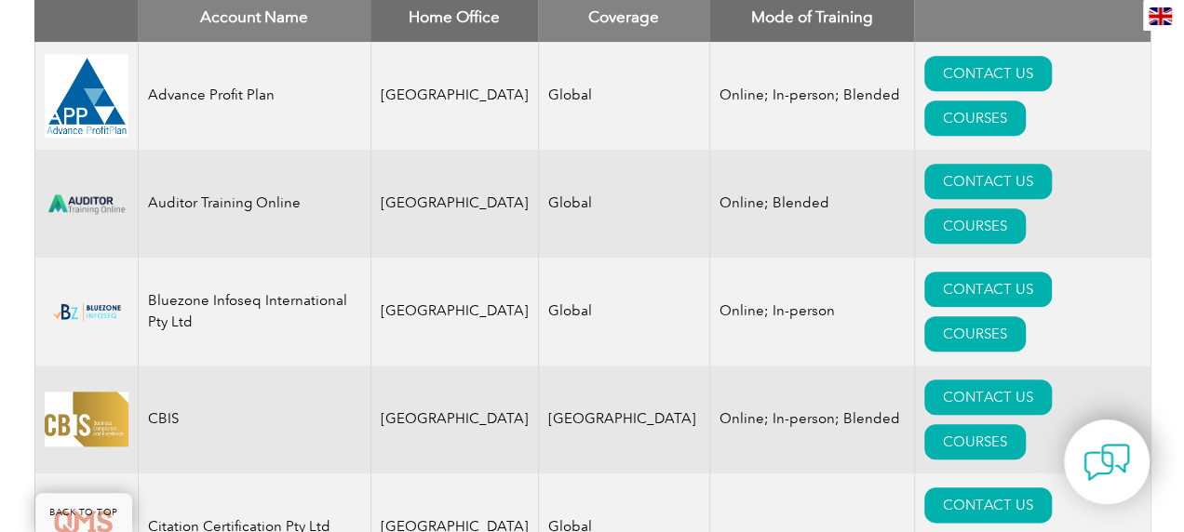
scroll to position [826, 0]
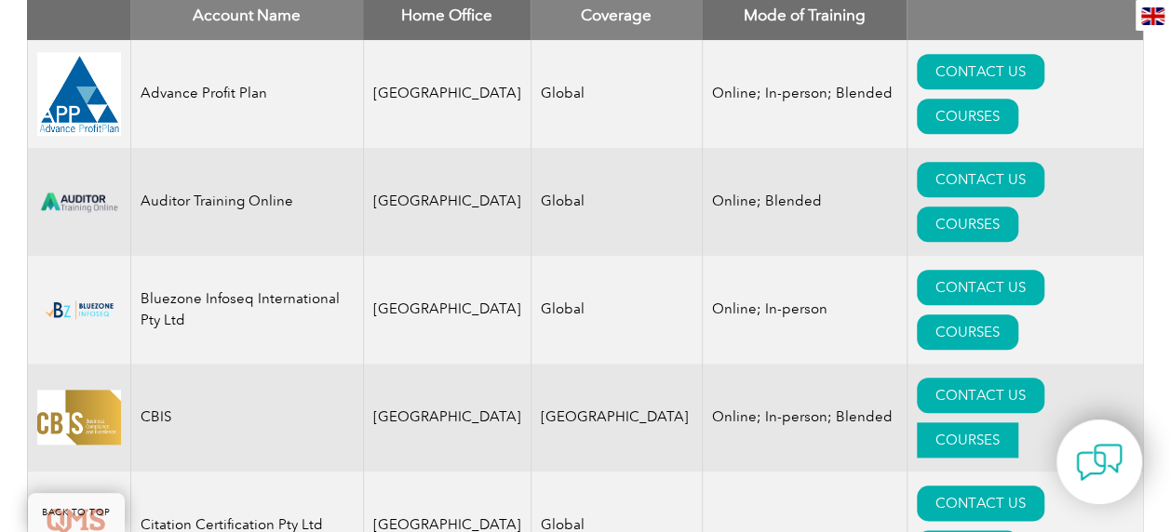
click at [780, 422] on link "COURSES" at bounding box center [966, 439] width 101 height 35
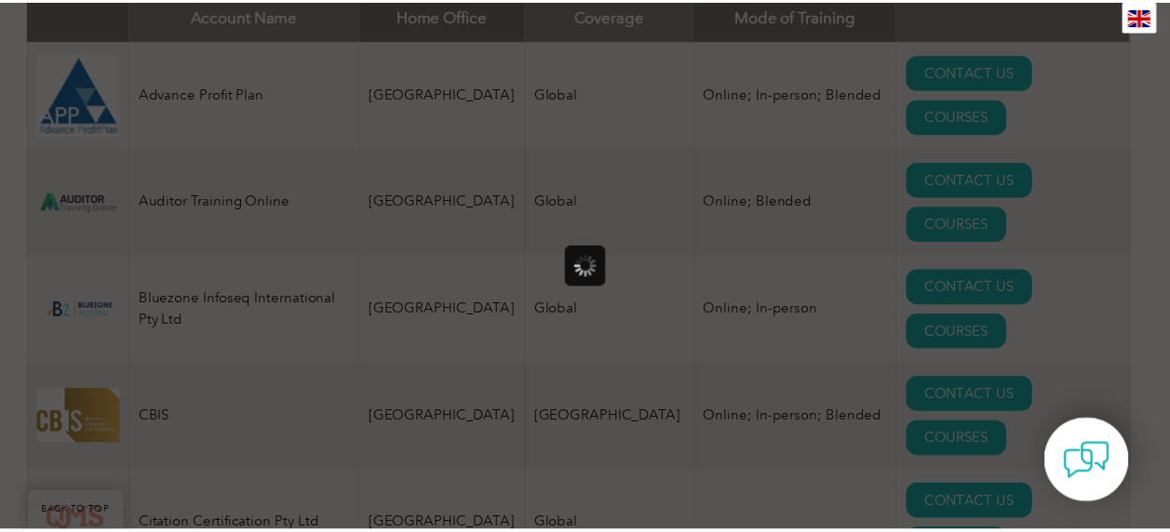
scroll to position [0, 0]
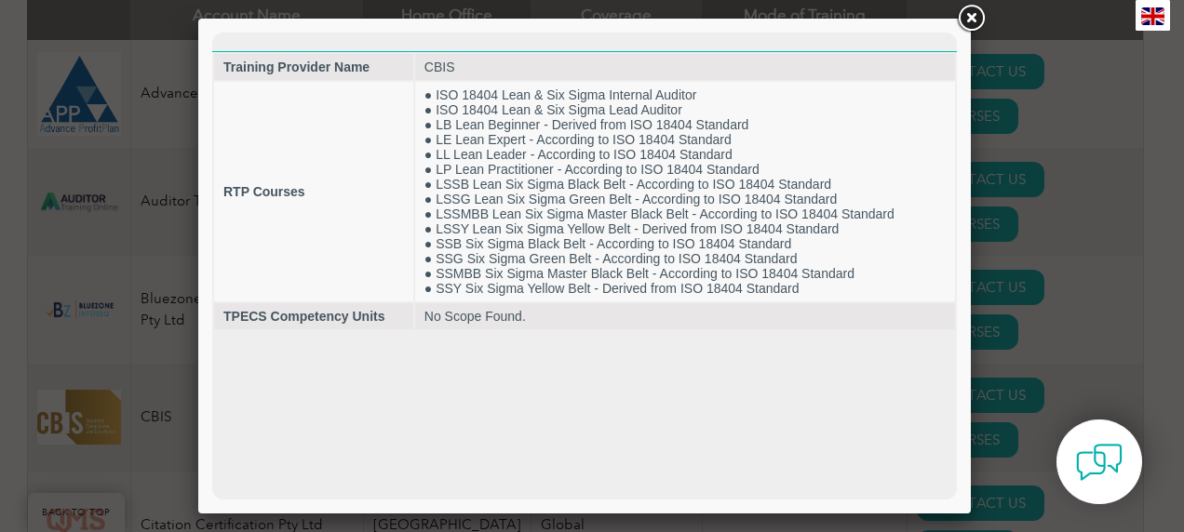
click at [780, 19] on link at bounding box center [970, 18] width 33 height 33
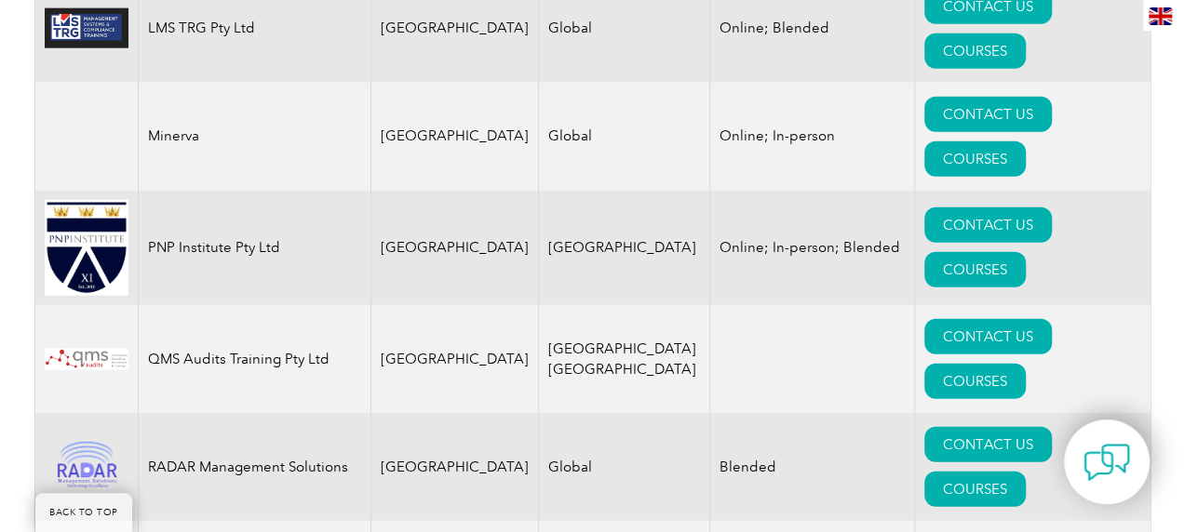
scroll to position [2431, 0]
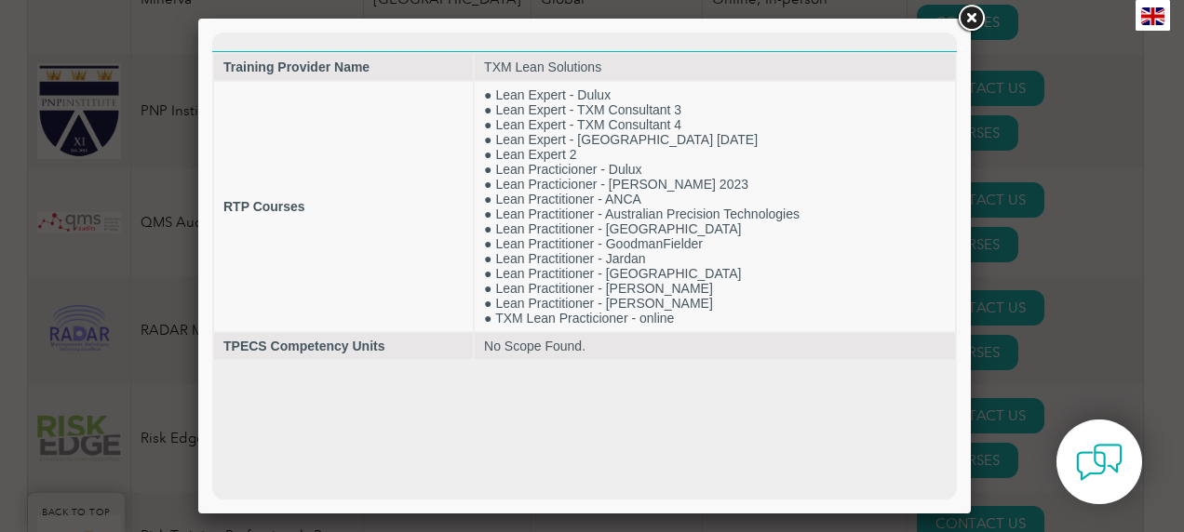
scroll to position [0, 0]
click at [780, 18] on link at bounding box center [970, 18] width 33 height 33
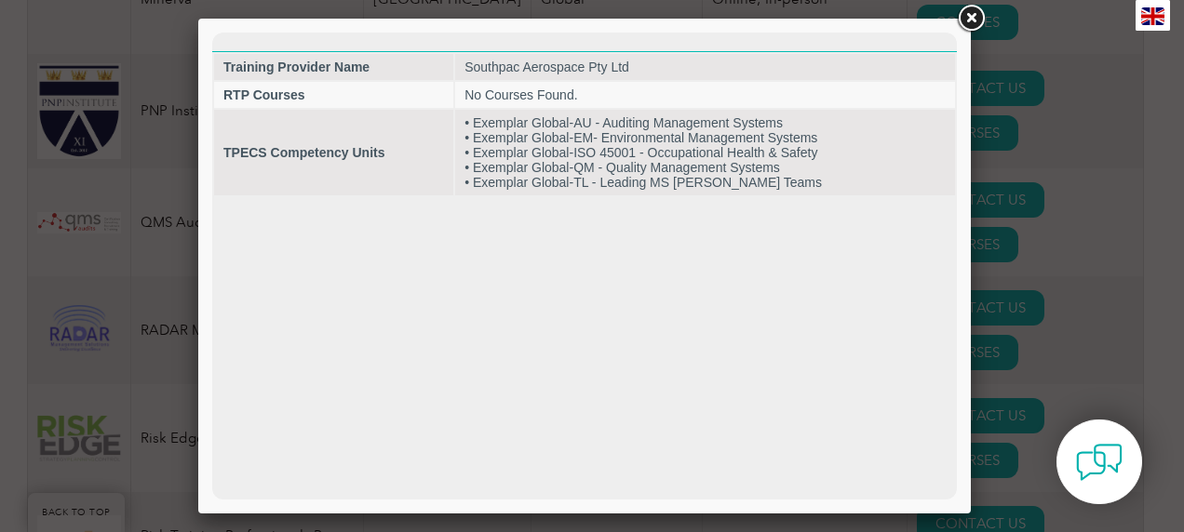
click at [780, 17] on link at bounding box center [970, 18] width 33 height 33
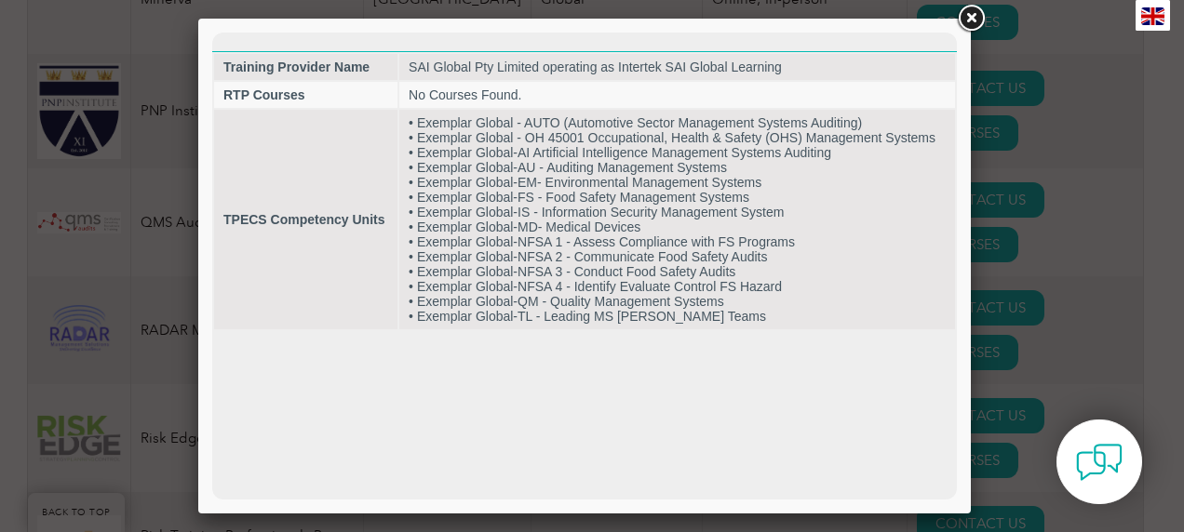
click at [780, 18] on link at bounding box center [970, 18] width 33 height 33
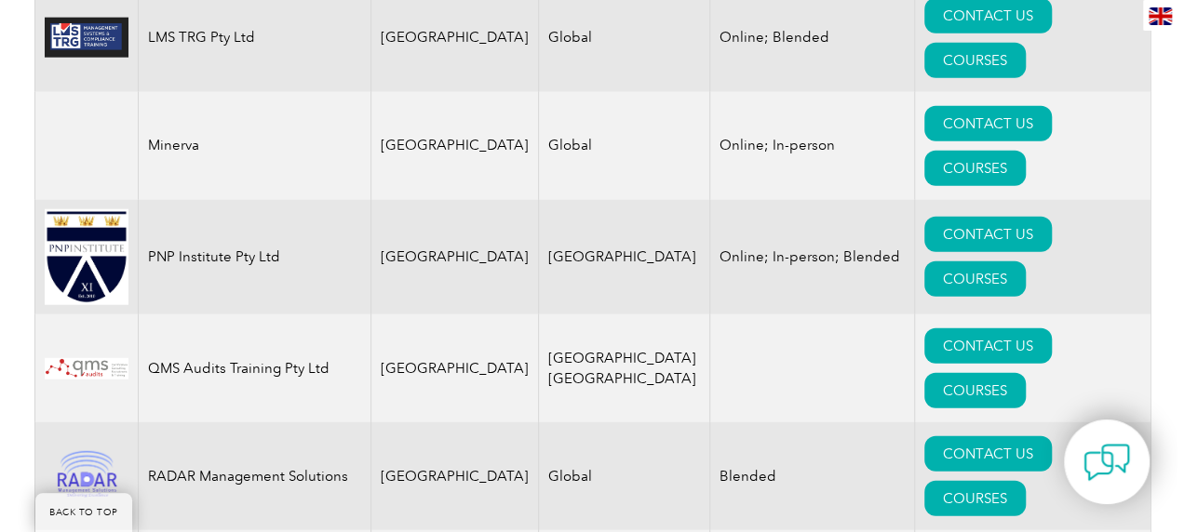
scroll to position [2282, 0]
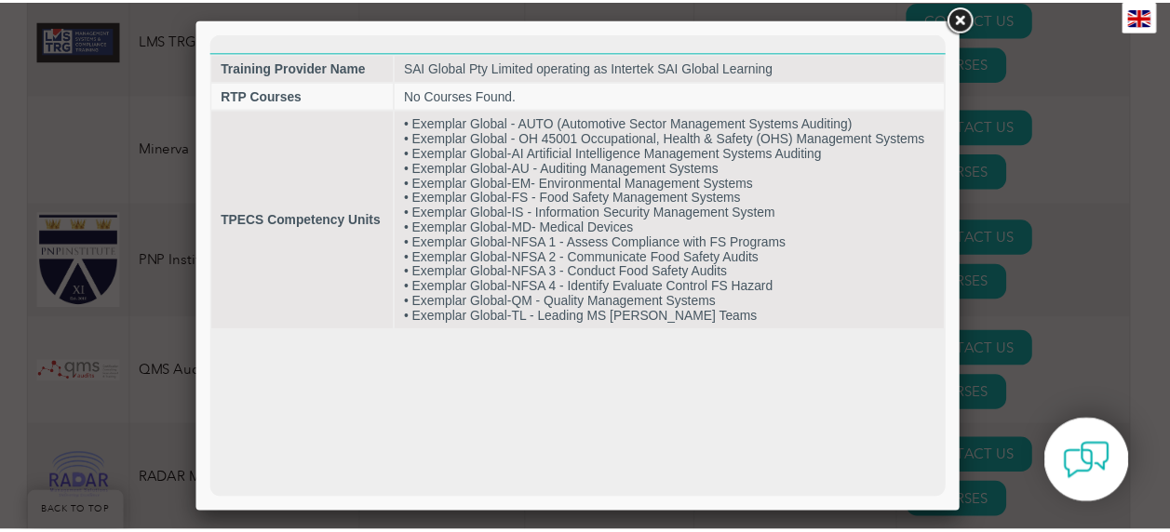
scroll to position [0, 0]
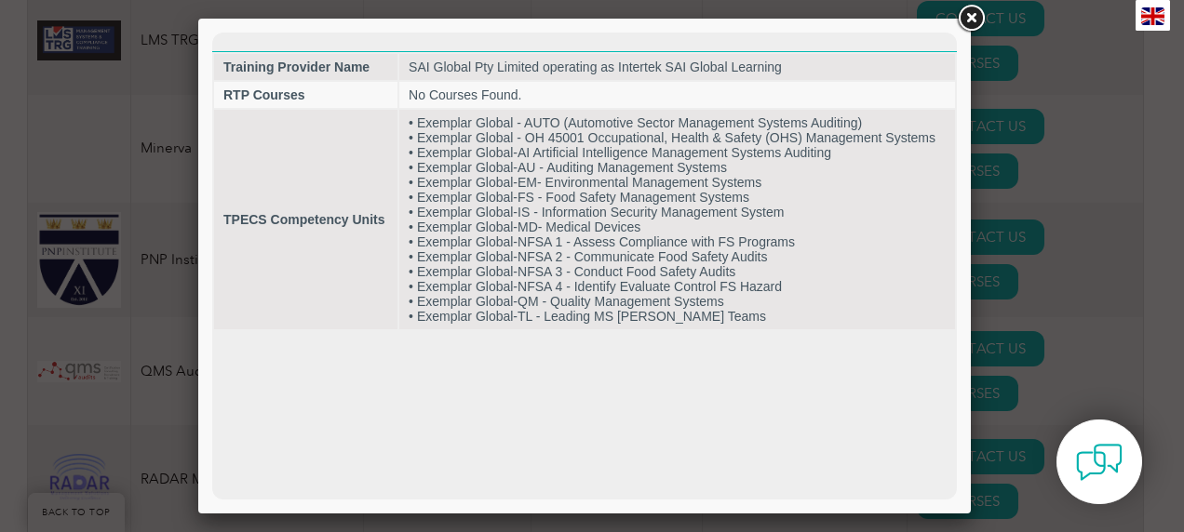
click at [780, 18] on link at bounding box center [970, 18] width 33 height 33
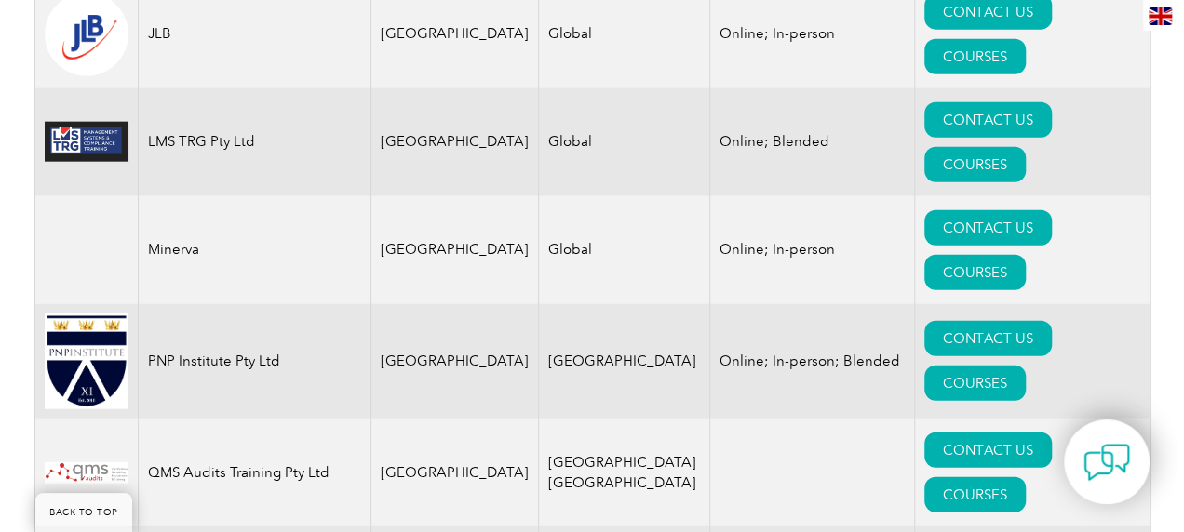
scroll to position [2180, 0]
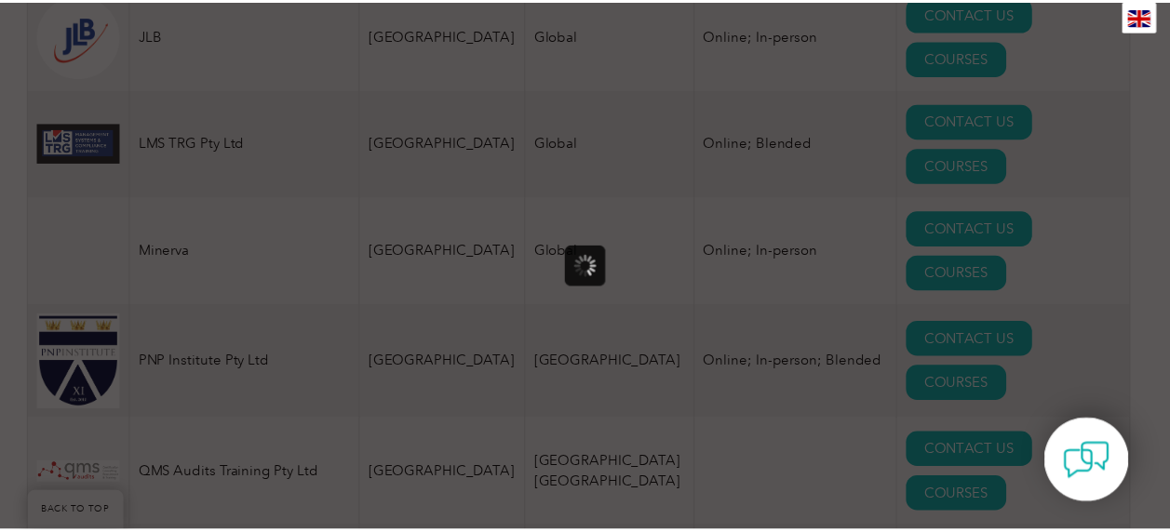
scroll to position [0, 0]
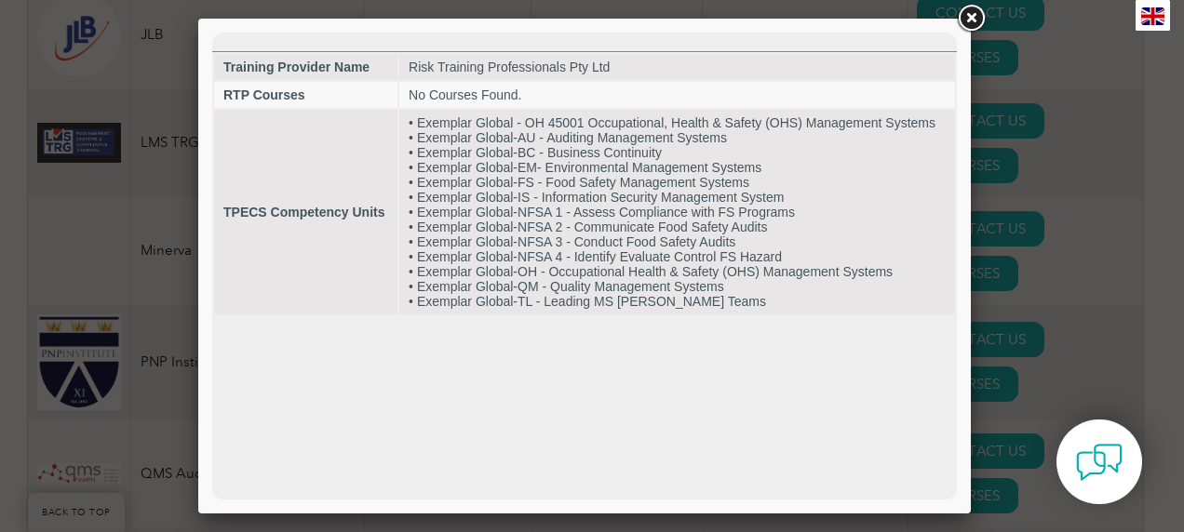
click at [780, 26] on link at bounding box center [970, 18] width 33 height 33
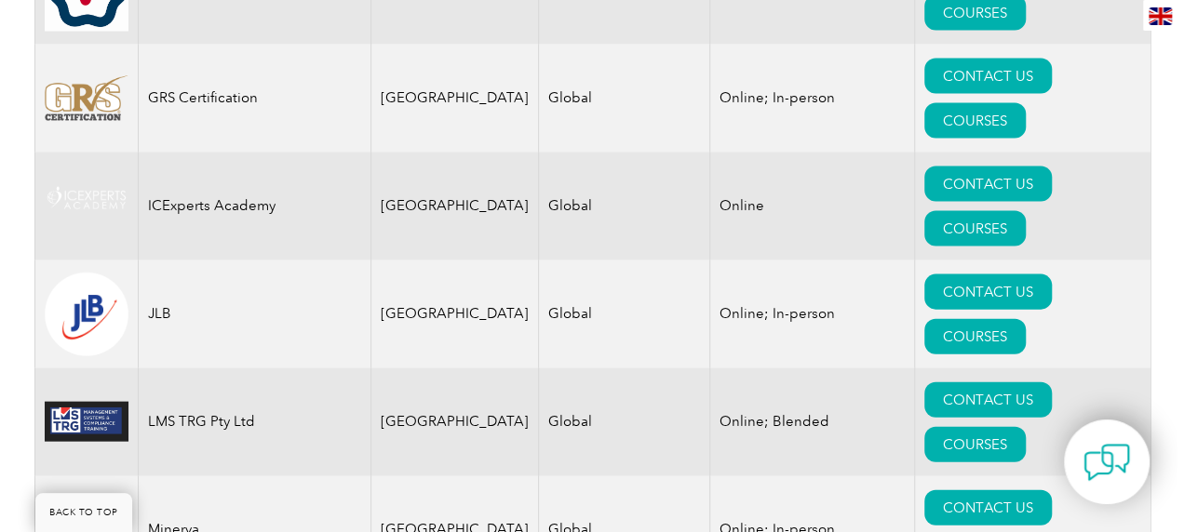
scroll to position [1902, 0]
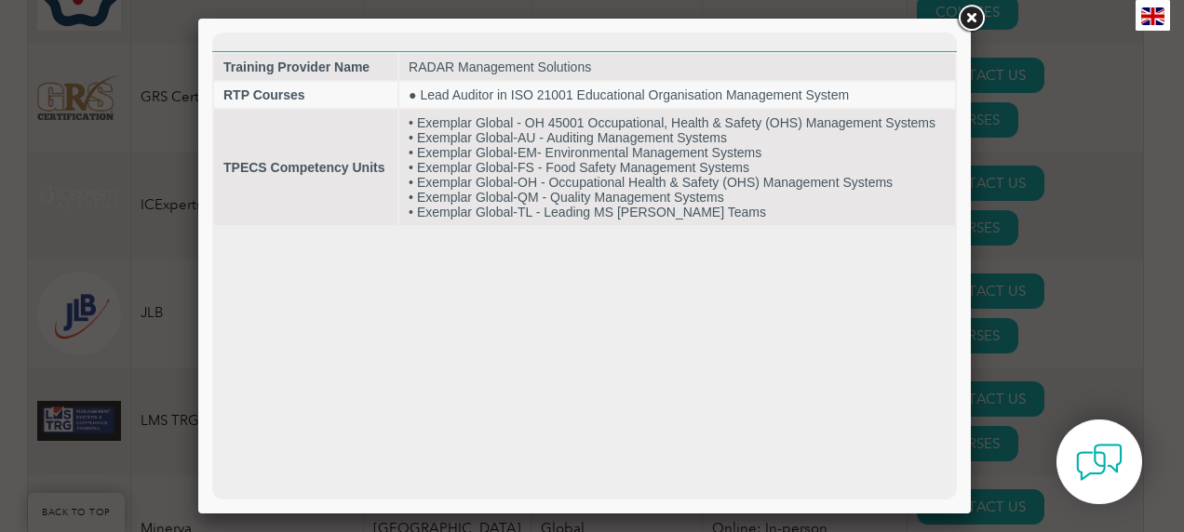
scroll to position [0, 0]
click at [780, 26] on link at bounding box center [970, 18] width 33 height 33
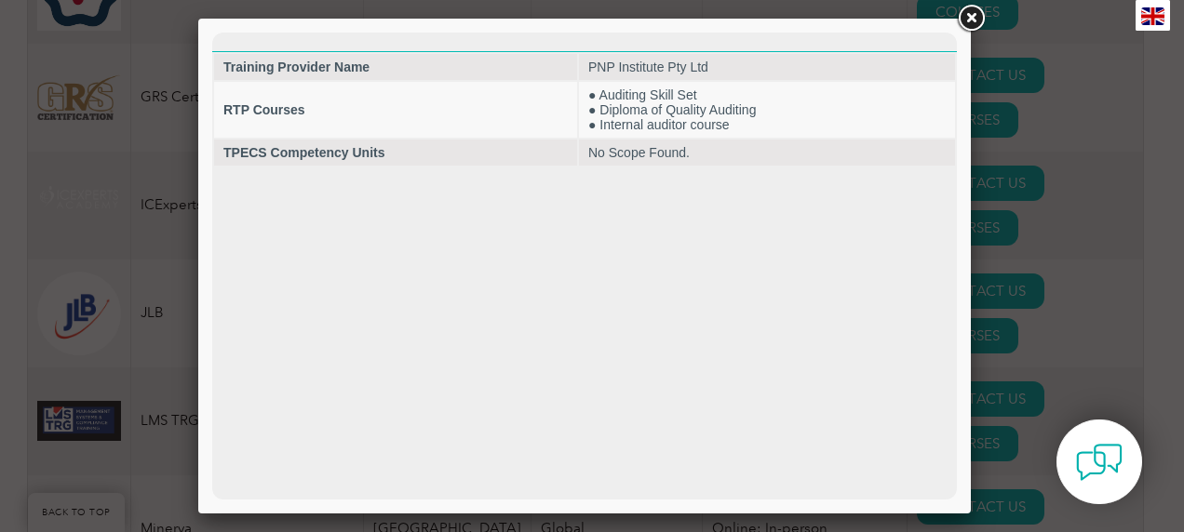
click at [780, 20] on link at bounding box center [970, 18] width 33 height 33
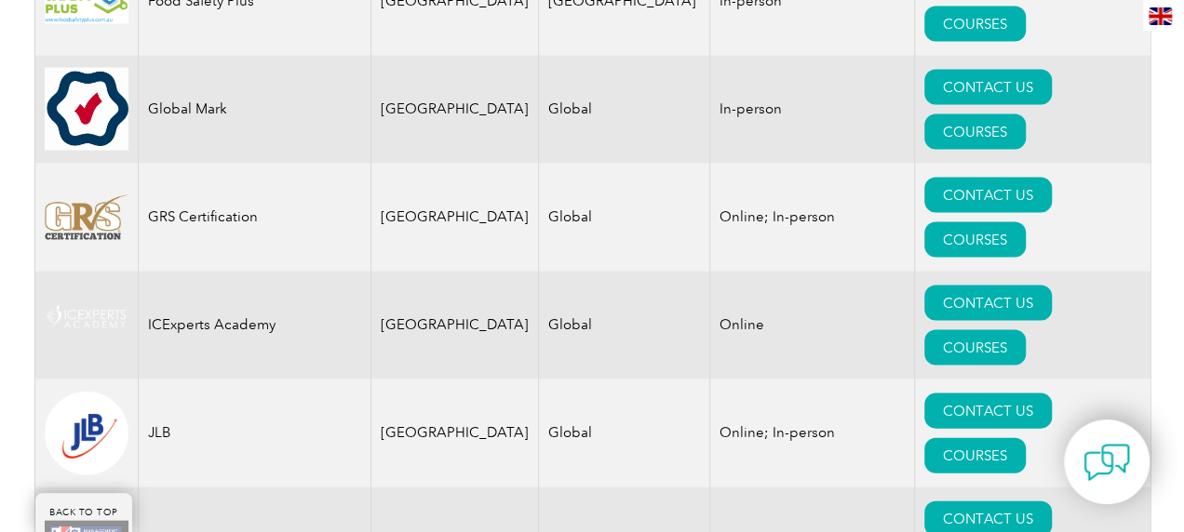
scroll to position [1781, 0]
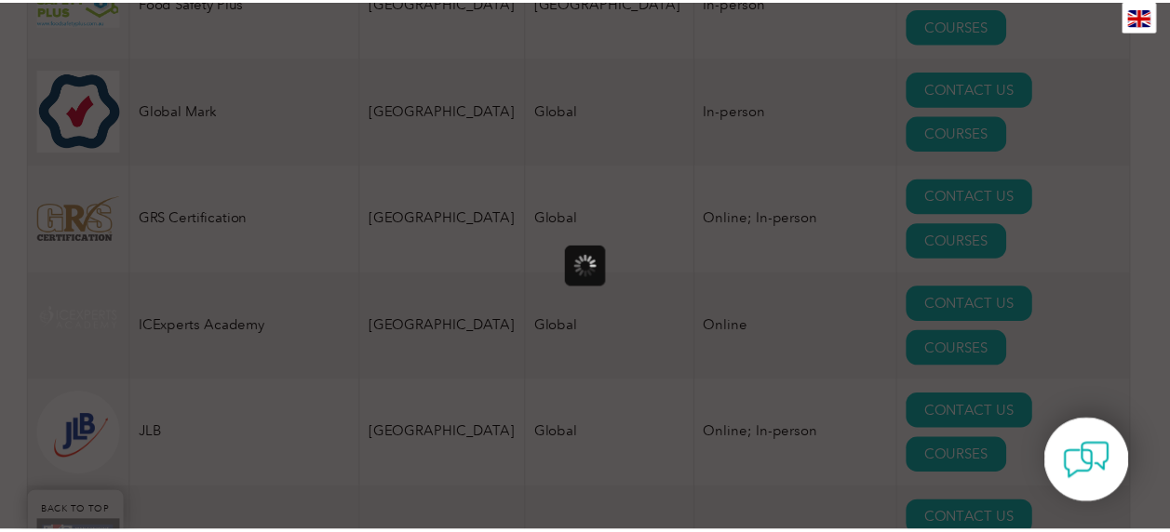
scroll to position [0, 0]
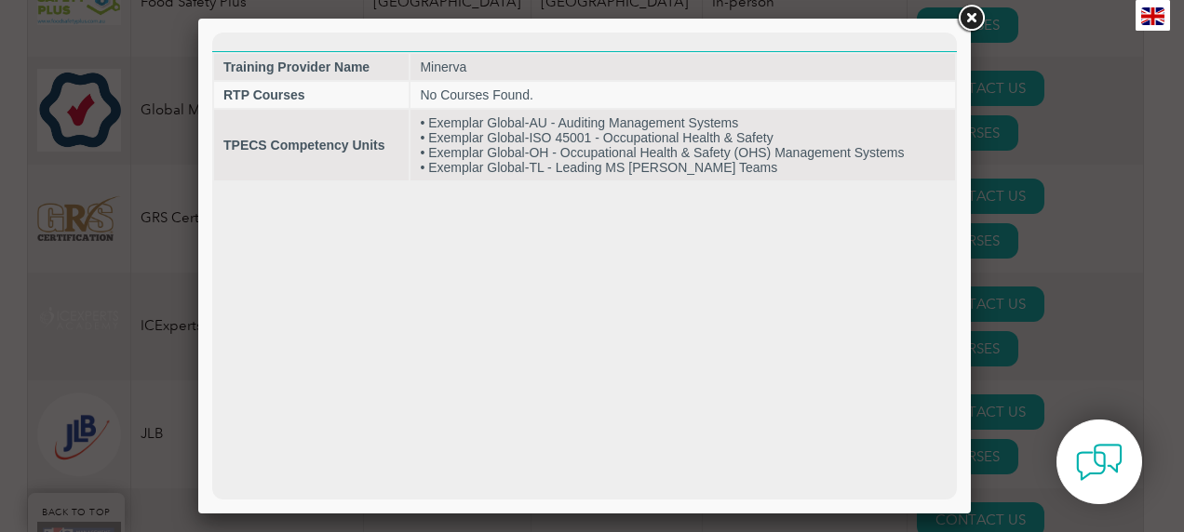
click at [780, 9] on link at bounding box center [970, 18] width 33 height 33
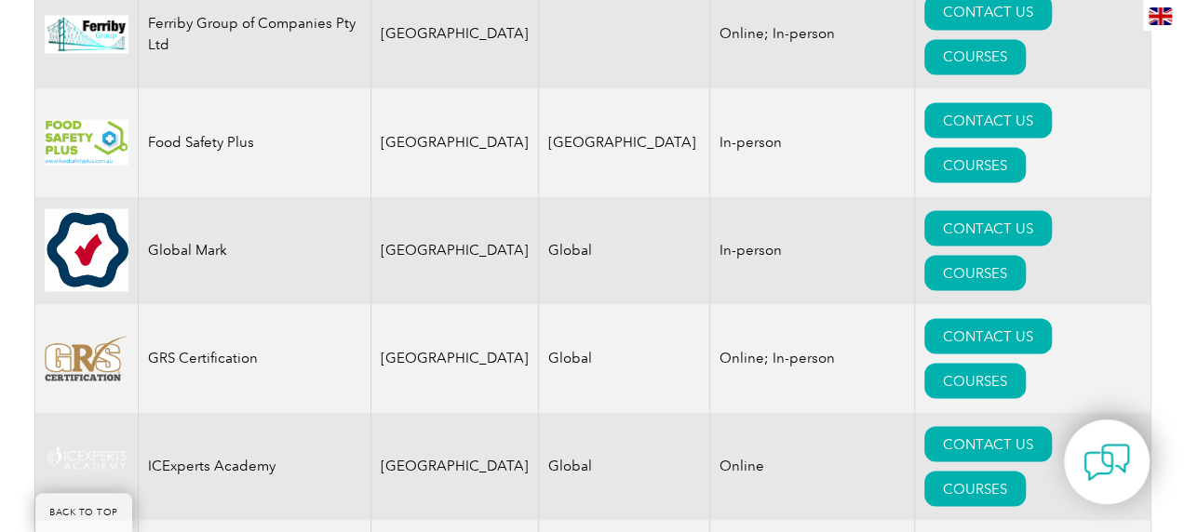
scroll to position [1634, 0]
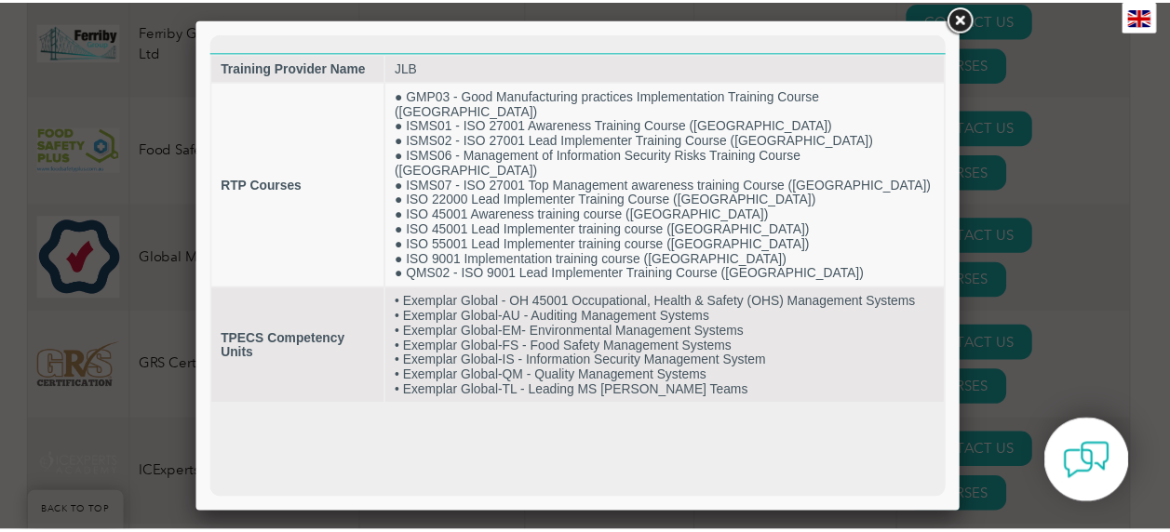
scroll to position [0, 0]
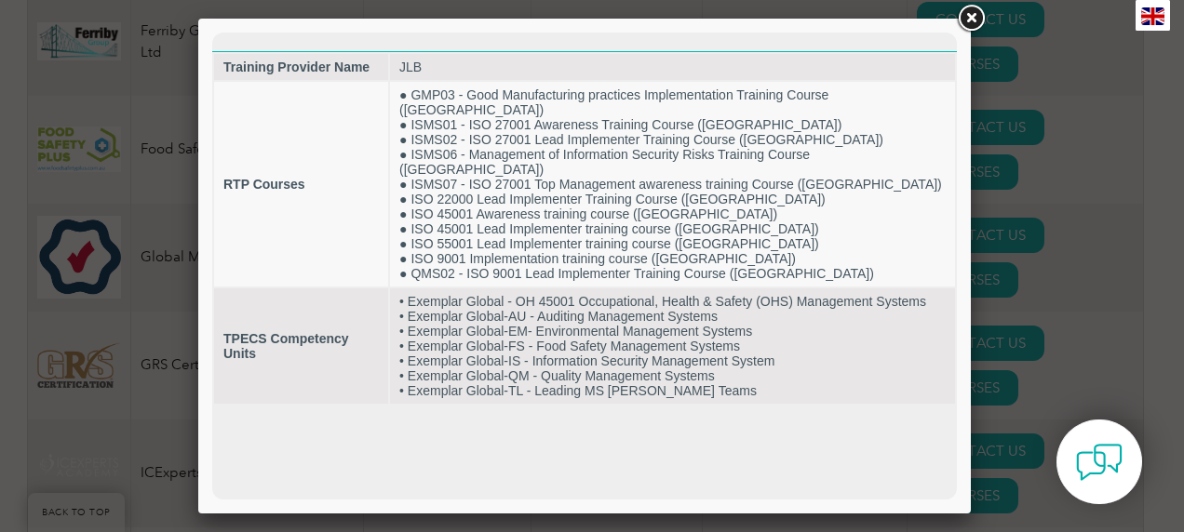
click at [780, 26] on link at bounding box center [970, 18] width 33 height 33
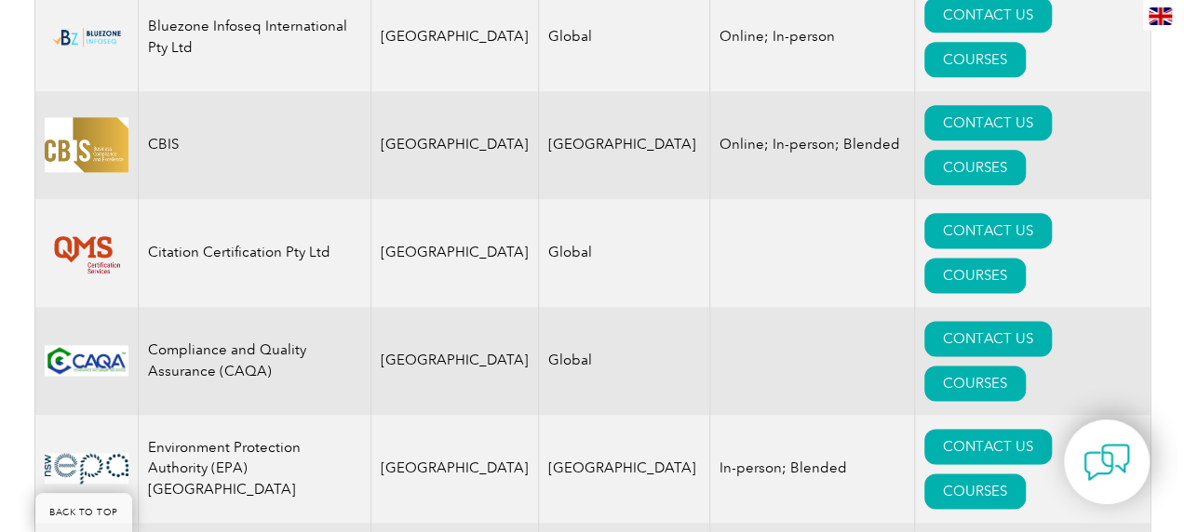
scroll to position [1096, 0]
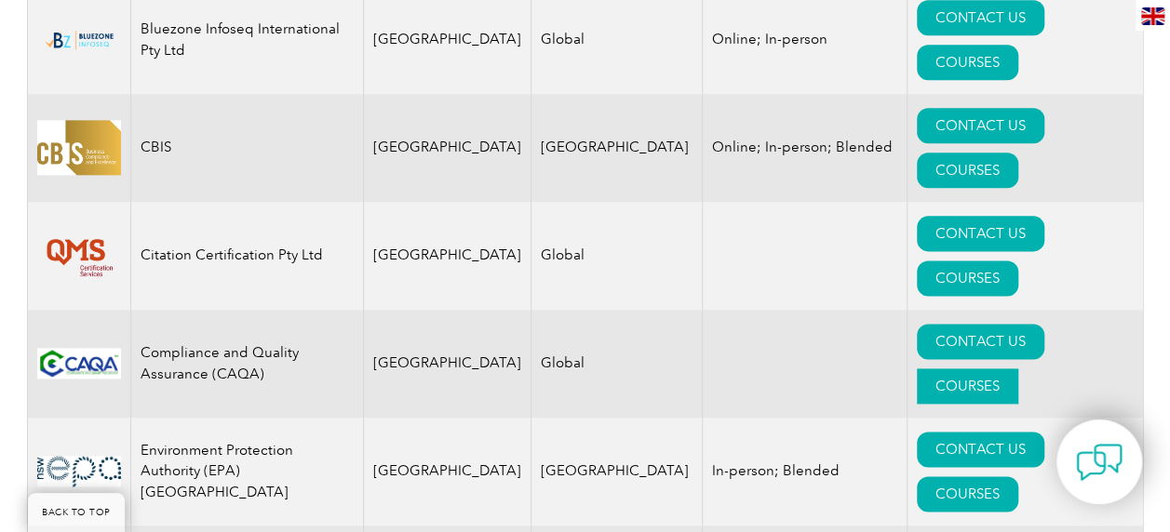
click at [780, 368] on link "COURSES" at bounding box center [966, 385] width 101 height 35
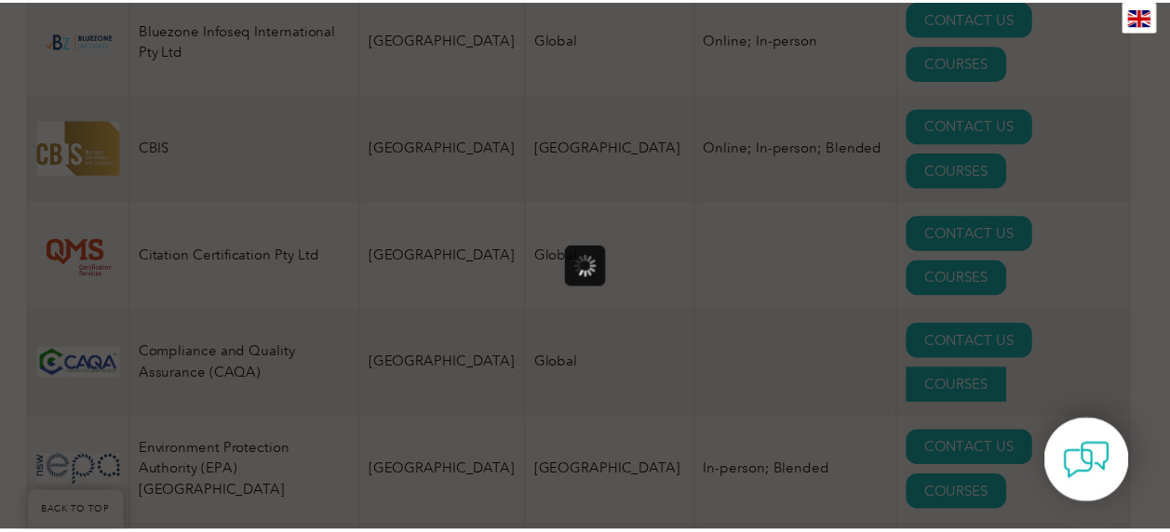
scroll to position [0, 0]
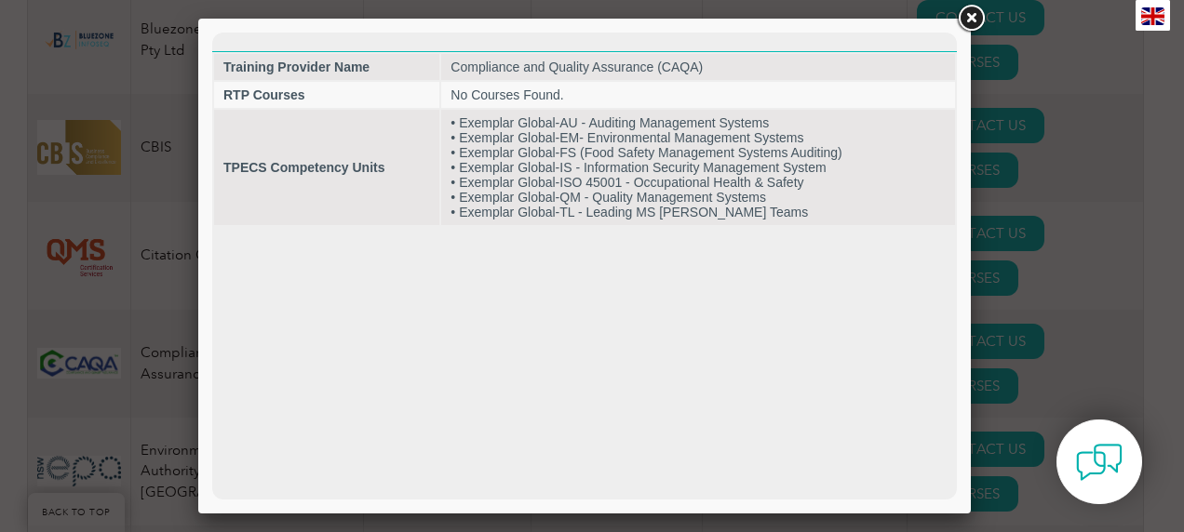
click at [780, 24] on link at bounding box center [970, 18] width 33 height 33
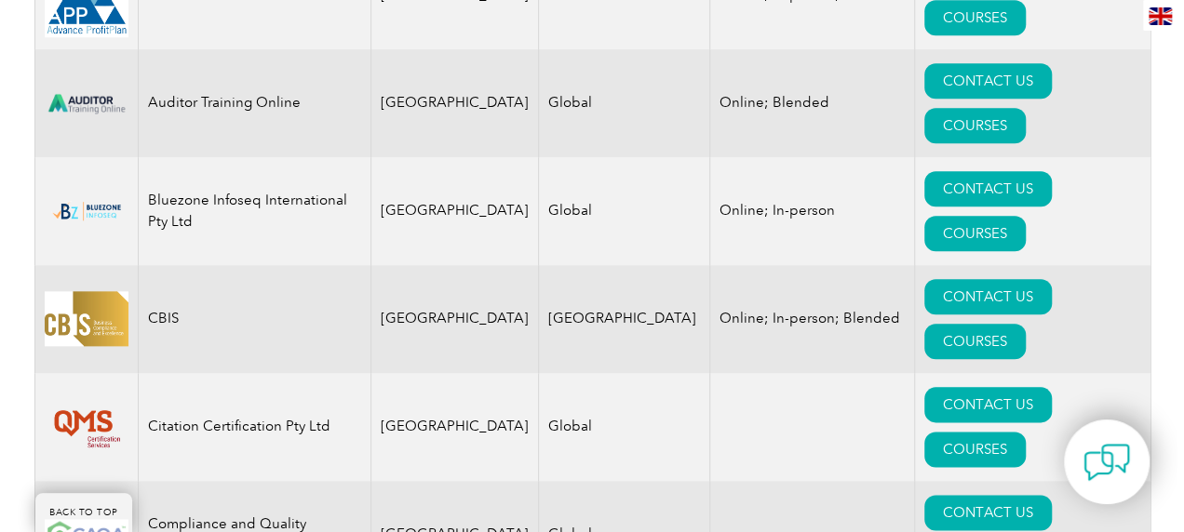
scroll to position [924, 0]
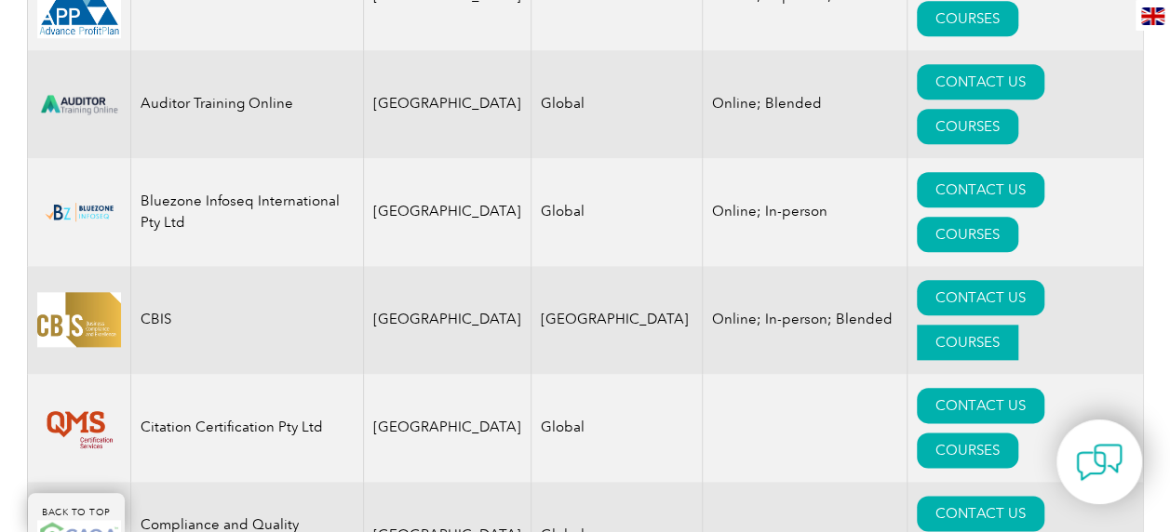
click at [780, 325] on link "COURSES" at bounding box center [966, 342] width 101 height 35
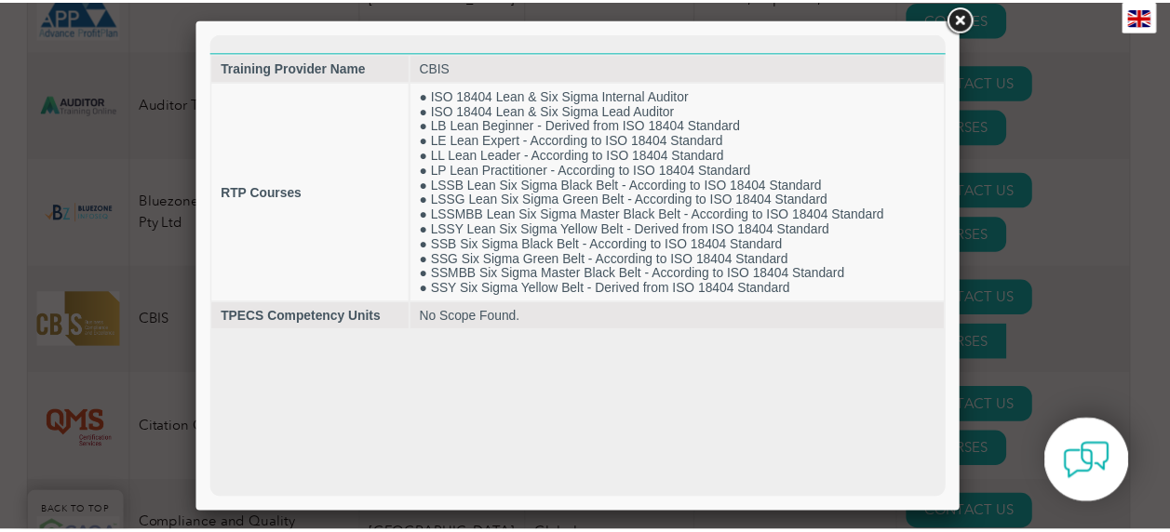
scroll to position [0, 0]
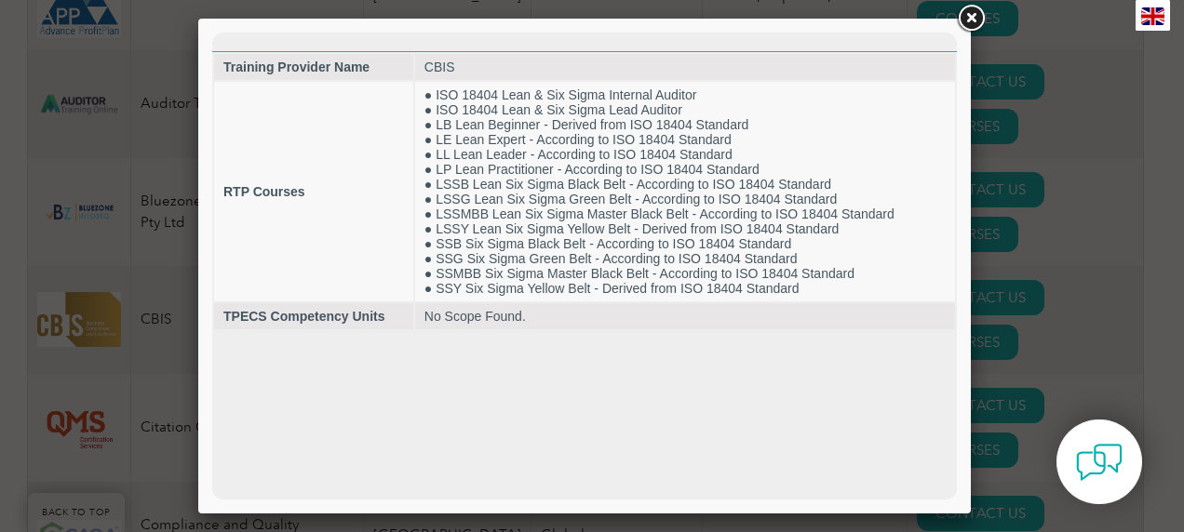
click at [780, 27] on link at bounding box center [970, 18] width 33 height 33
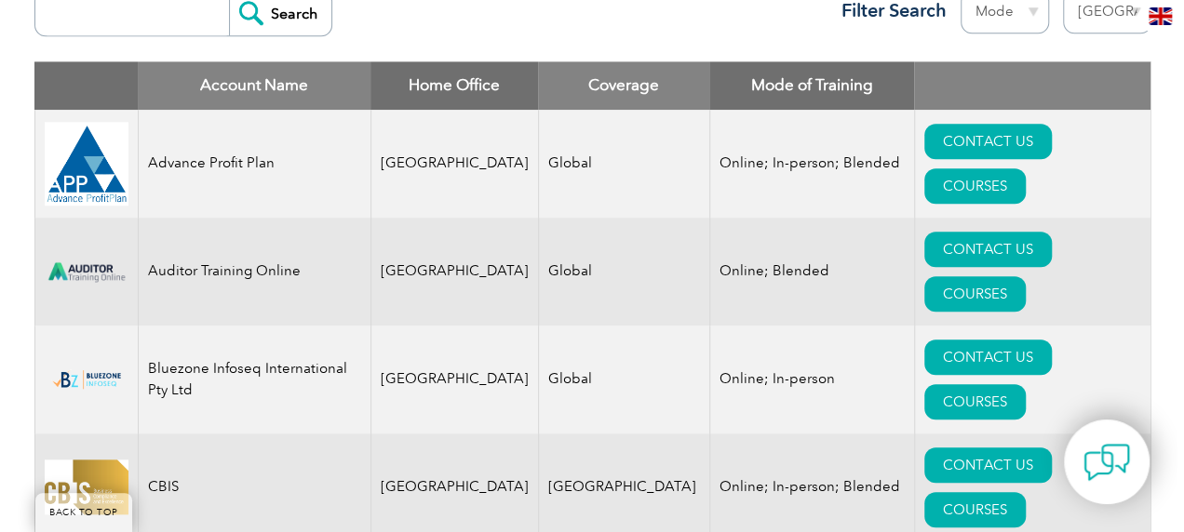
scroll to position [756, 0]
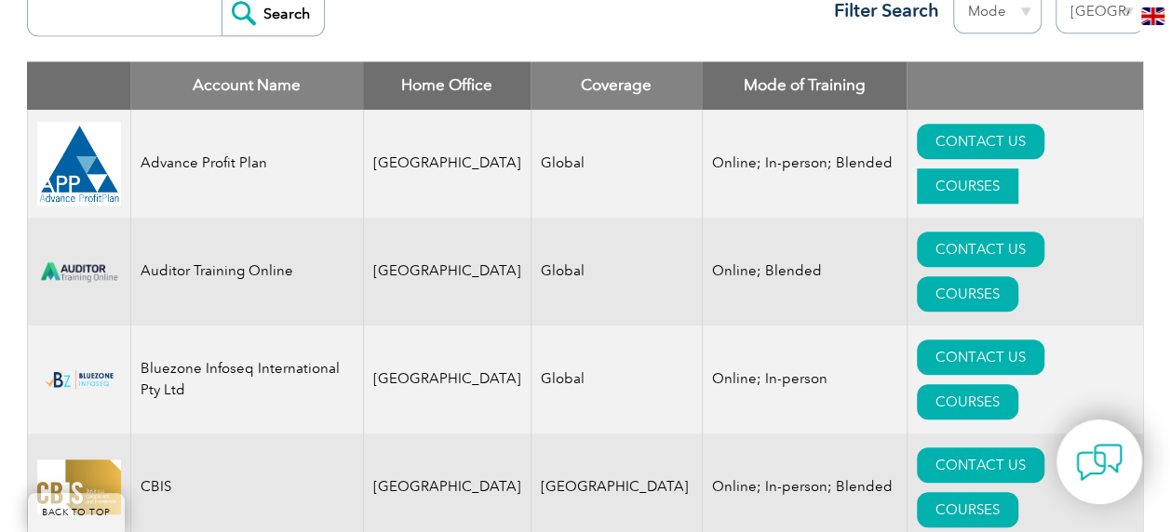
click at [780, 168] on link "COURSES" at bounding box center [966, 185] width 101 height 35
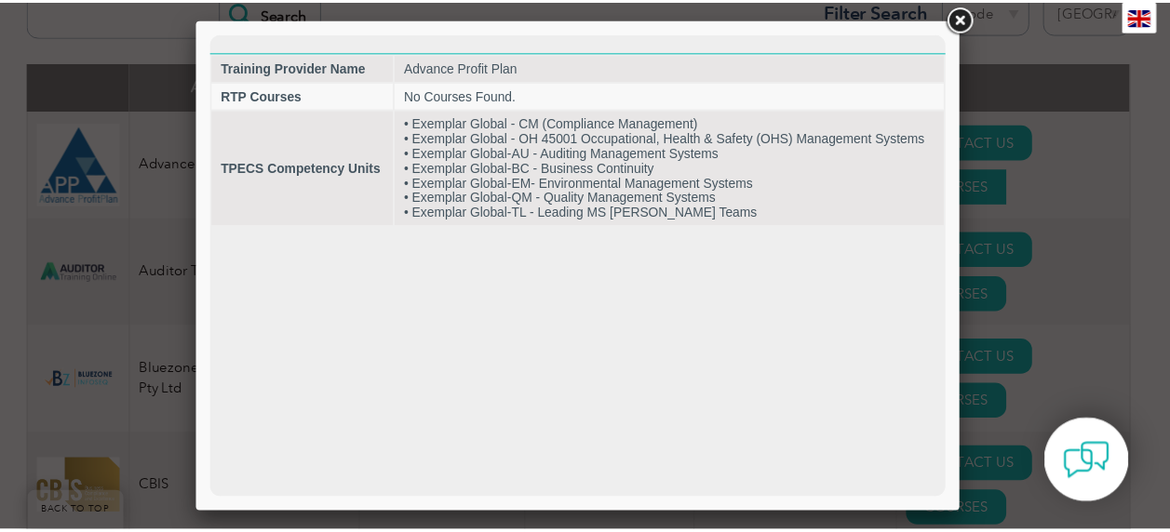
scroll to position [0, 0]
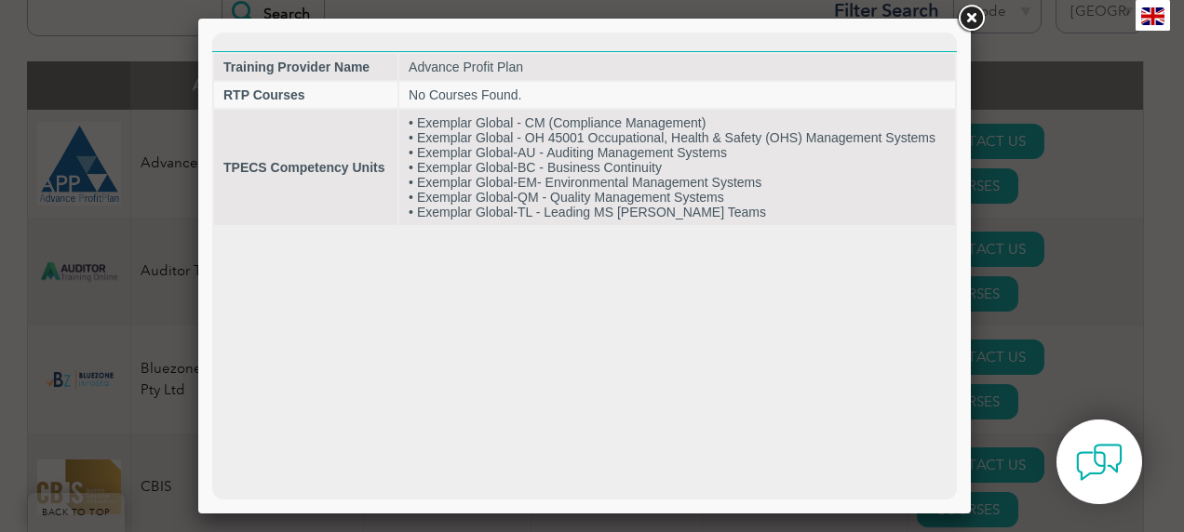
click at [780, 17] on link at bounding box center [970, 18] width 33 height 33
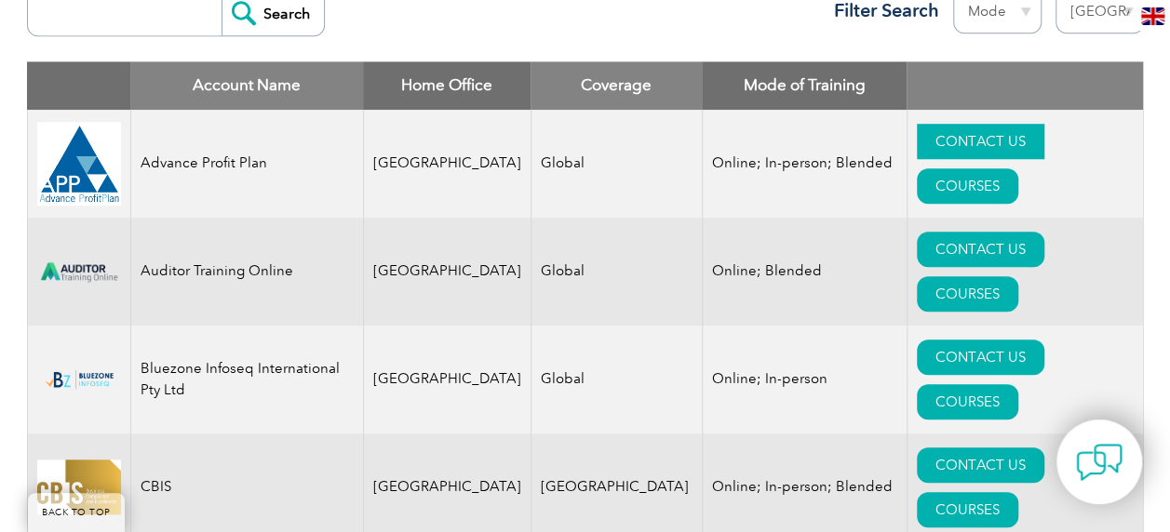
click at [780, 159] on link "CONTACT US" at bounding box center [979, 141] width 127 height 35
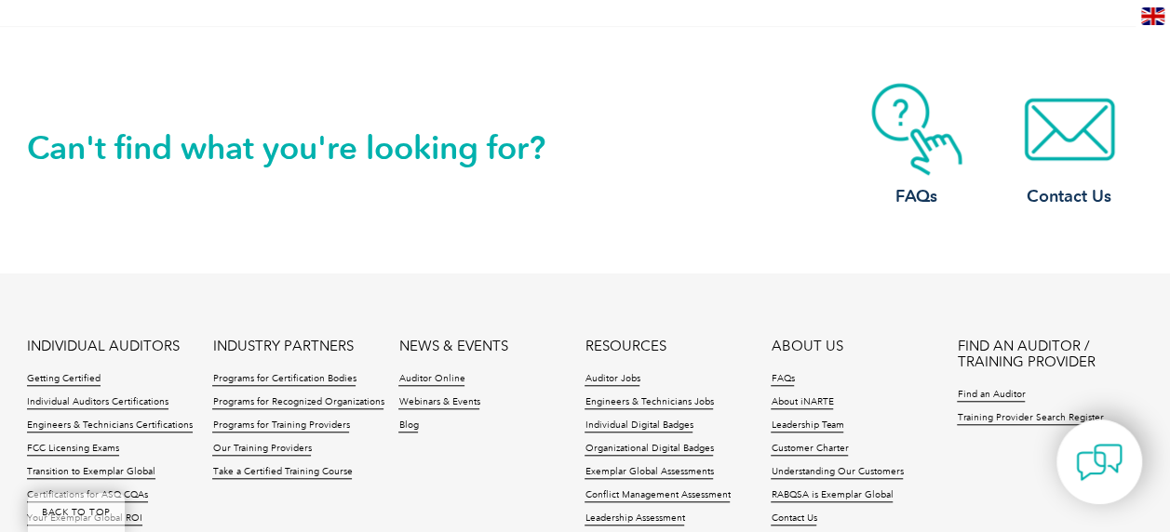
scroll to position [651, 0]
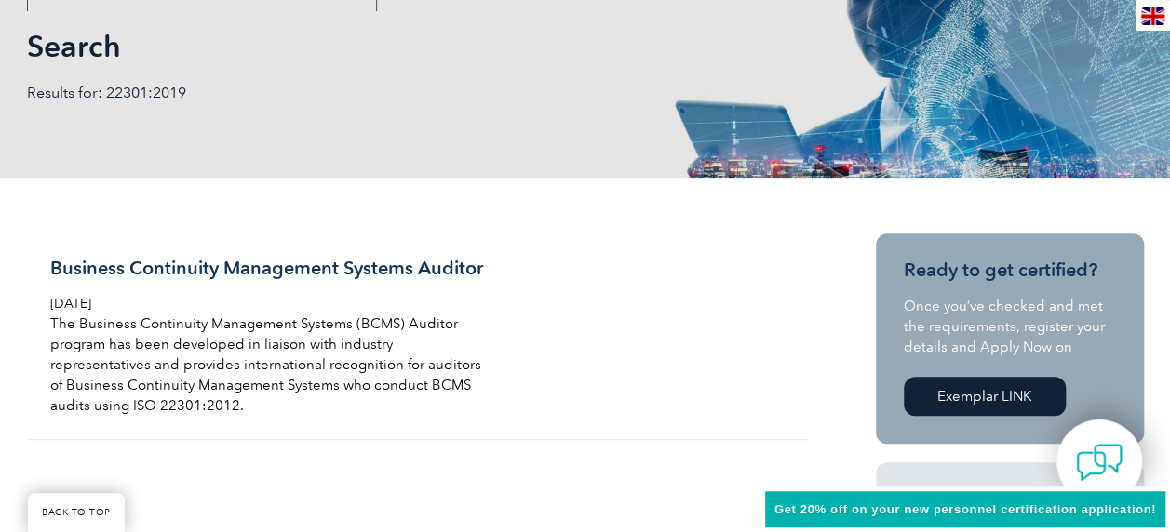
scroll to position [372, 0]
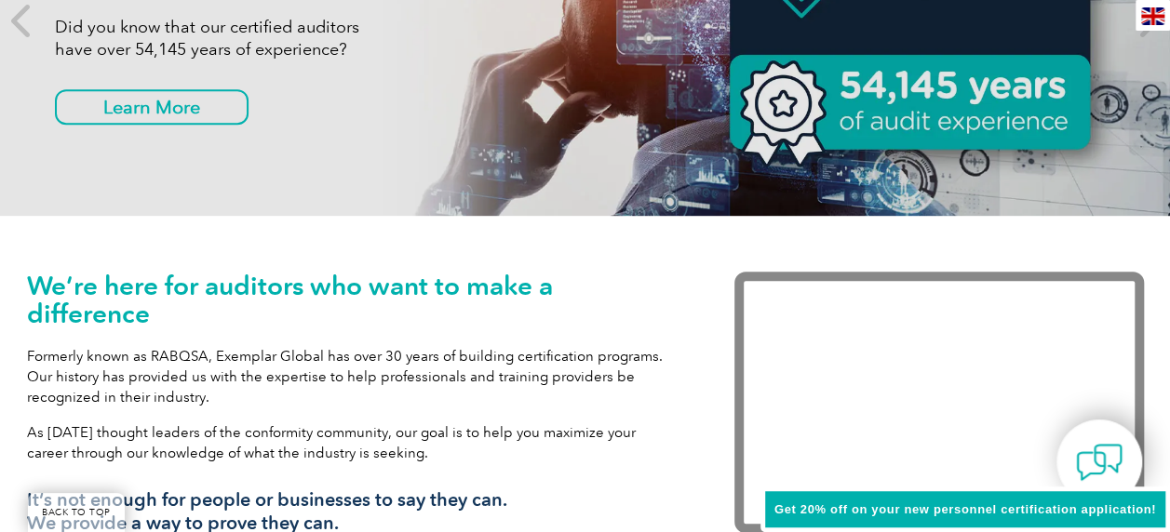
scroll to position [186, 0]
